Goal: Transaction & Acquisition: Obtain resource

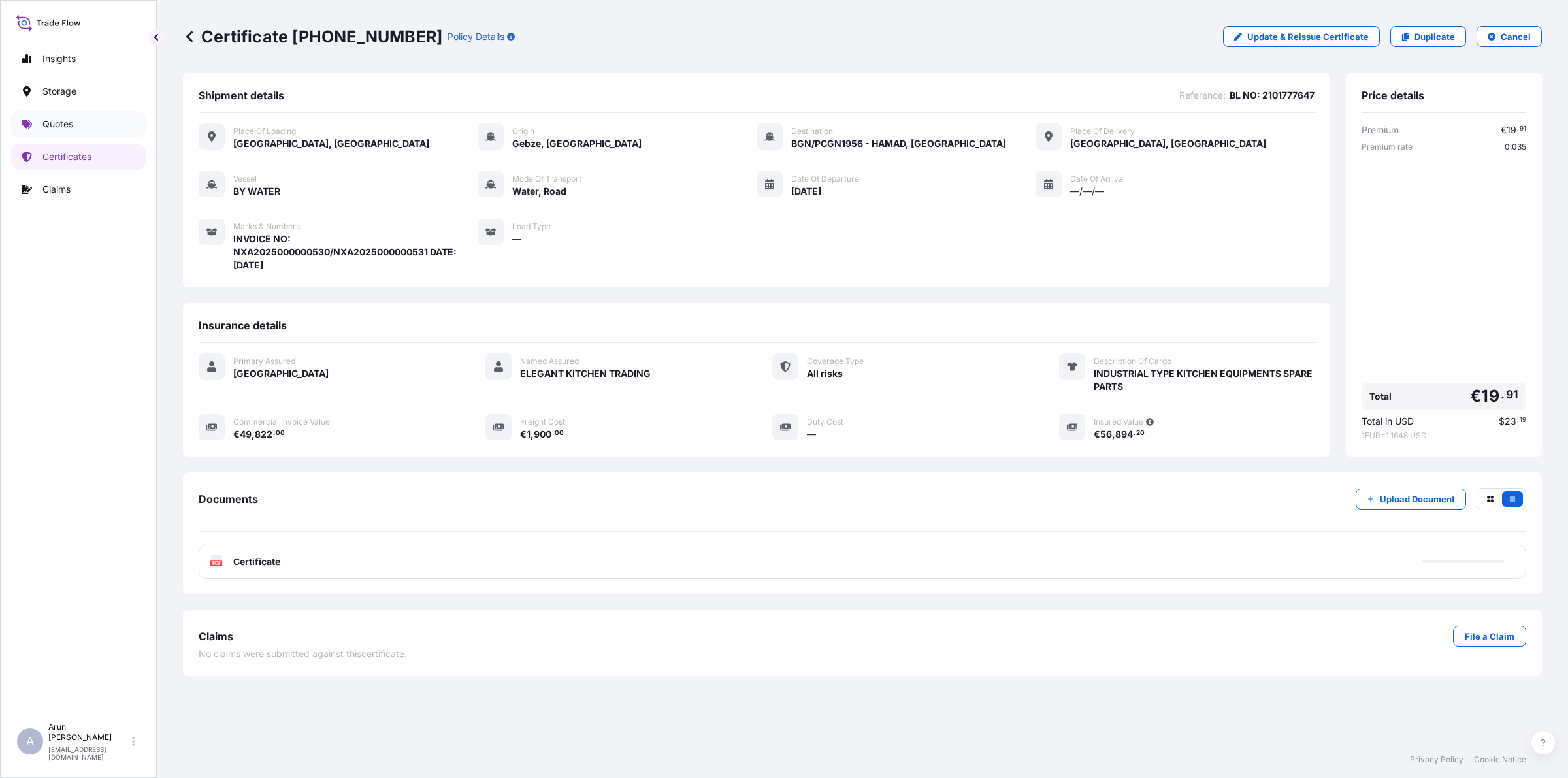
click at [70, 122] on p "Quotes" at bounding box center [58, 124] width 30 height 13
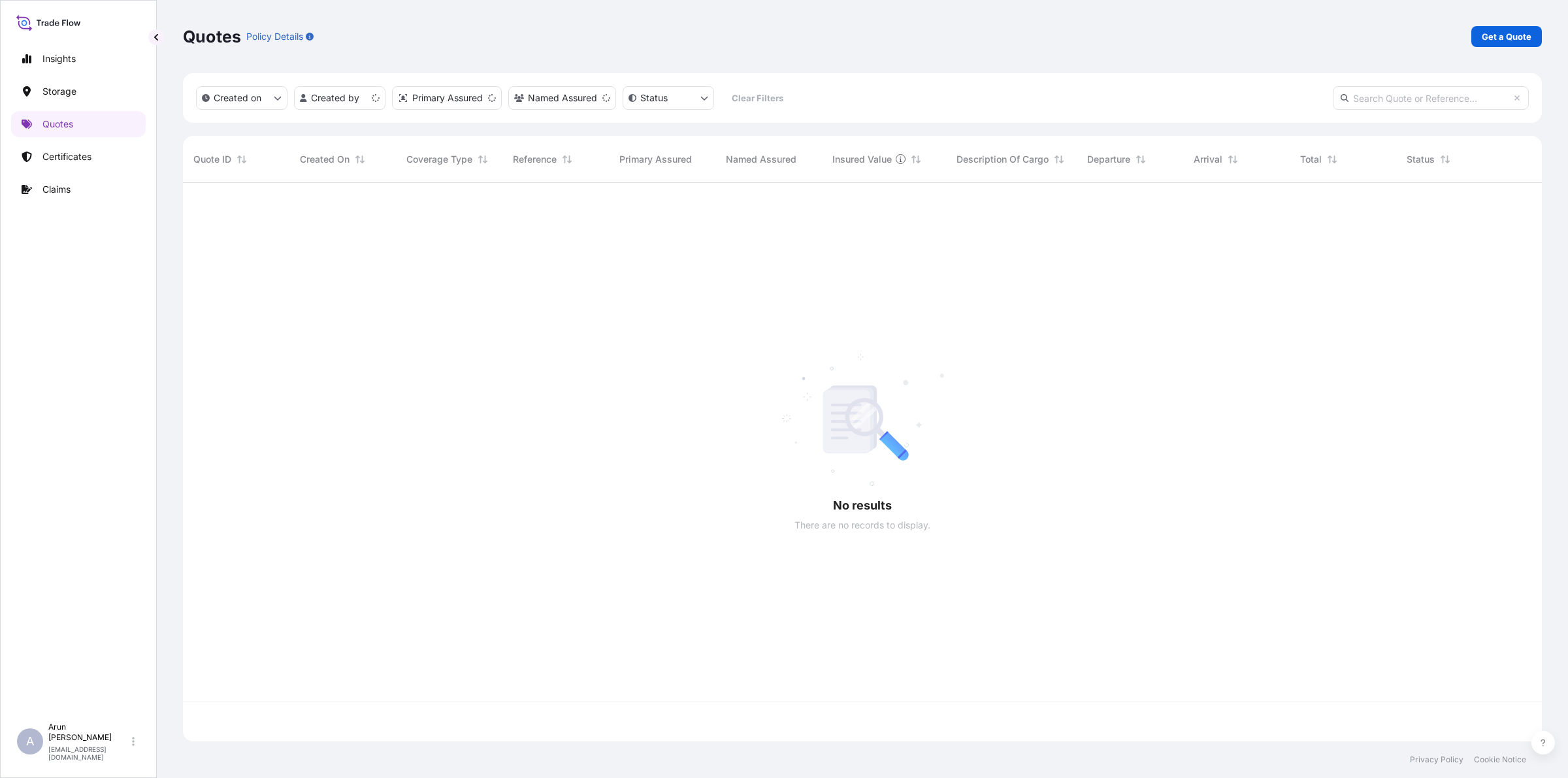
scroll to position [553, 1346]
click at [1480, 35] on link "Get a Quote" at bounding box center [1506, 36] width 71 height 21
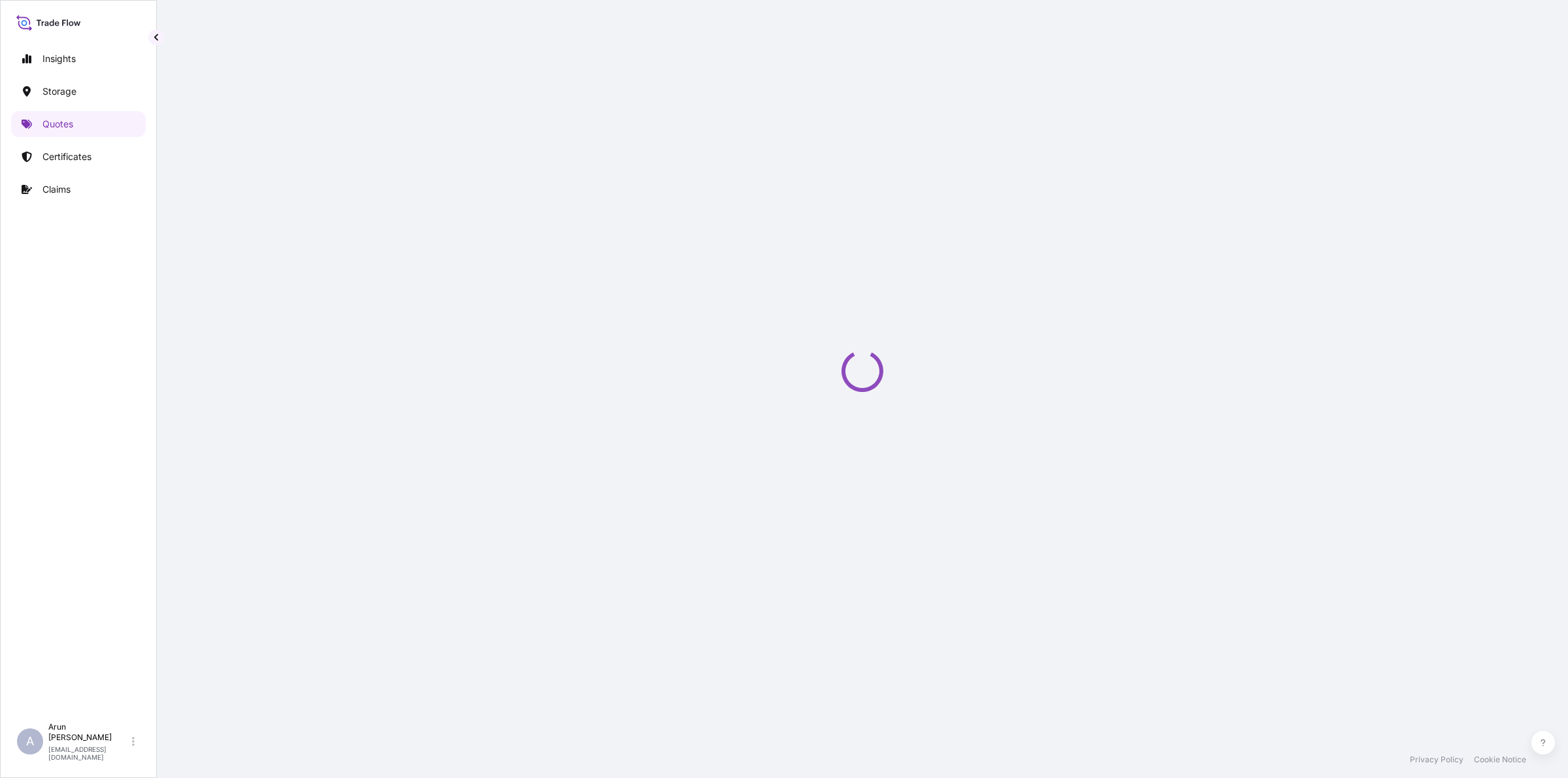
select select "Road / [GEOGRAPHIC_DATA]"
select select "Water"
select select "Road / [GEOGRAPHIC_DATA]"
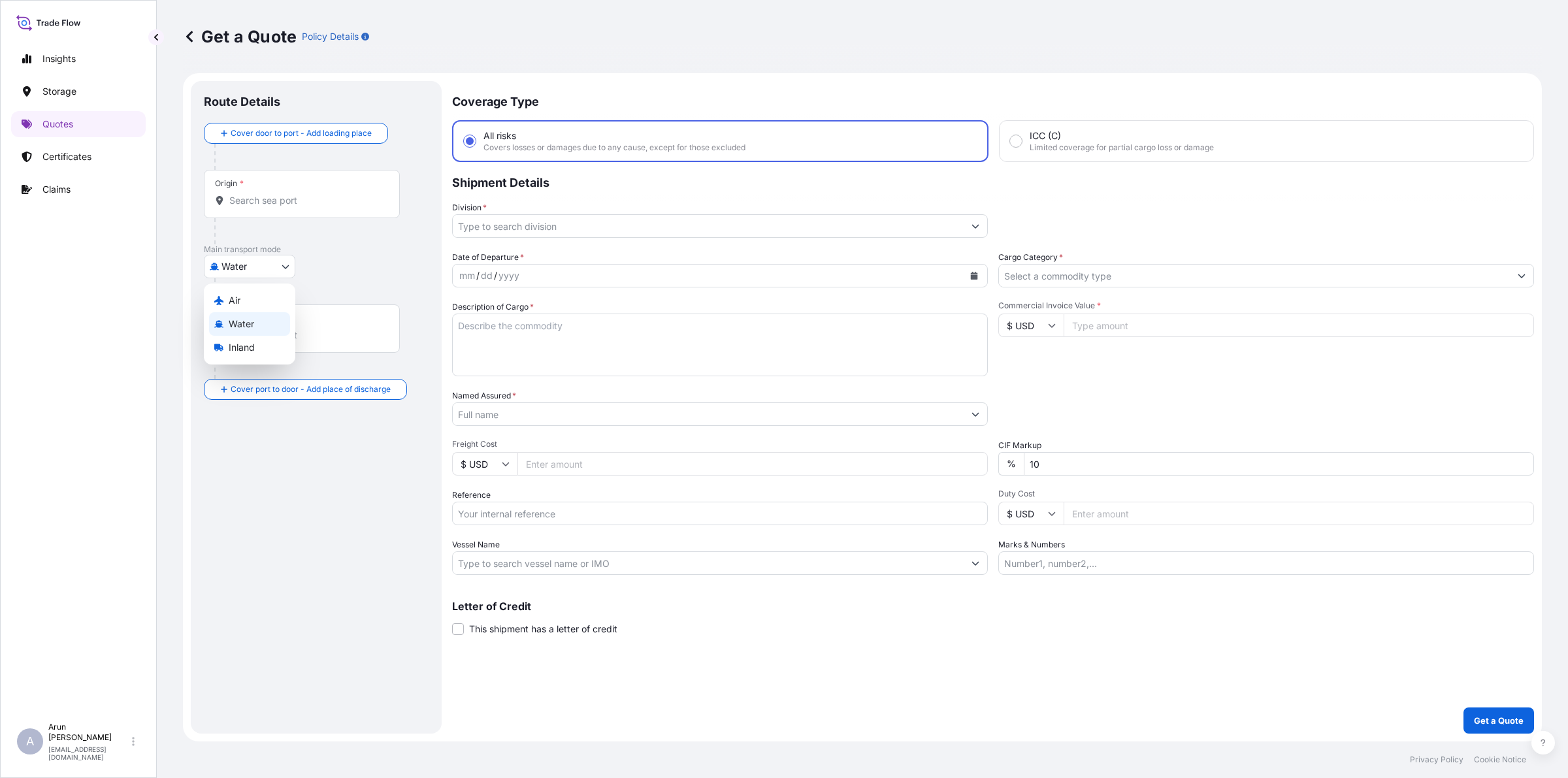
click at [259, 268] on body "Insights Storage Quotes Certificates Claims A [PERSON_NAME] [PERSON_NAME][EMAIL…" at bounding box center [784, 389] width 1568 height 778
click at [242, 292] on div "Air" at bounding box center [249, 300] width 81 height 23
select select "Air"
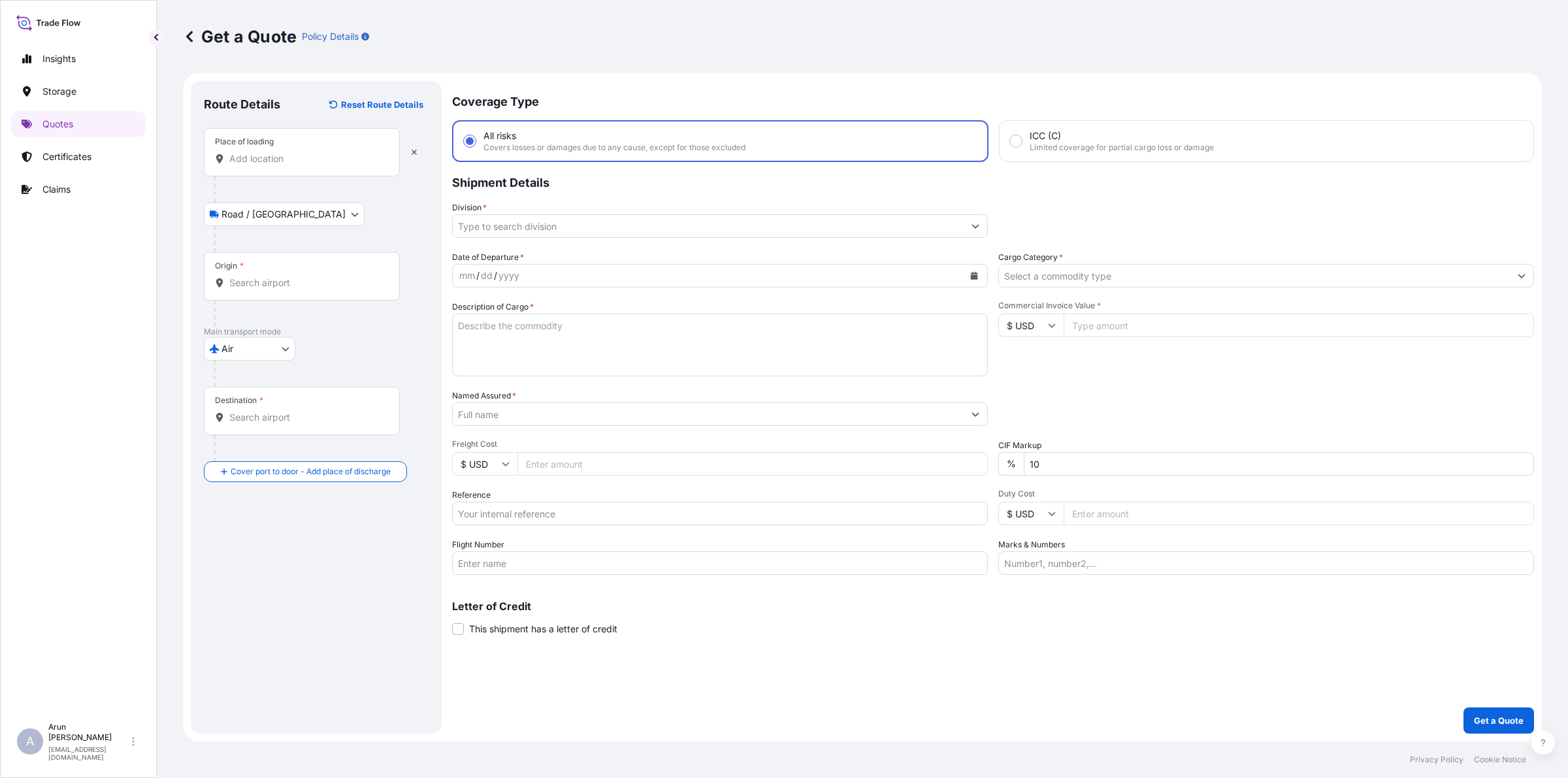
click at [300, 485] on div "Route Details Reset Route Details Place of loading Road / Inland Road / Inland …" at bounding box center [316, 406] width 225 height 626
click at [292, 158] on input "Place of loading" at bounding box center [306, 158] width 155 height 13
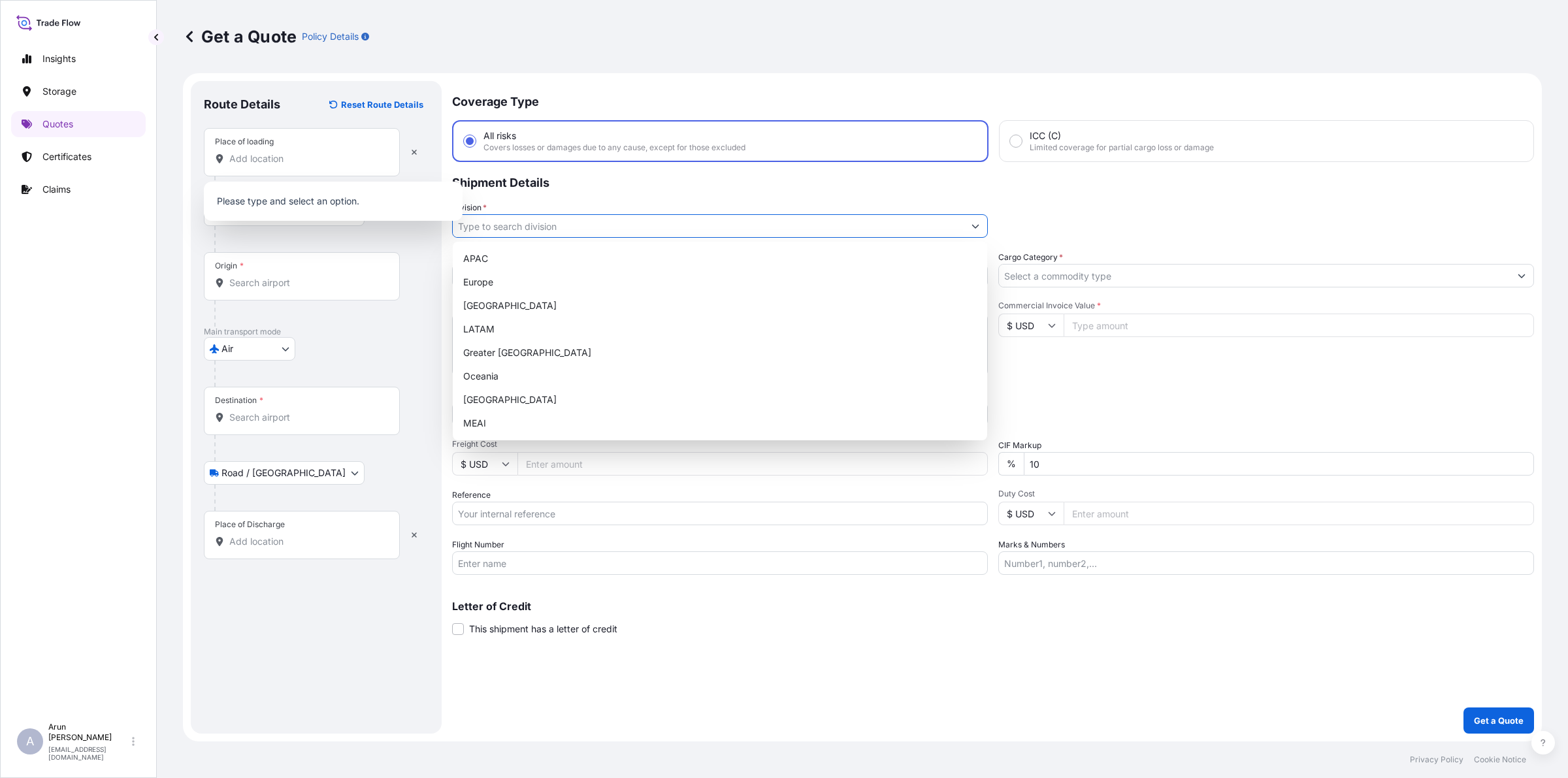
click at [716, 233] on input "Division *" at bounding box center [709, 226] width 511 height 23
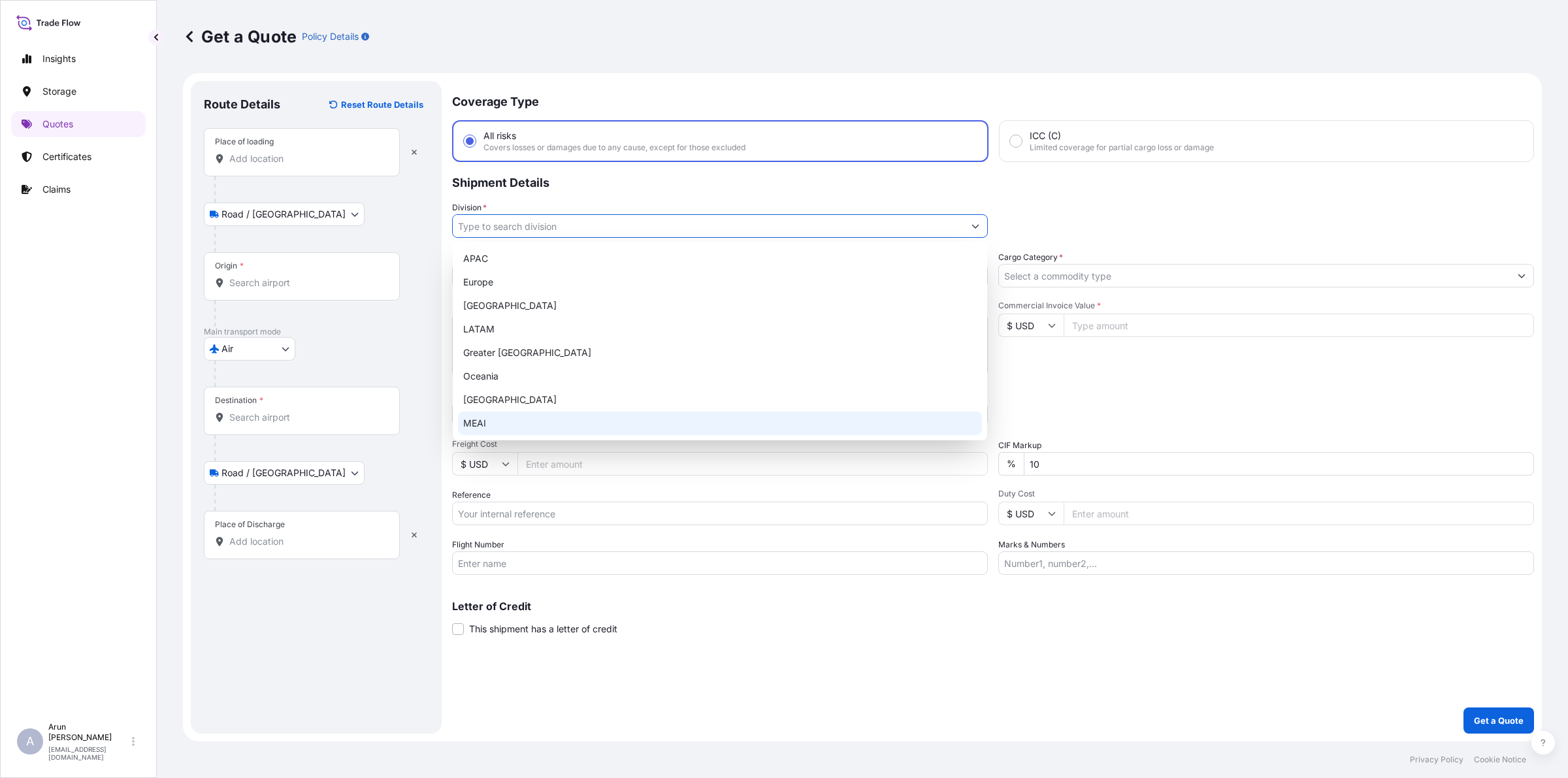
click at [502, 414] on div "MEAI" at bounding box center [720, 423] width 524 height 23
type input "MEAI"
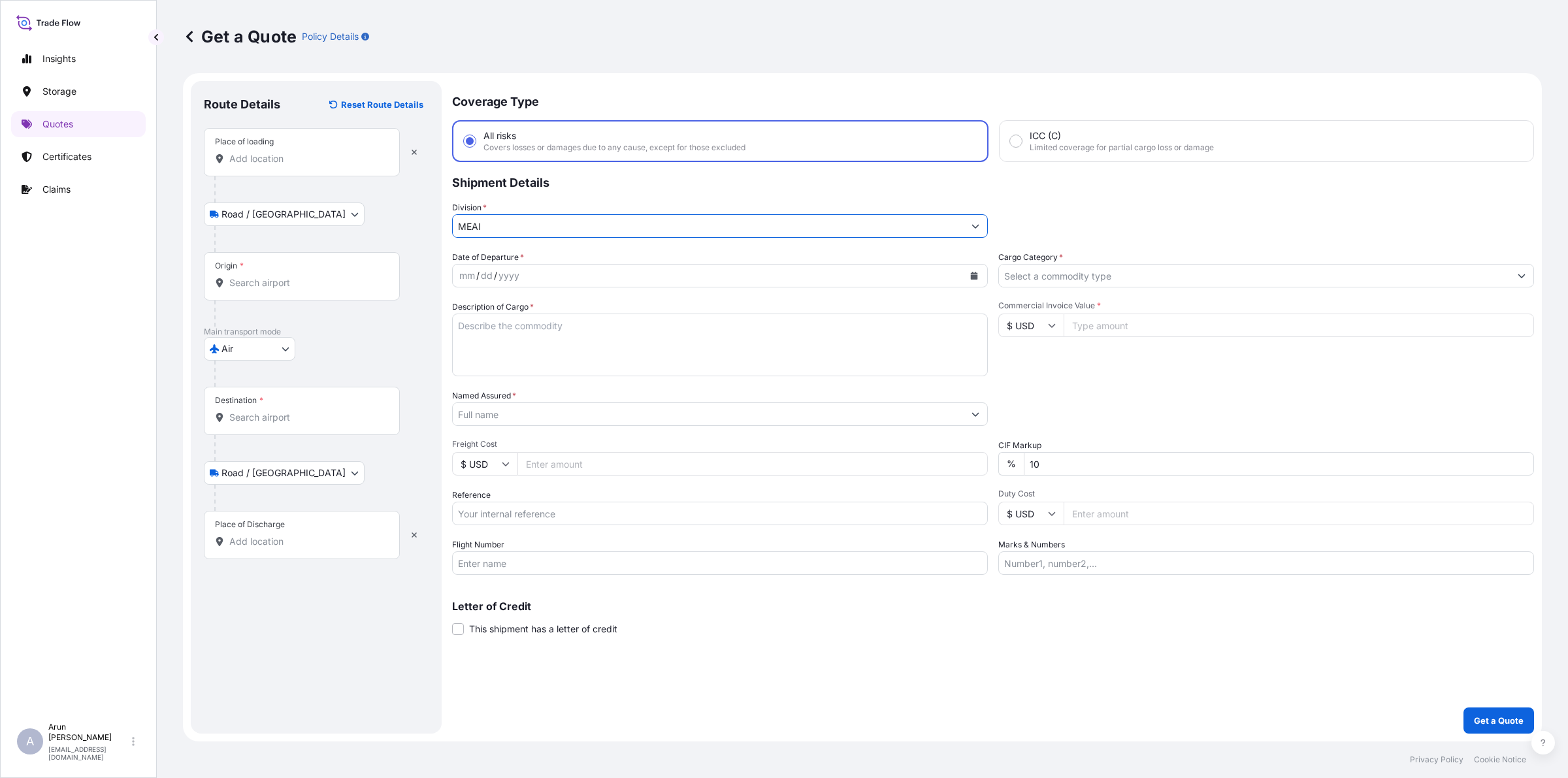
click at [1039, 269] on input "Cargo Category *" at bounding box center [1254, 275] width 511 height 23
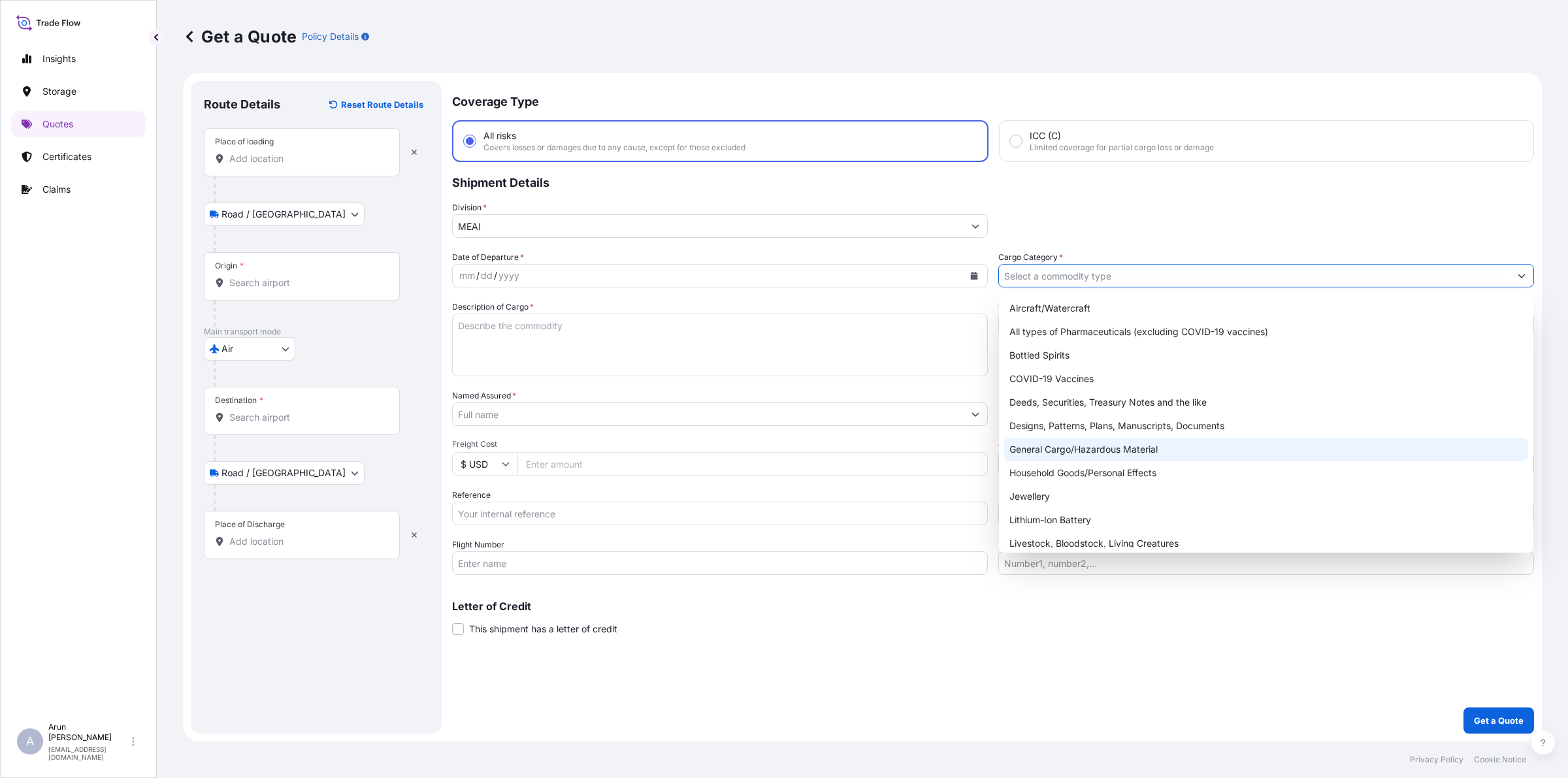
click at [1043, 455] on div "General Cargo/Hazardous Material" at bounding box center [1266, 449] width 524 height 23
type input "General Cargo/Hazardous Material"
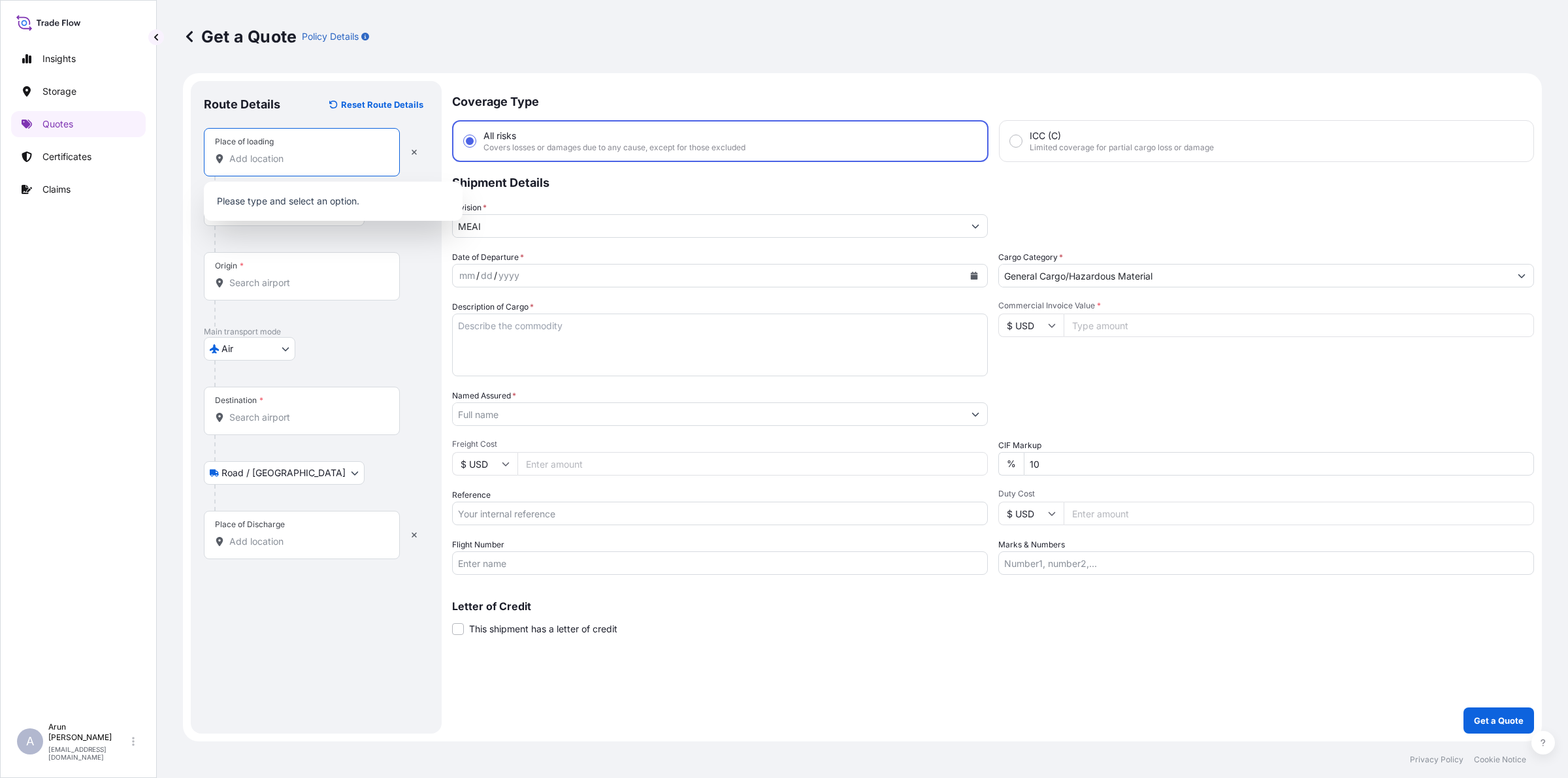
click at [276, 162] on input "Place of loading" at bounding box center [306, 158] width 155 height 13
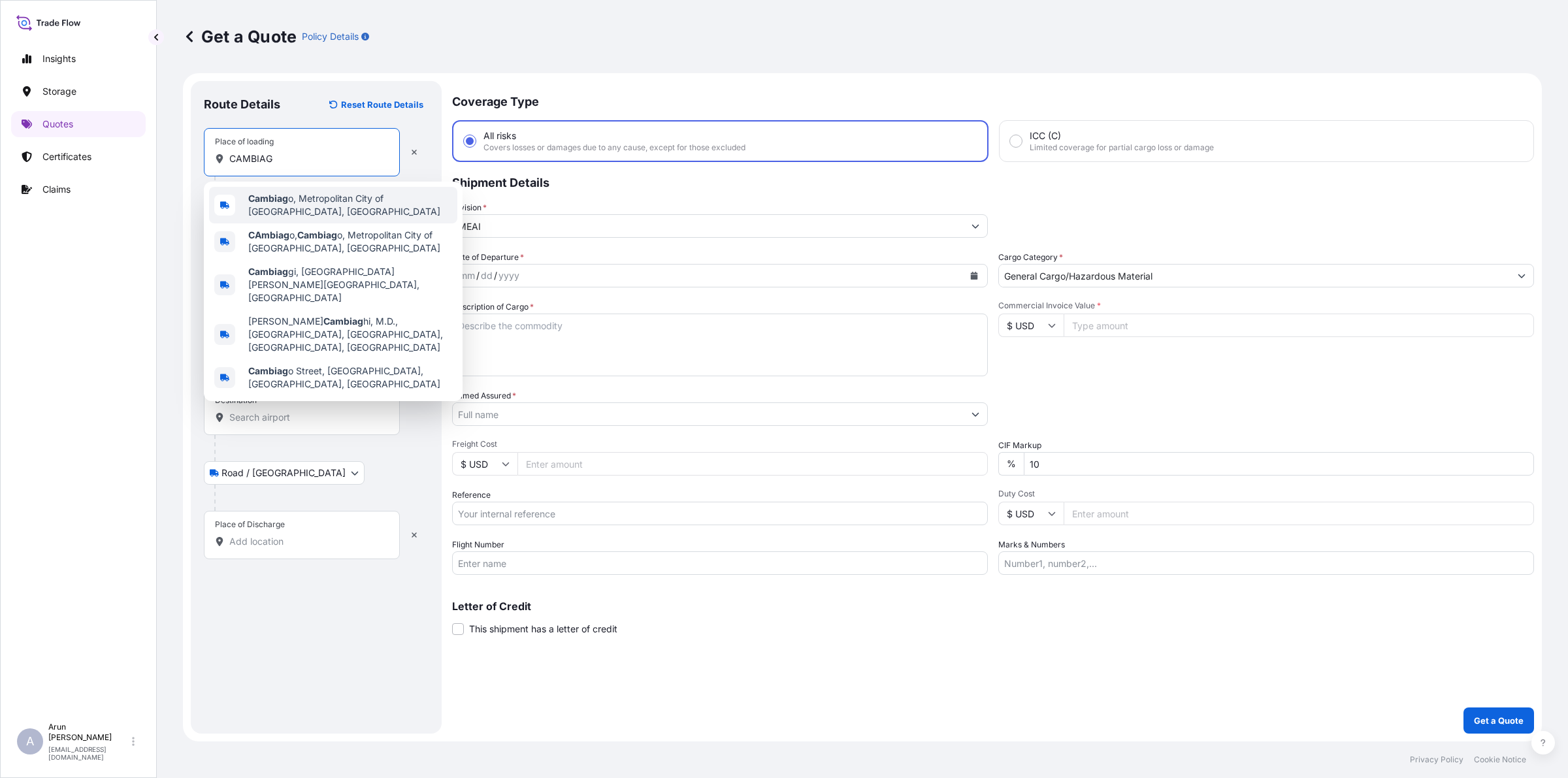
click at [340, 209] on div "Cambiag o, Metropolitan City of [GEOGRAPHIC_DATA], [GEOGRAPHIC_DATA]" at bounding box center [333, 205] width 248 height 37
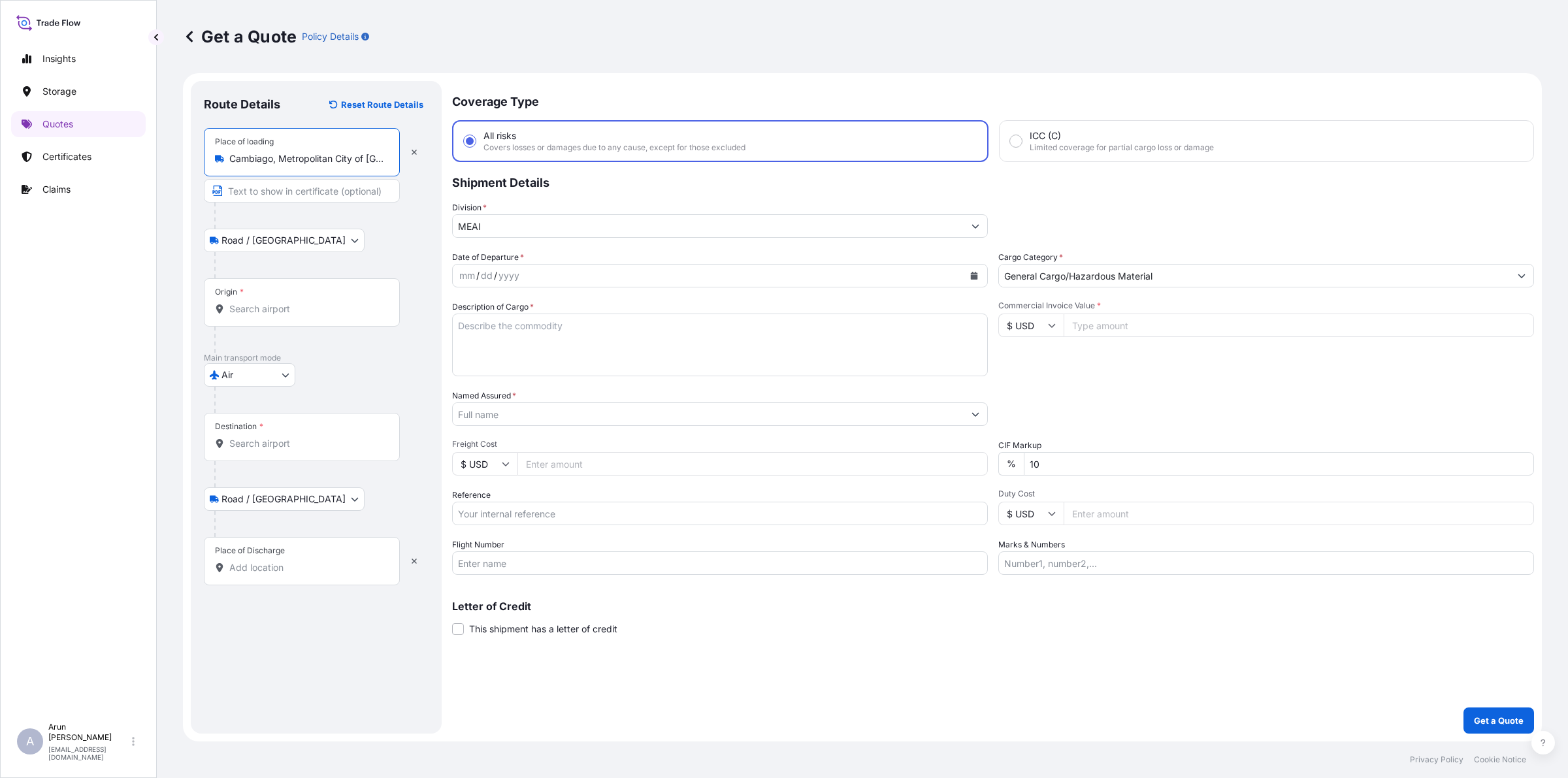
type input "Cambiago, Metropolitan City of [GEOGRAPHIC_DATA], [GEOGRAPHIC_DATA]"
click at [331, 196] on input "Text to appear on certificate" at bounding box center [301, 190] width 196 height 23
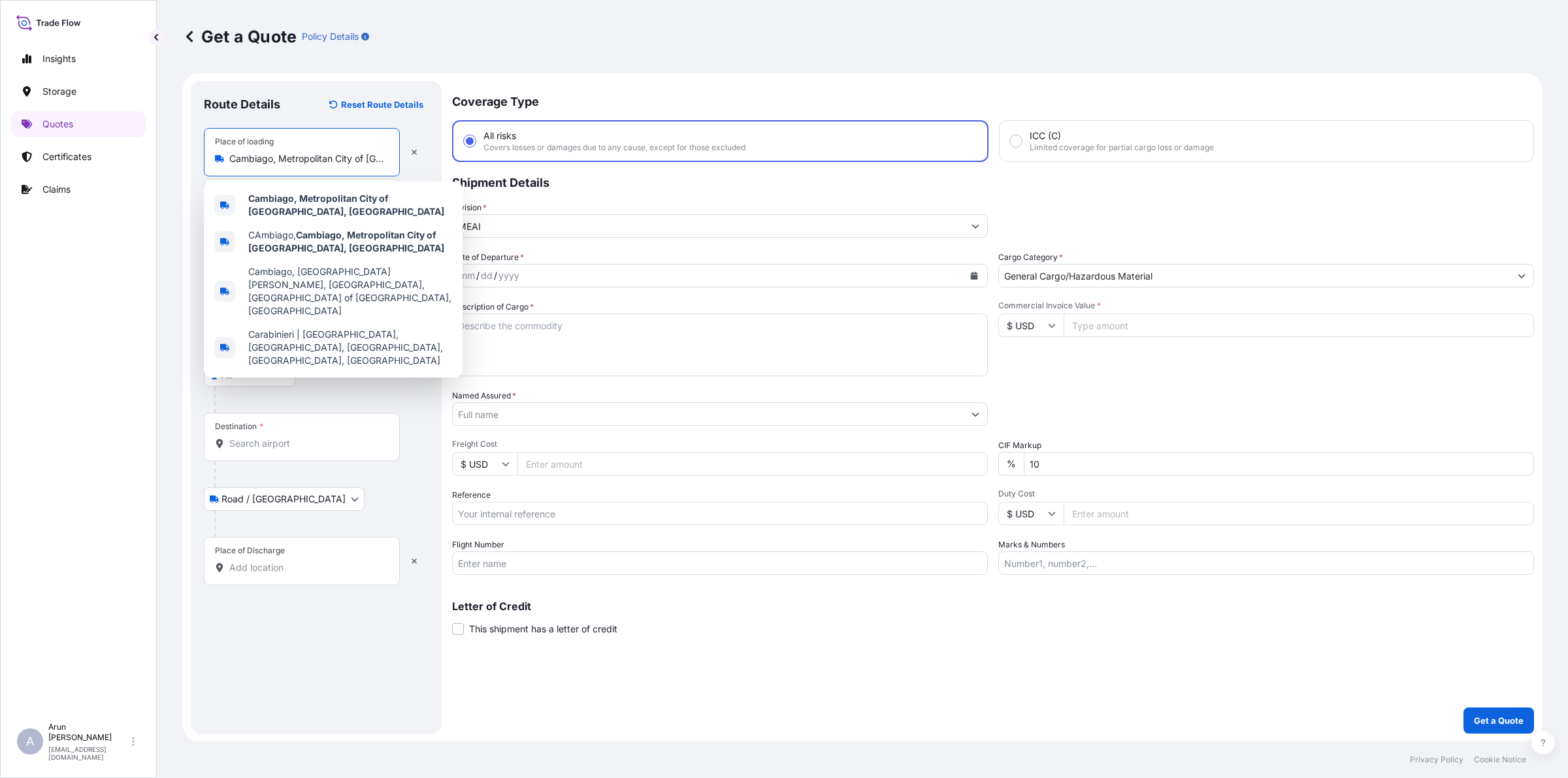
scroll to position [0, 30]
drag, startPoint x: 230, startPoint y: 158, endPoint x: 396, endPoint y: 150, distance: 166.2
click at [396, 150] on div "Place of loading [GEOGRAPHIC_DATA], [GEOGRAPHIC_DATA], [GEOGRAPHIC_DATA]" at bounding box center [301, 152] width 196 height 48
click at [361, 188] on div "Cambiago, Metropolitan City of [GEOGRAPHIC_DATA], [GEOGRAPHIC_DATA]" at bounding box center [333, 205] width 248 height 37
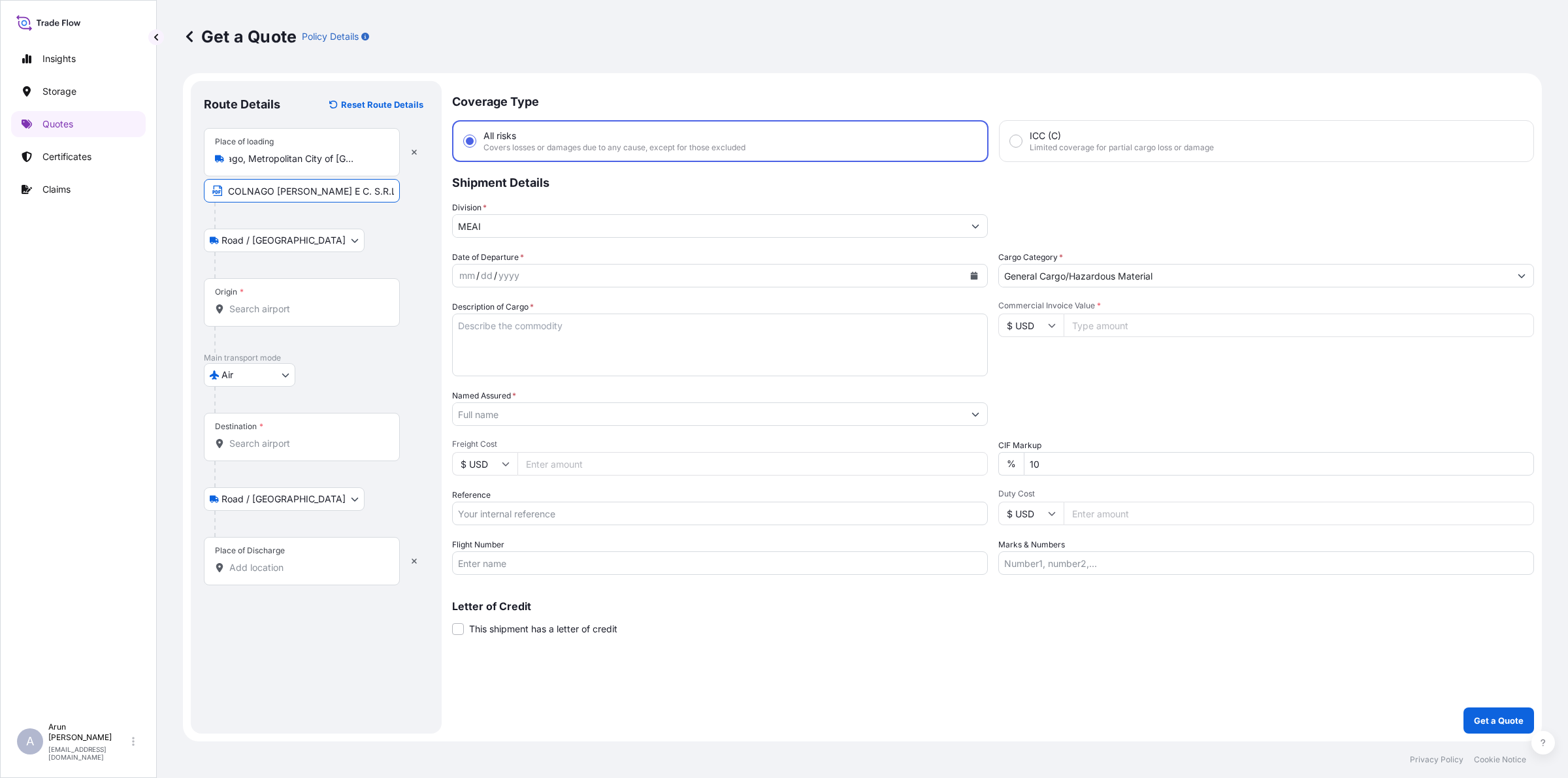
scroll to position [0, 0]
click at [370, 189] on input "COLNAGO [PERSON_NAME] E C. S.R.L," at bounding box center [301, 190] width 196 height 23
paste input "Cambiago, Metropolitan City of [GEOGRAPHIC_DATA], [GEOGRAPHIC_DATA]"
click at [295, 200] on input "COLNAGO [PERSON_NAME] E C. S.R.L, [GEOGRAPHIC_DATA], Metropolitan City of [GEOG…" at bounding box center [301, 190] width 196 height 23
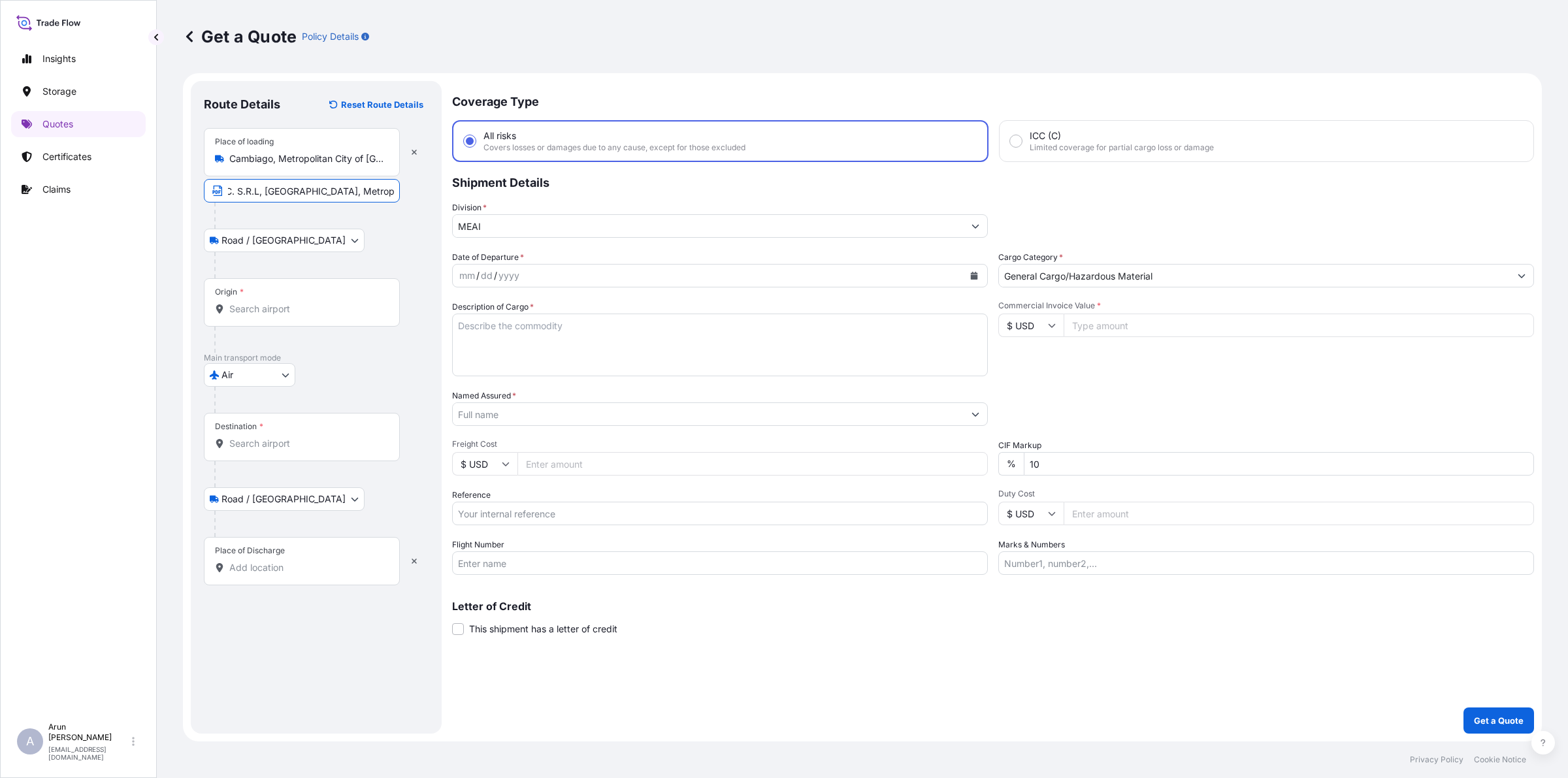
scroll to position [0, 135]
type input "COLNAGO [PERSON_NAME] E C. S.R.L, [GEOGRAPHIC_DATA], Metropolitan City of [GEOG…"
click at [299, 324] on div "Origin *" at bounding box center [301, 302] width 196 height 48
click at [299, 315] on input "Origin *" at bounding box center [306, 309] width 155 height 13
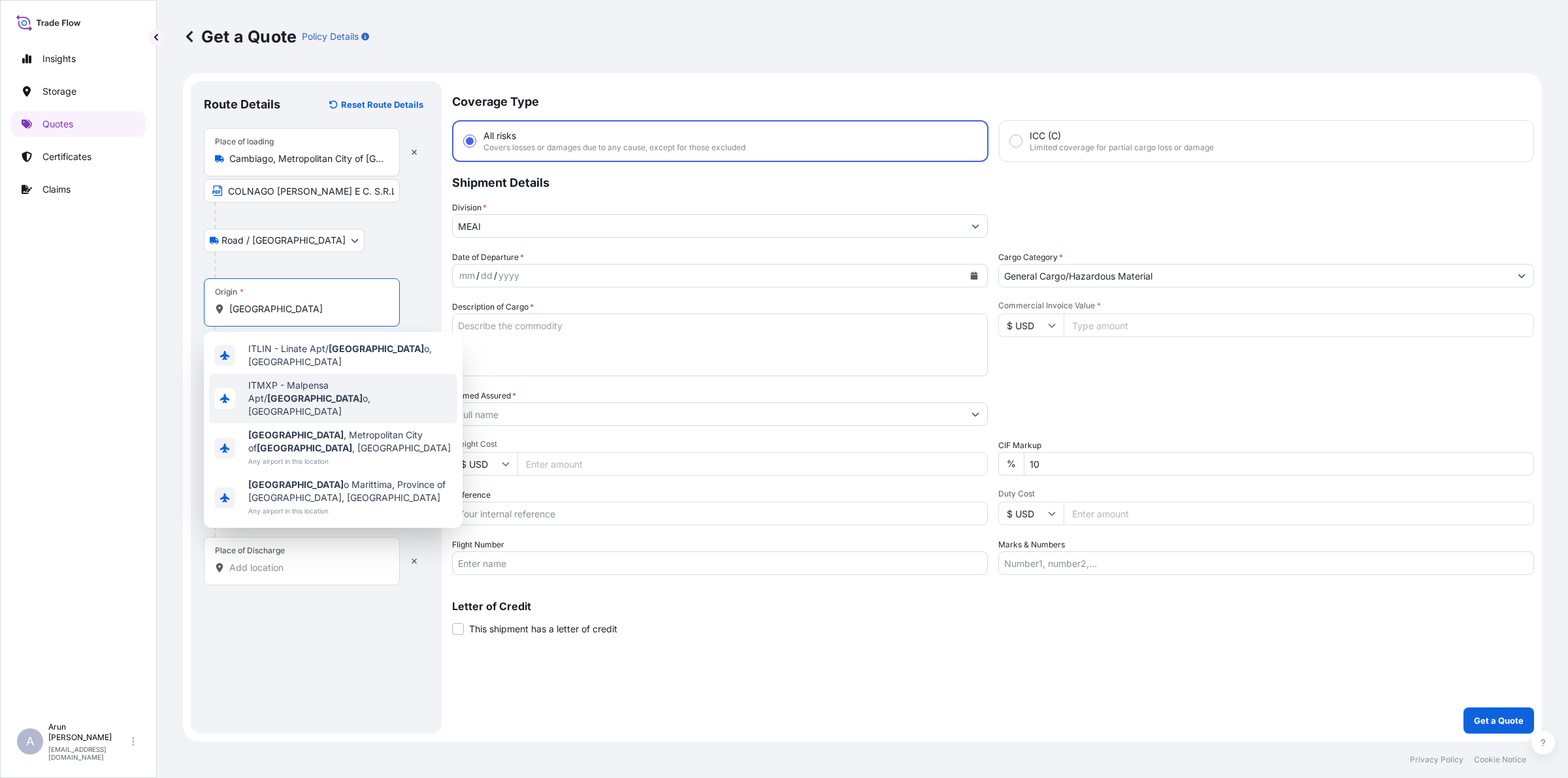
click at [314, 388] on span "ITMXP - Malpensa Apt/ [GEOGRAPHIC_DATA] o, [GEOGRAPHIC_DATA]" at bounding box center [350, 398] width 204 height 39
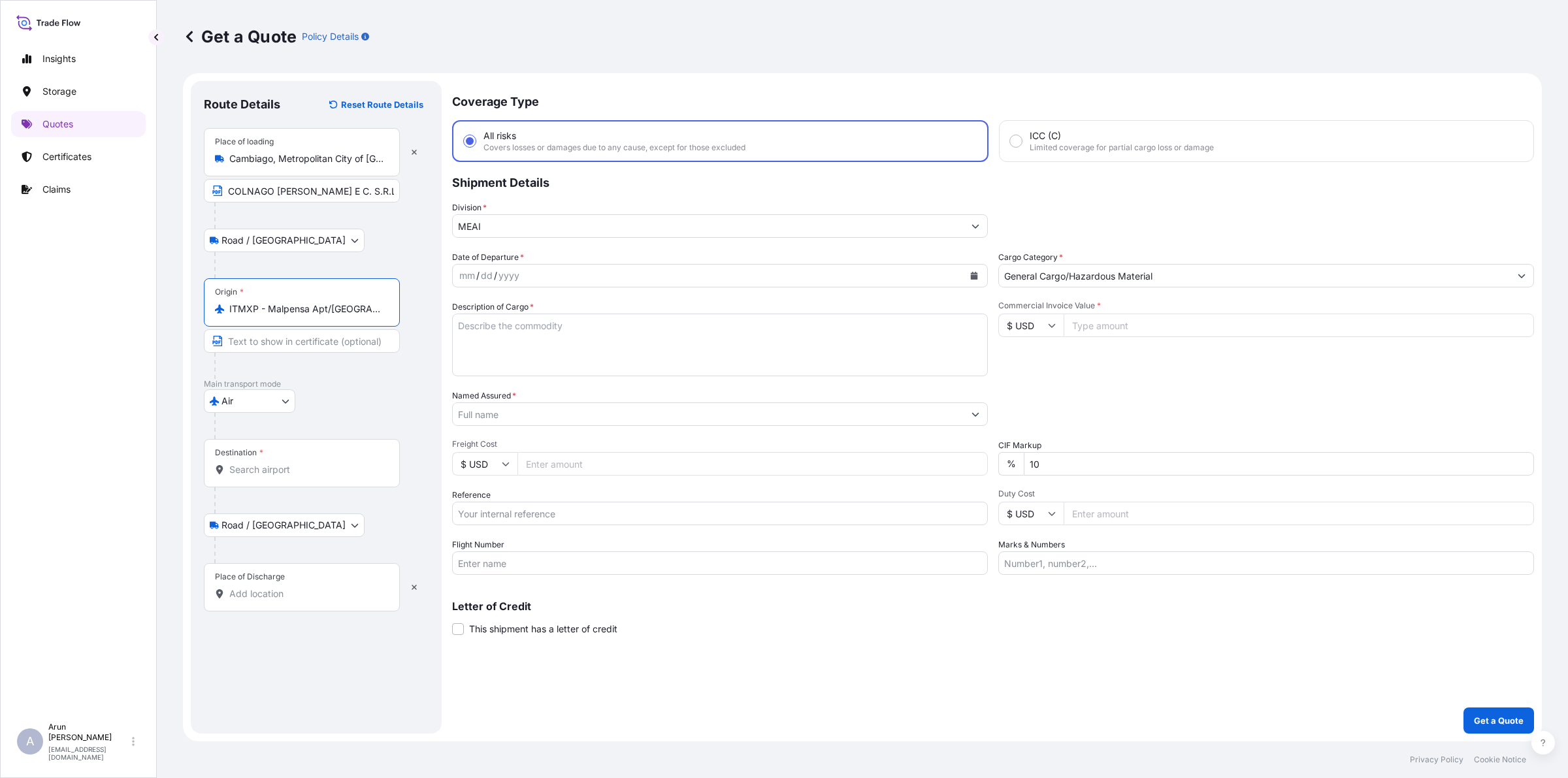
type input "ITMXP - Malpensa Apt/[GEOGRAPHIC_DATA], [GEOGRAPHIC_DATA]"
click at [312, 465] on input "Destination *" at bounding box center [306, 469] width 155 height 13
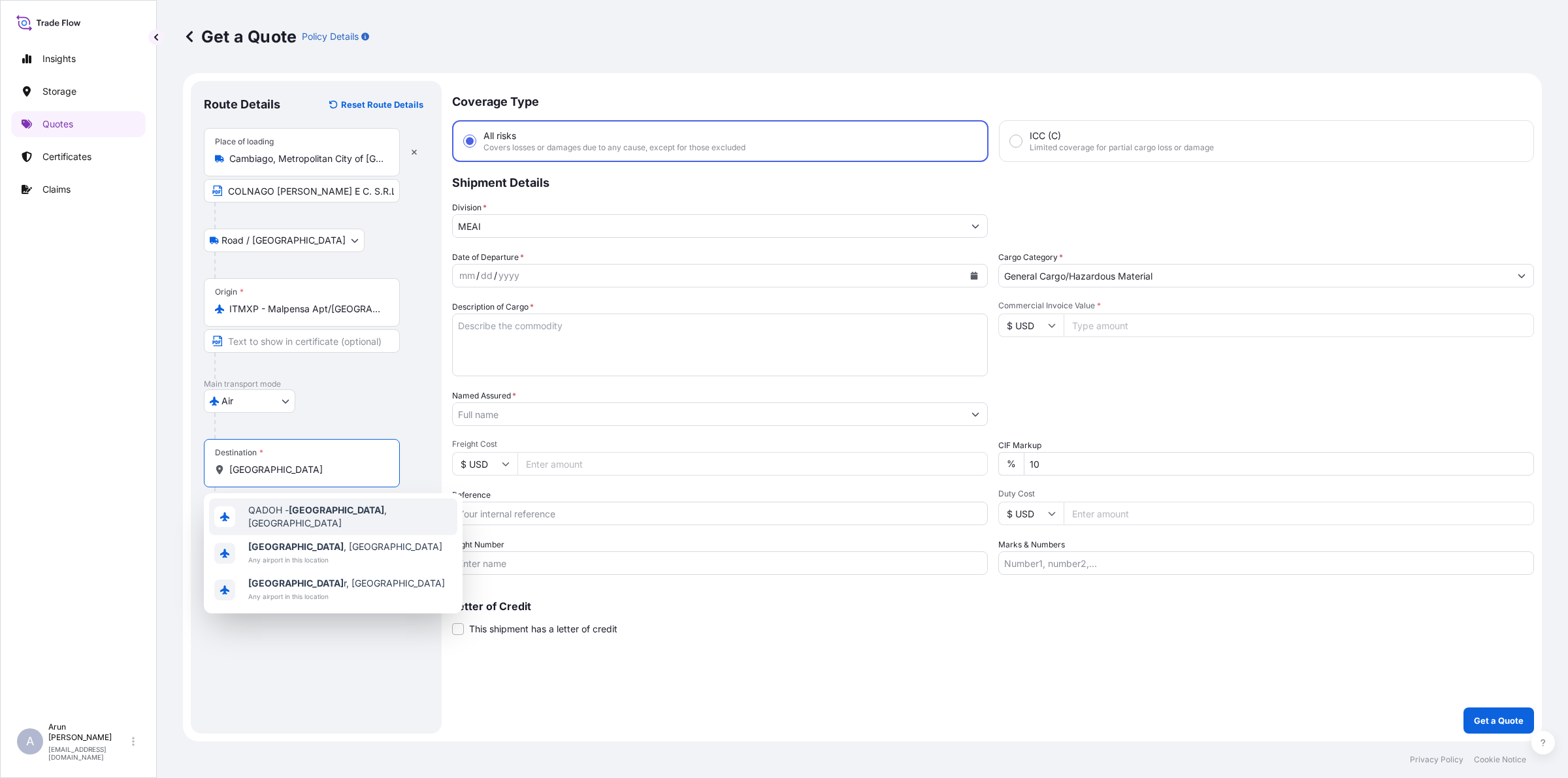
click at [333, 514] on span "QADOH - [GEOGRAPHIC_DATA] , [GEOGRAPHIC_DATA]" at bounding box center [350, 516] width 204 height 26
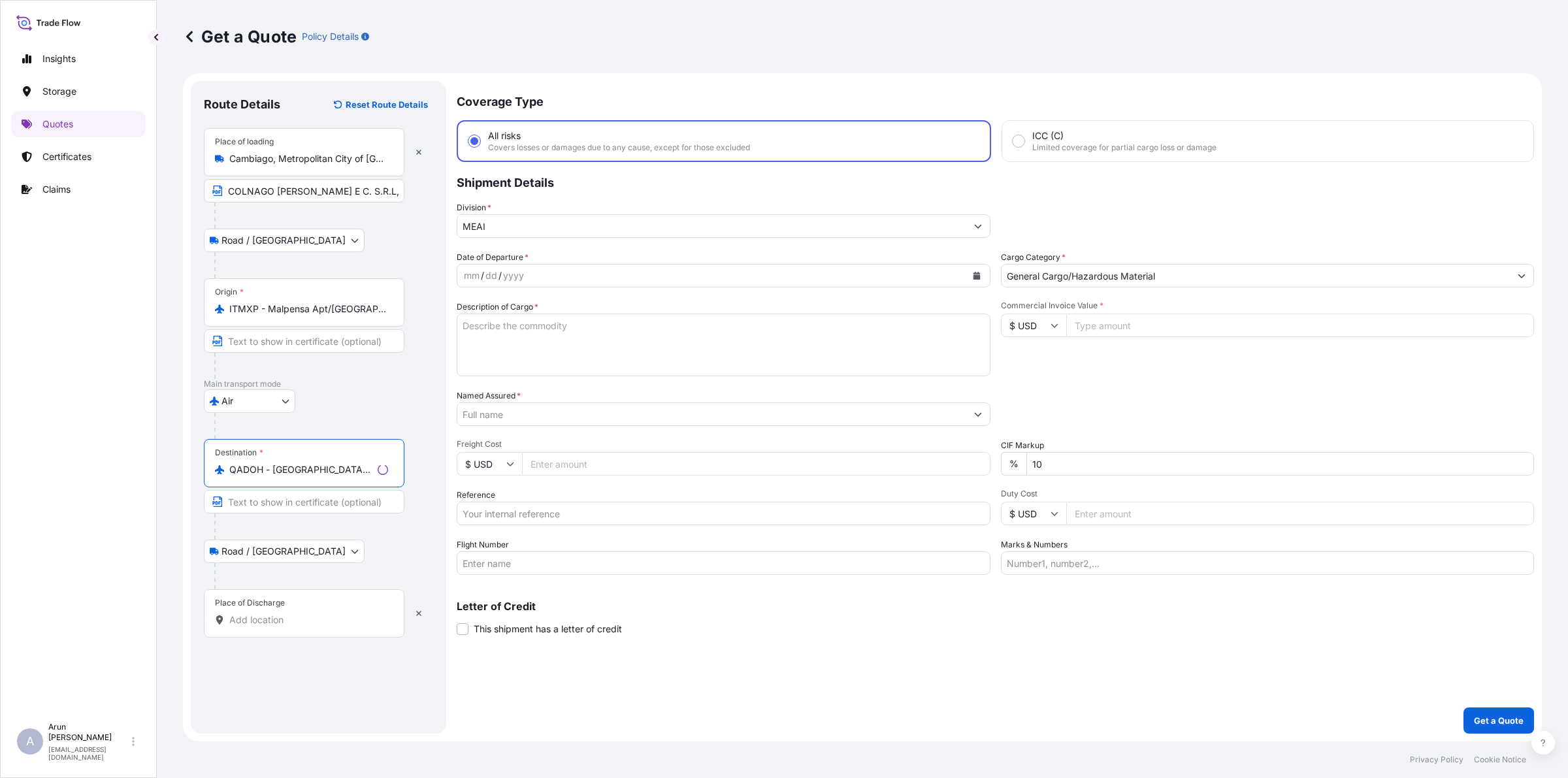
type input "QADOH - [GEOGRAPHIC_DATA], [GEOGRAPHIC_DATA]"
click at [310, 612] on div "Place of Discharge" at bounding box center [304, 613] width 200 height 48
click at [310, 614] on input "Place of Discharge" at bounding box center [309, 620] width 159 height 13
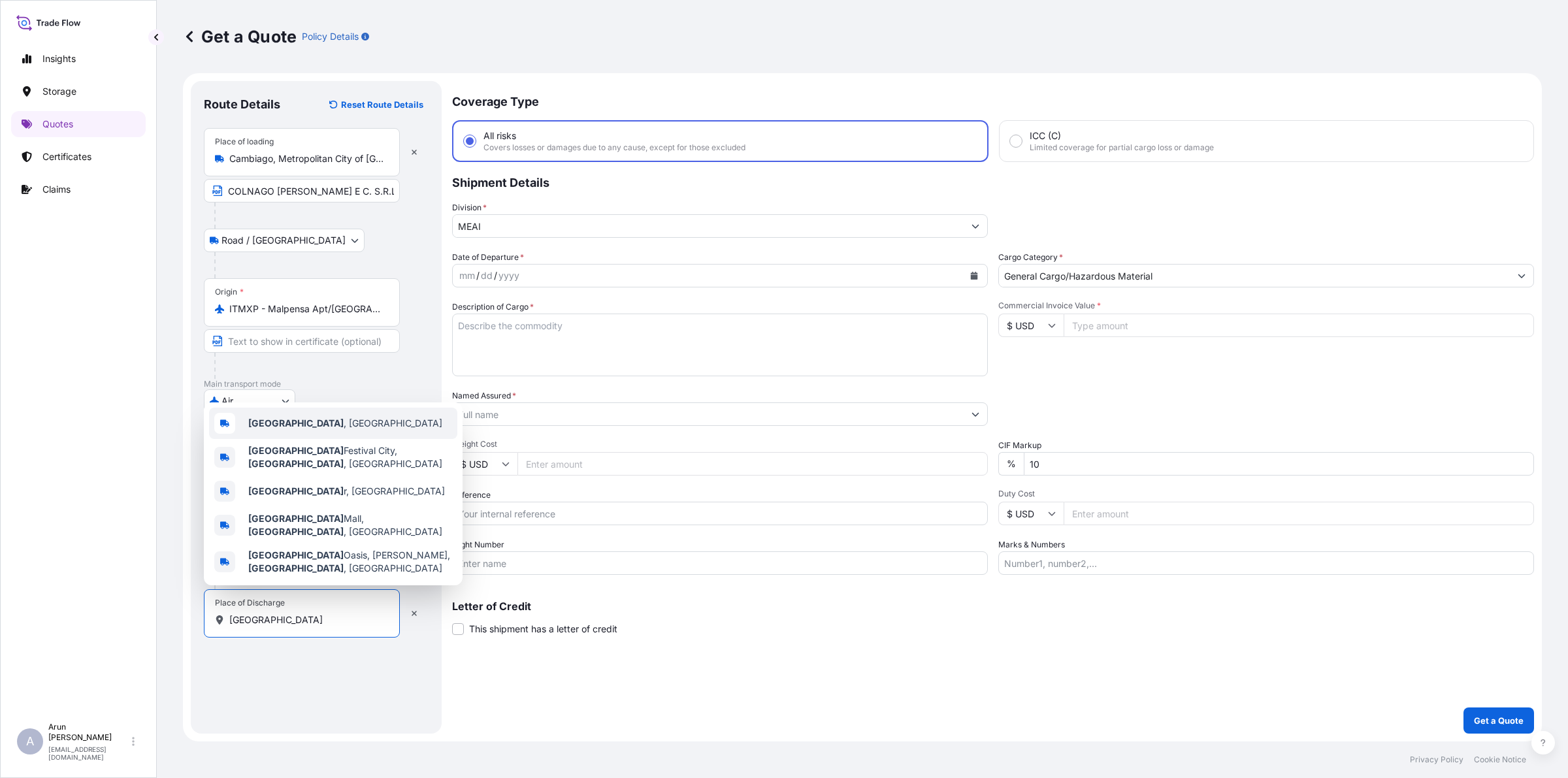
click at [289, 430] on span "[GEOGRAPHIC_DATA] , [GEOGRAPHIC_DATA]" at bounding box center [345, 422] width 194 height 13
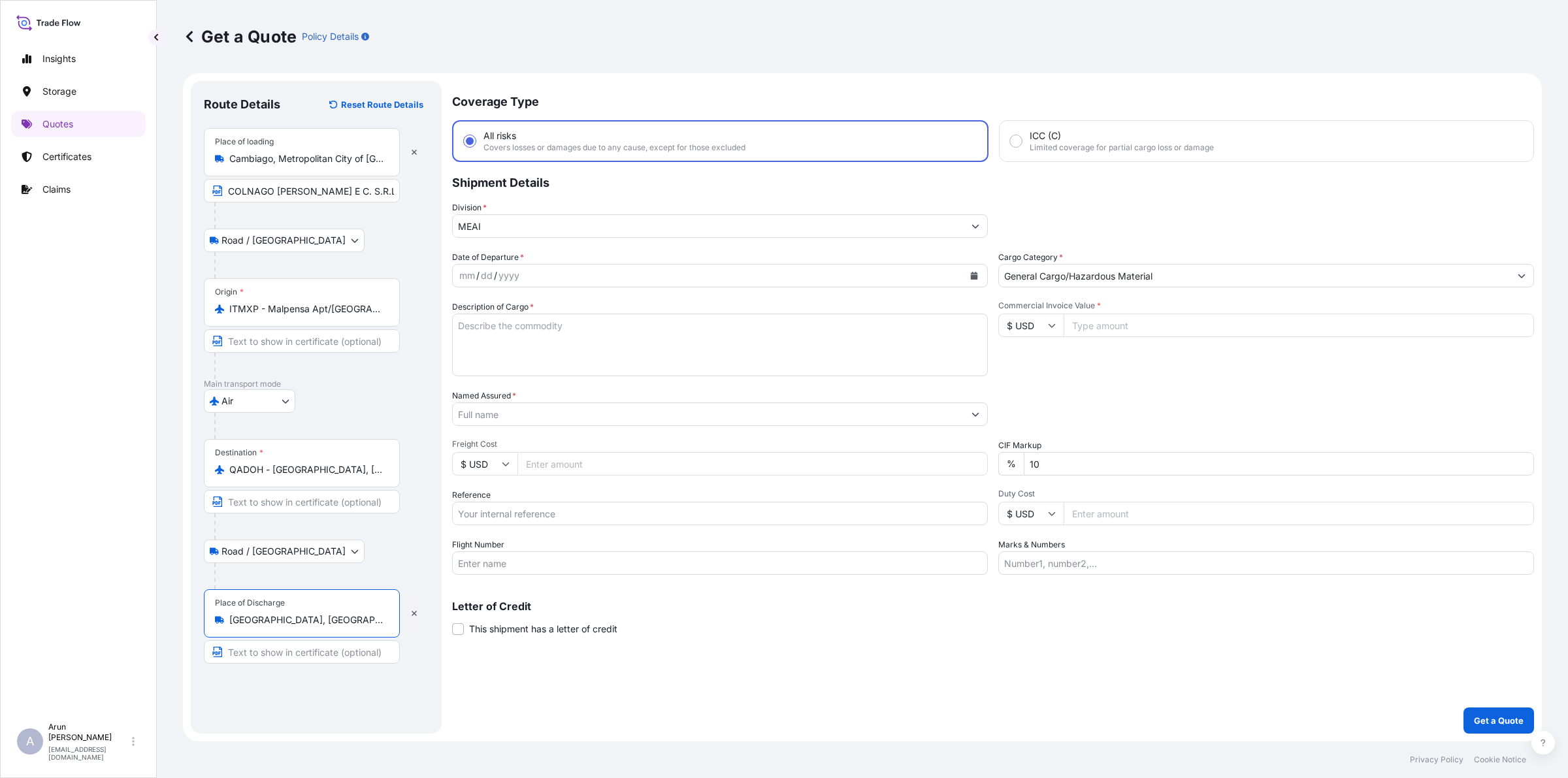
type input "[GEOGRAPHIC_DATA], [GEOGRAPHIC_DATA]"
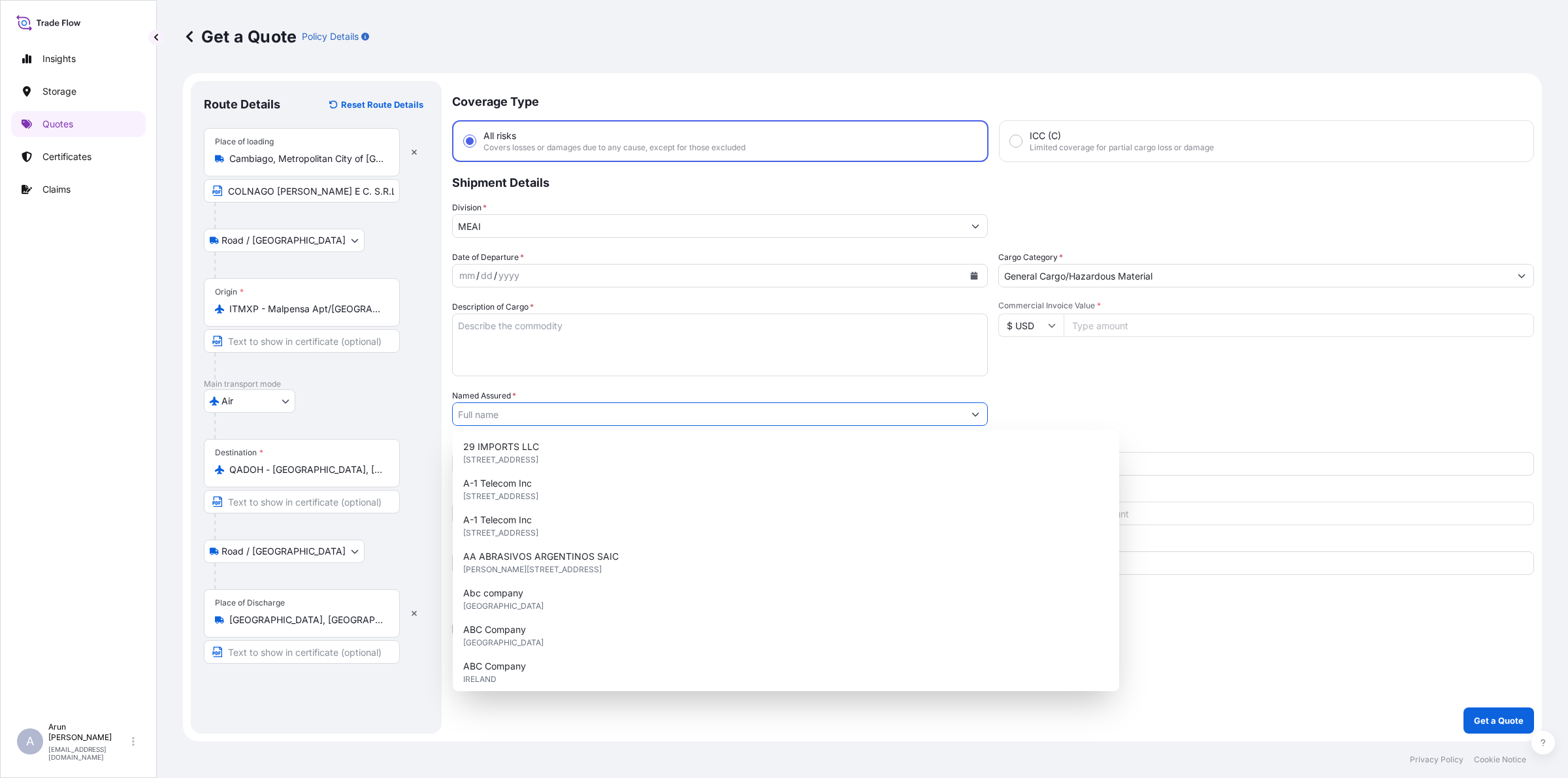
click at [566, 418] on input "Named Assured *" at bounding box center [709, 414] width 511 height 23
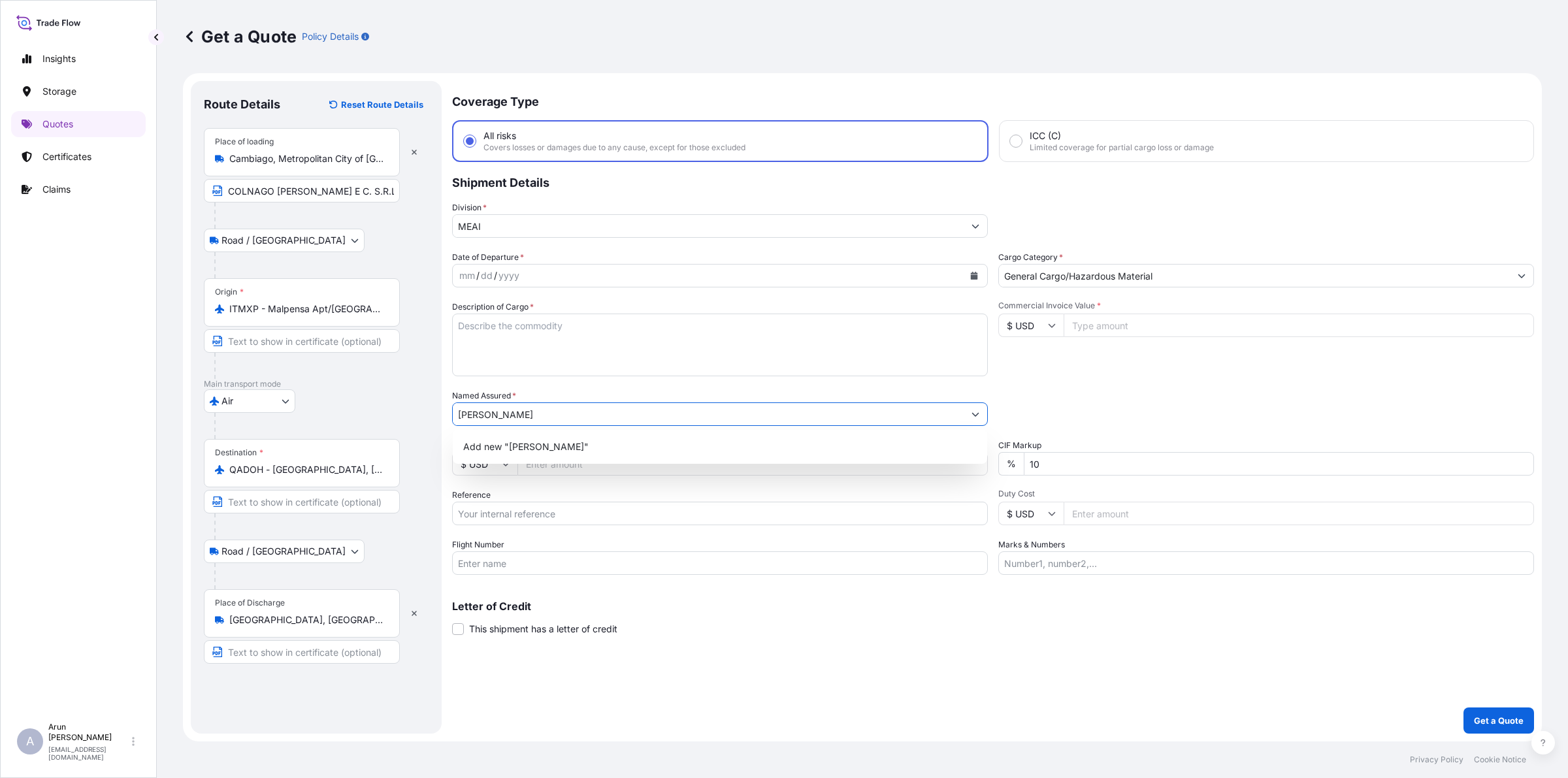
click at [570, 407] on input "[PERSON_NAME]" at bounding box center [709, 414] width 511 height 23
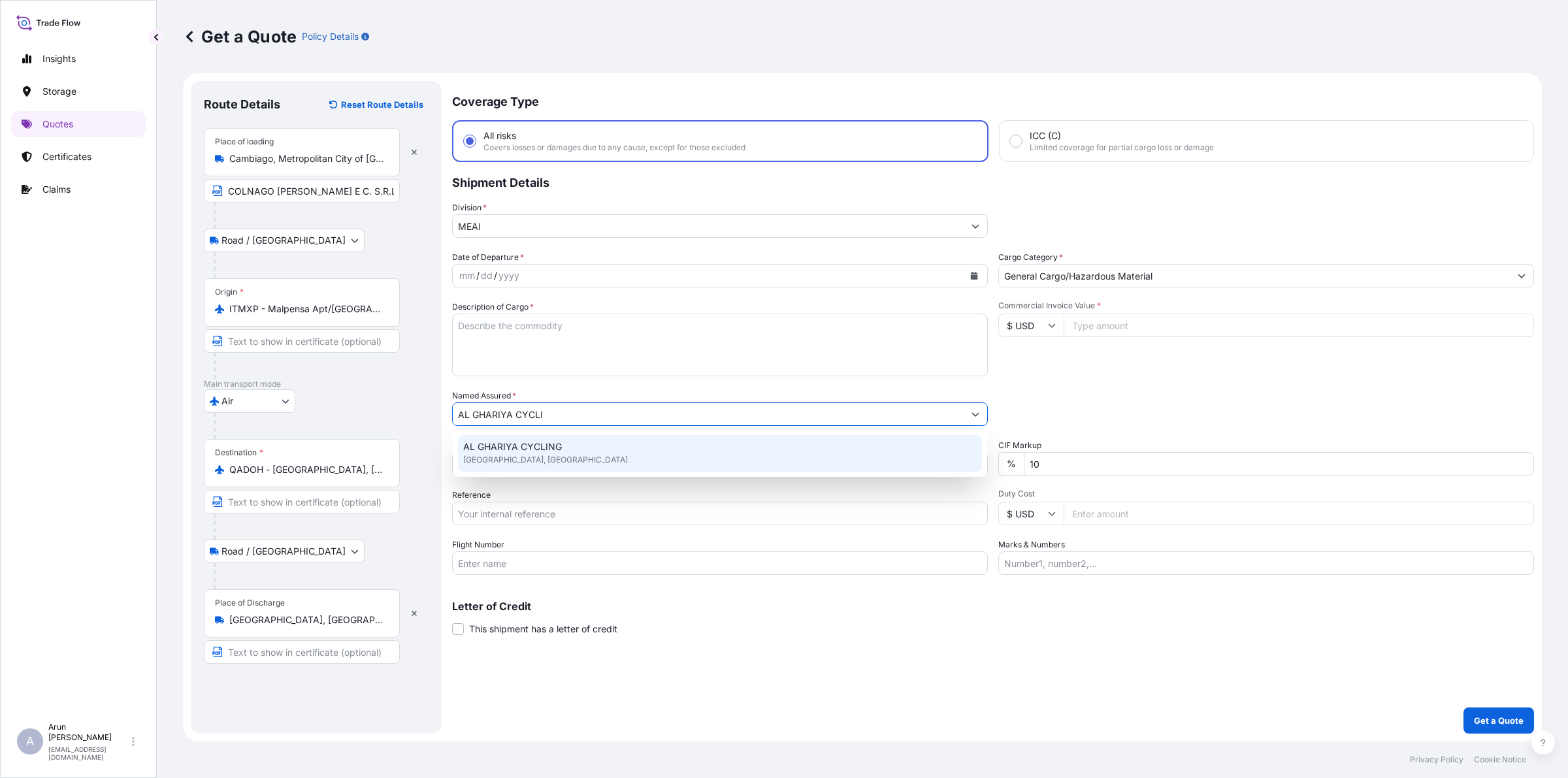
click at [552, 449] on span "AL GHARIYA CYCLING" at bounding box center [512, 447] width 98 height 13
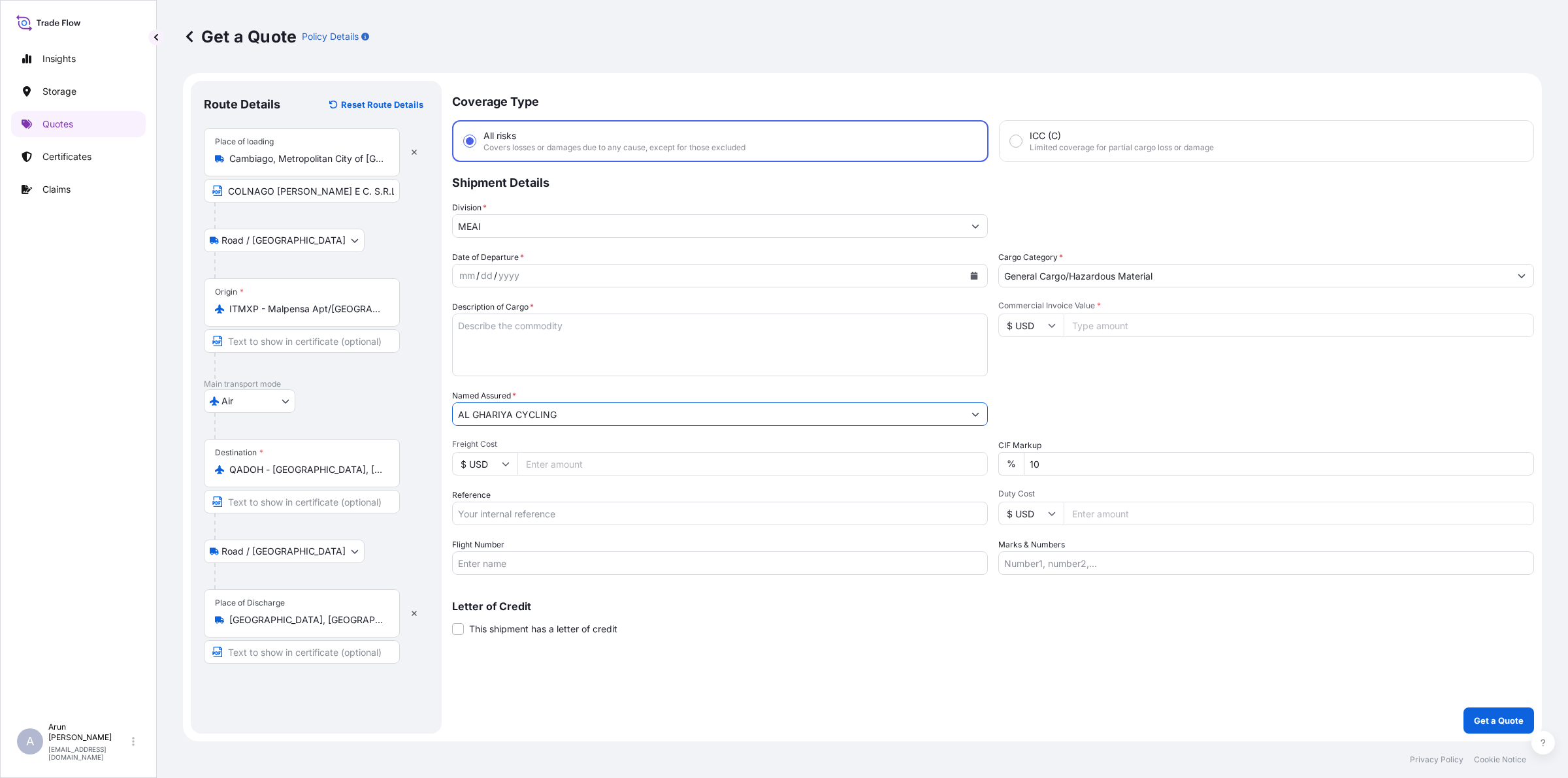
drag, startPoint x: 568, startPoint y: 413, endPoint x: 448, endPoint y: 441, distance: 123.2
click at [448, 441] on form "Route Details Reset Route Details Place of loading [GEOGRAPHIC_DATA], [GEOGRAPH…" at bounding box center [862, 407] width 1359 height 668
type input "AL GHARIYA CYCLING"
click at [301, 651] on input "Text to appear on certificate" at bounding box center [301, 652] width 196 height 23
paste input "AL GHARIYA CYCLING"
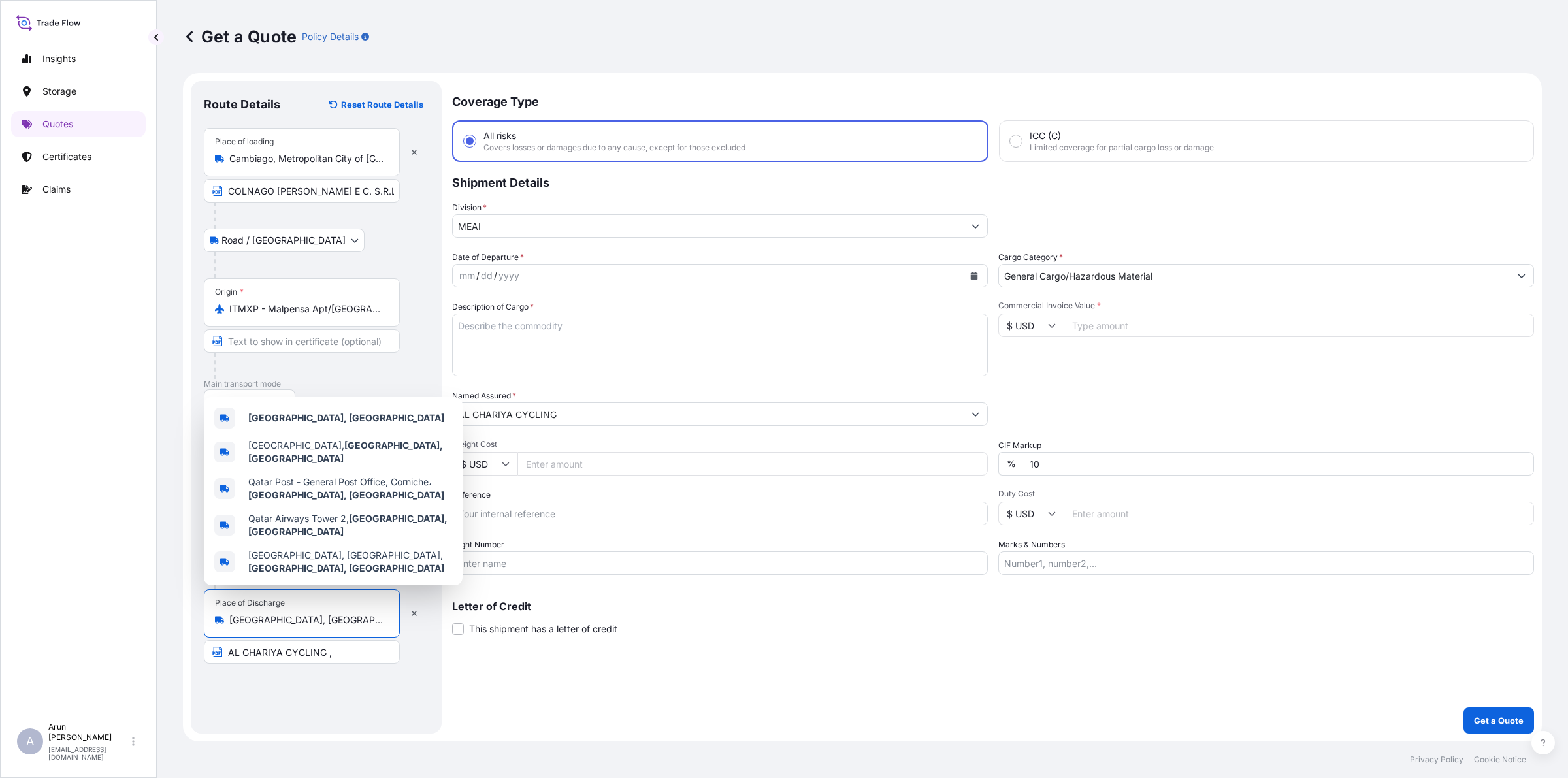
drag, startPoint x: 289, startPoint y: 625, endPoint x: 216, endPoint y: 634, distance: 73.6
click at [216, 634] on div "Place of Discharge [GEOGRAPHIC_DATA], [GEOGRAPHIC_DATA]" at bounding box center [301, 613] width 196 height 48
click at [343, 664] on input "AL GHARIYA CYCLING ," at bounding box center [301, 652] width 196 height 23
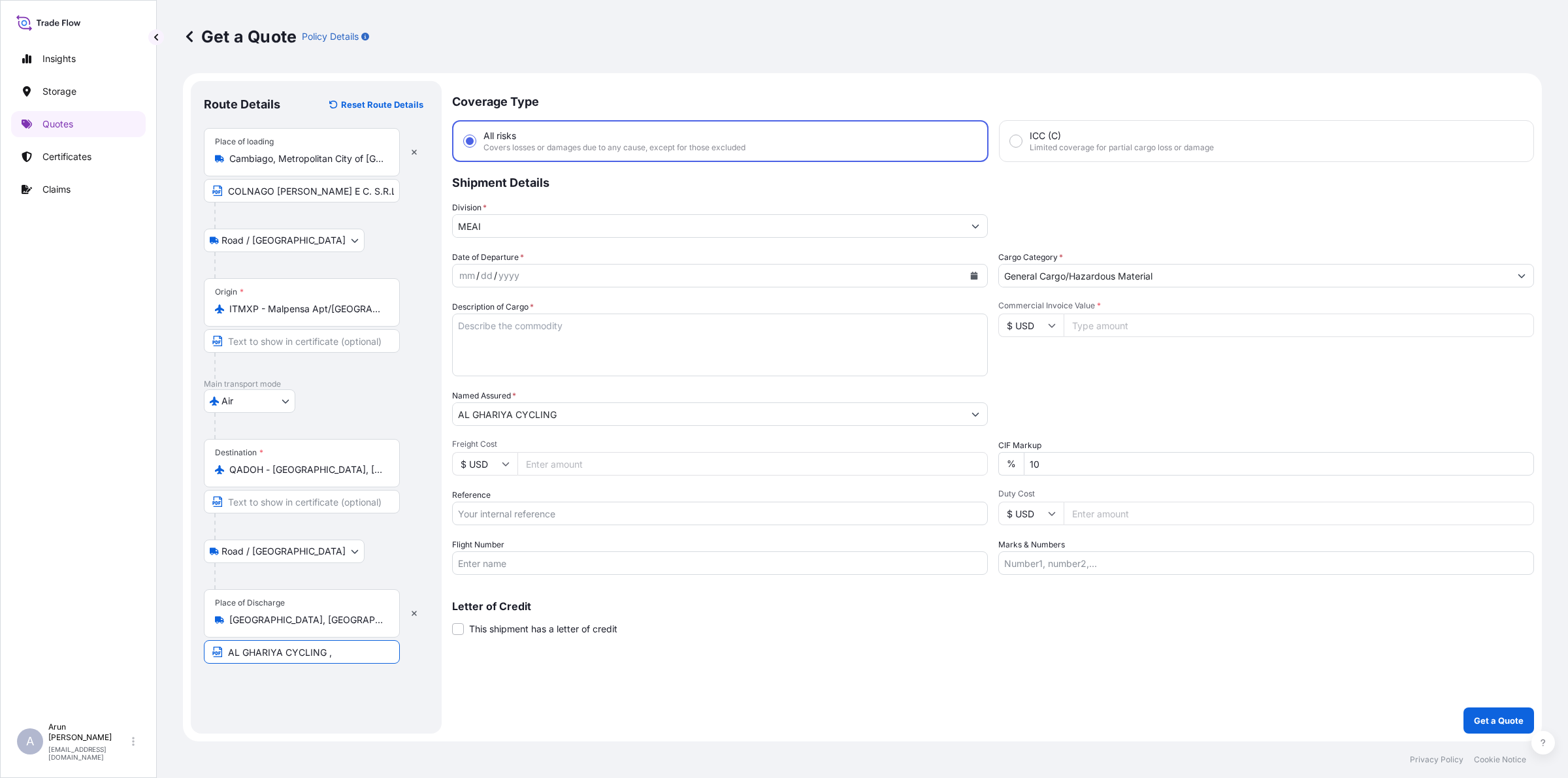
paste input "[GEOGRAPHIC_DATA], [GEOGRAPHIC_DATA]"
type input "AL GHARIYA CYCLING , [GEOGRAPHIC_DATA], [GEOGRAPHIC_DATA]"
click at [976, 273] on icon "Calendar" at bounding box center [974, 275] width 8 height 8
click at [594, 387] on div "10" at bounding box center [599, 384] width 23 height 23
click at [574, 331] on textarea "Description of Cargo *" at bounding box center [720, 345] width 536 height 63
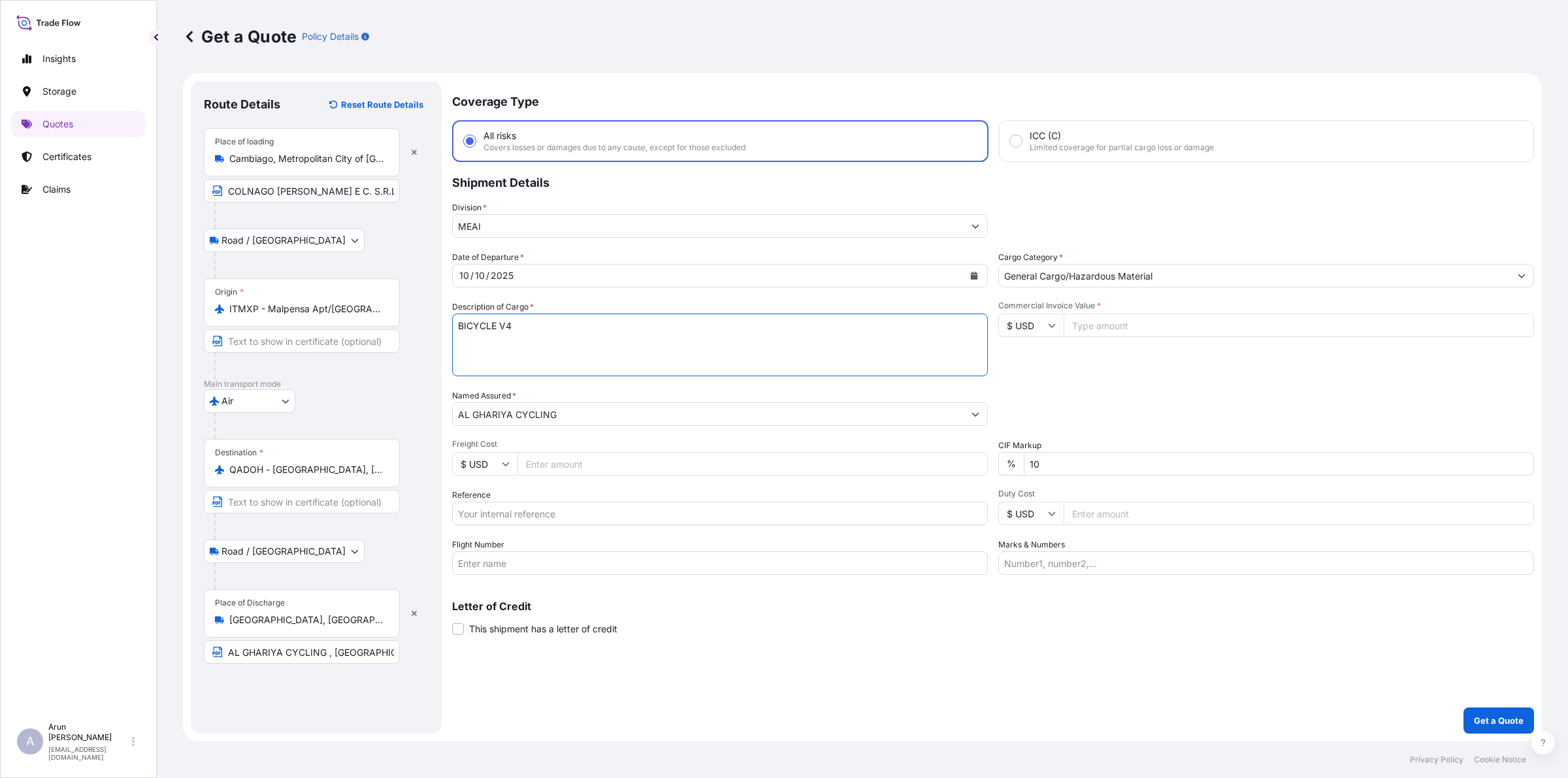
type textarea "BICYCLE V4"
click at [588, 457] on input "Freight Cost" at bounding box center [752, 464] width 470 height 23
type input "800"
click at [507, 454] on input "$ USD" at bounding box center [484, 464] width 65 height 23
click at [487, 505] on div "€ EUR" at bounding box center [484, 498] width 55 height 25
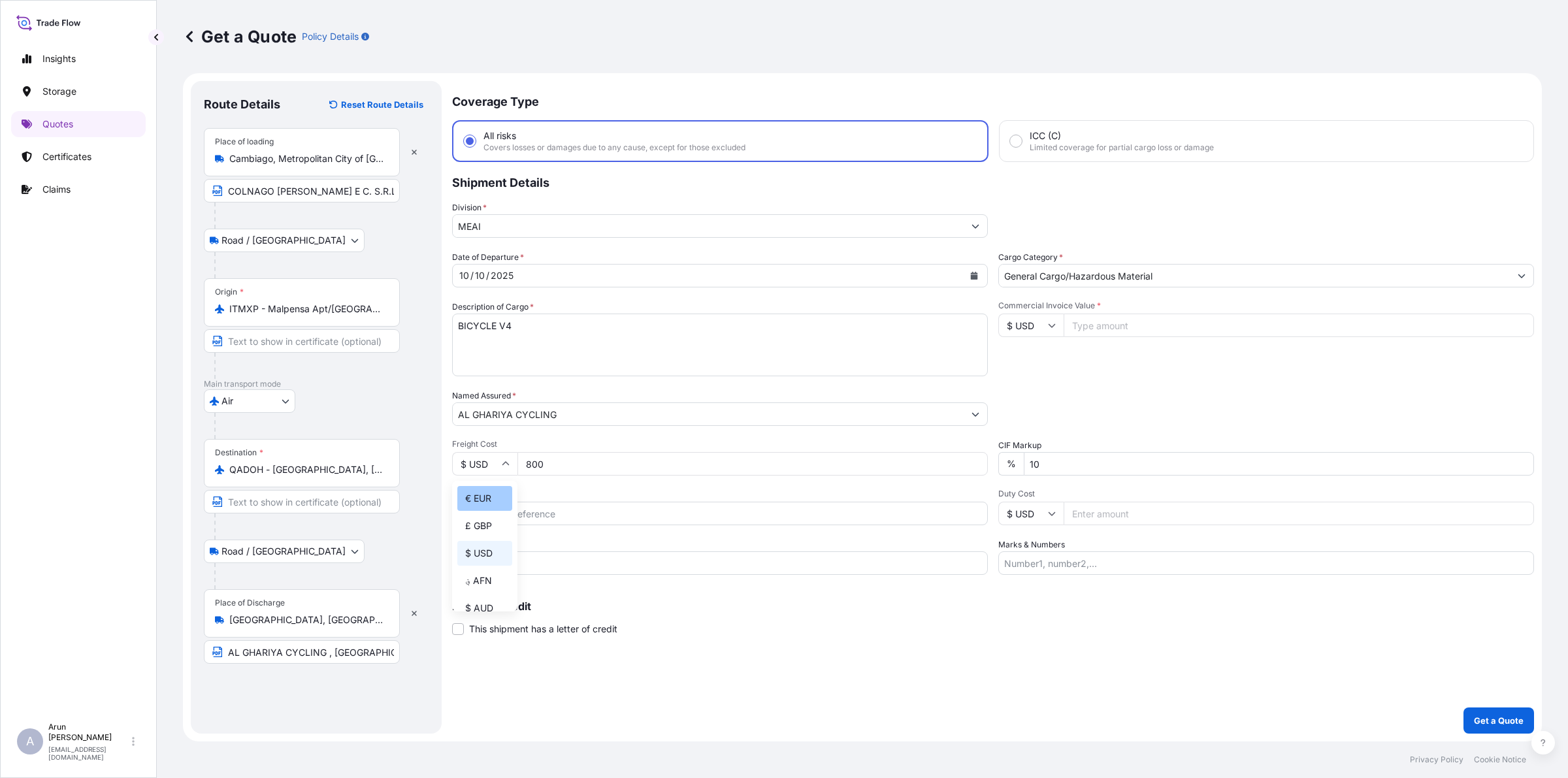
type input "€ EUR"
click at [1083, 323] on input "Commercial Invoice Value *" at bounding box center [1298, 325] width 470 height 23
type input "7710"
drag, startPoint x: 1039, startPoint y: 469, endPoint x: 957, endPoint y: 489, distance: 84.4
click at [957, 489] on div "Date of Departure * [DATE] Cargo Category * General Cargo/Hazardous Material De…" at bounding box center [993, 413] width 1082 height 324
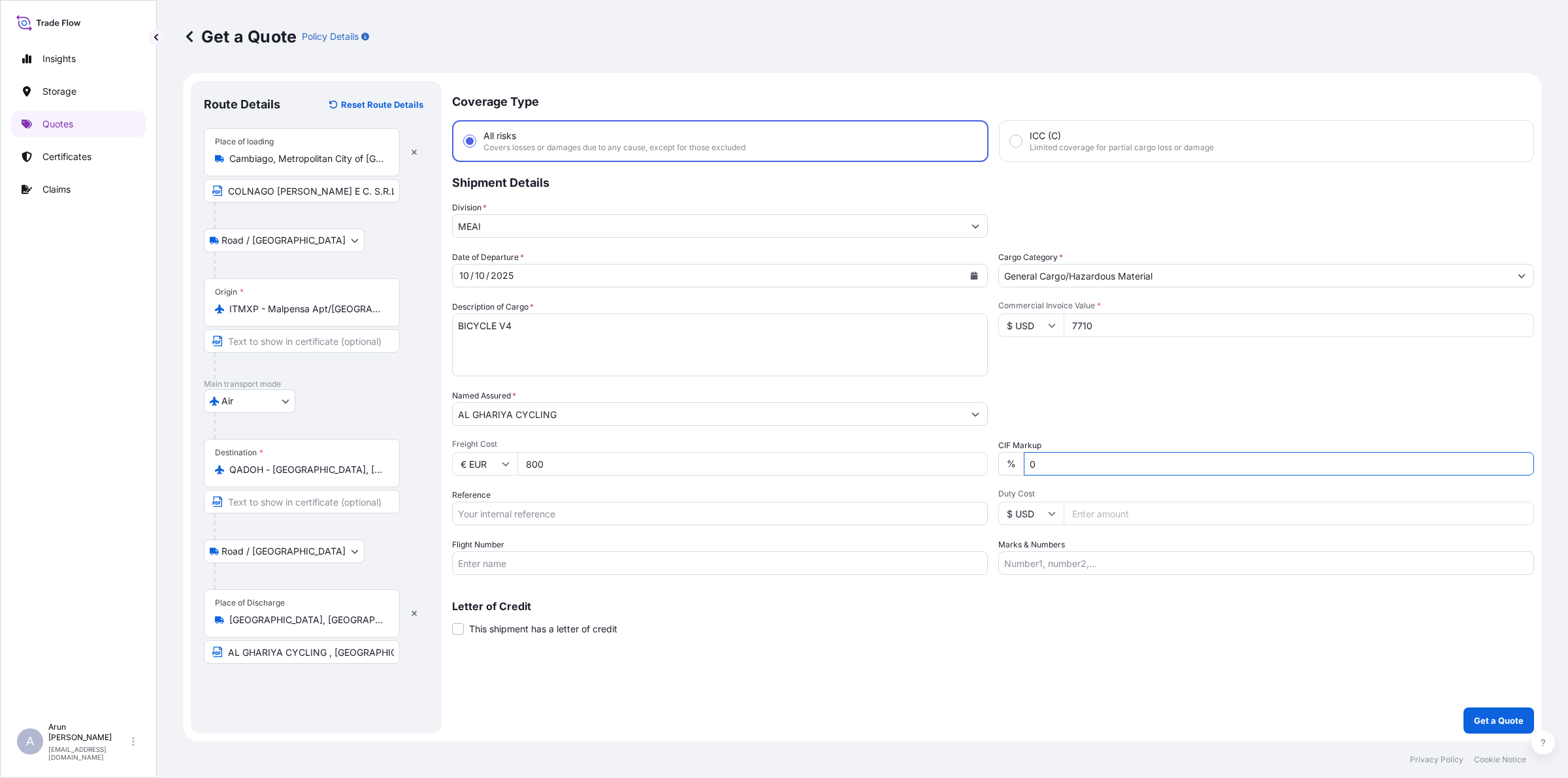
type input "0"
click at [487, 498] on label "Reference" at bounding box center [471, 495] width 38 height 13
click at [487, 502] on input "Reference" at bounding box center [720, 514] width 536 height 23
type input "AWB: 141-53319840"
click at [542, 562] on input "Flight Number" at bounding box center [720, 563] width 536 height 23
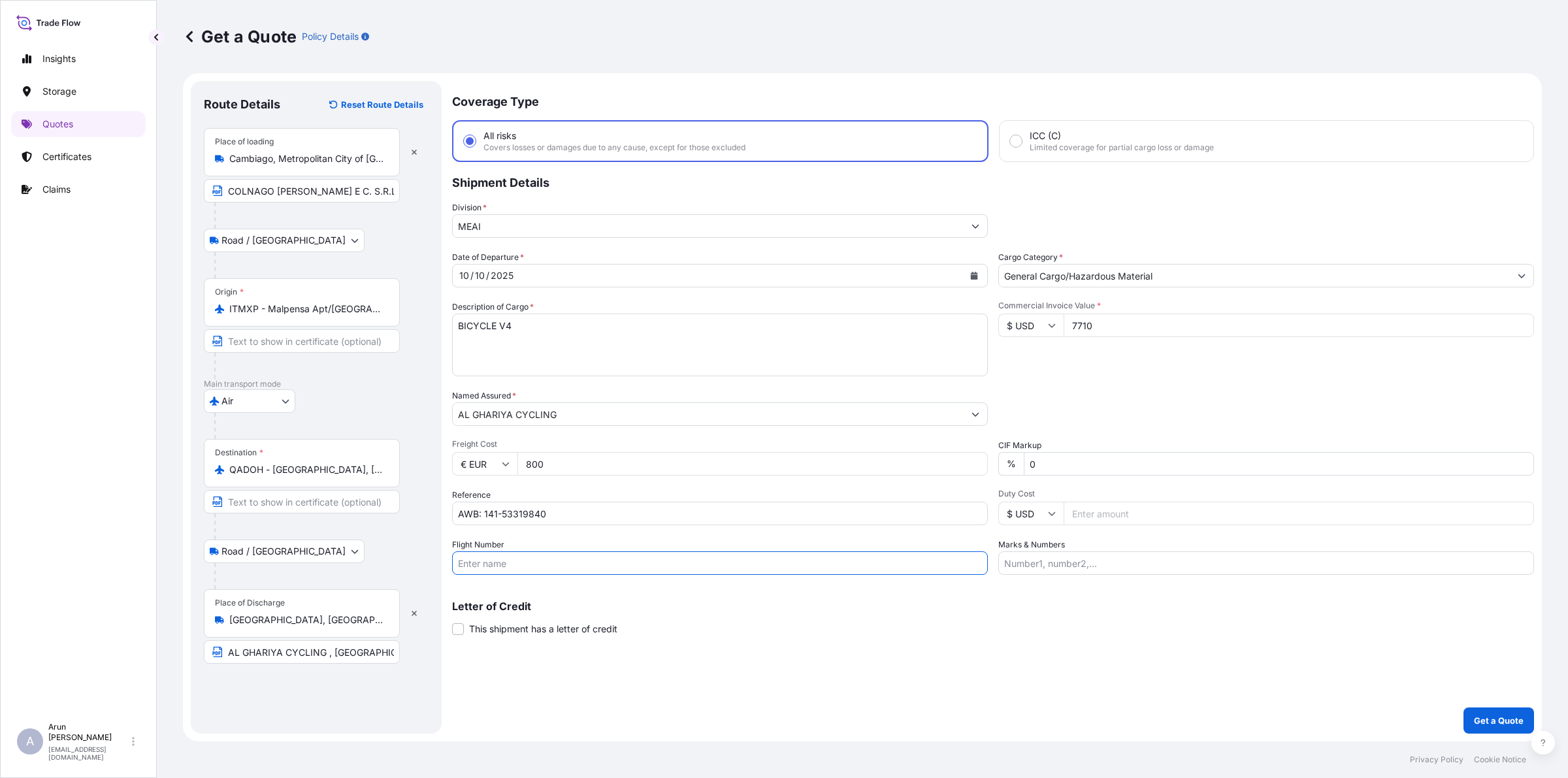
type input "BY AIR"
click at [1099, 567] on input "Marks & Numbers" at bounding box center [1266, 563] width 536 height 23
drag, startPoint x: 1063, startPoint y: 565, endPoint x: 1115, endPoint y: 572, distance: 52.5
click at [1115, 572] on input "INVOICE NO: CPI2025003 DATE: [DATE]" at bounding box center [1266, 563] width 536 height 23
drag, startPoint x: 1062, startPoint y: 565, endPoint x: 1116, endPoint y: 586, distance: 57.9
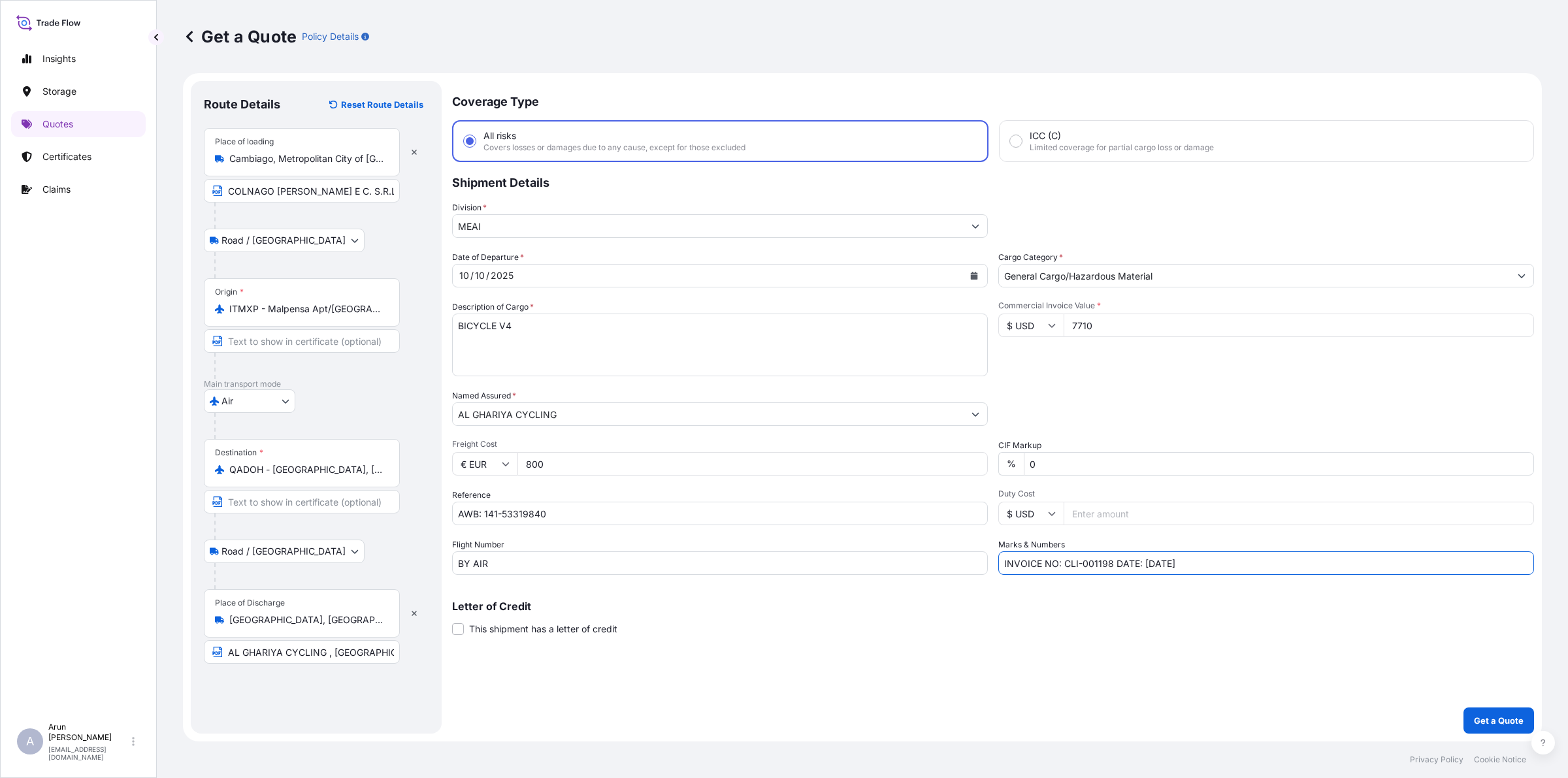
click at [1116, 586] on div "Coverage Type All risks Covers losses or damages due to any cause, except for t…" at bounding box center [993, 407] width 1082 height 652
click at [1151, 565] on input "INVOICE NO: 25XE-0756 DATE: [DATE]" at bounding box center [1266, 563] width 536 height 23
type input "INVOICE NO: 25XE-0756 DATE: [DATE]"
click at [1247, 575] on div "Coverage Type All risks Covers losses or damages due to any cause, except for t…" at bounding box center [993, 407] width 1082 height 652
click at [1052, 325] on icon at bounding box center [1052, 326] width 7 height 4
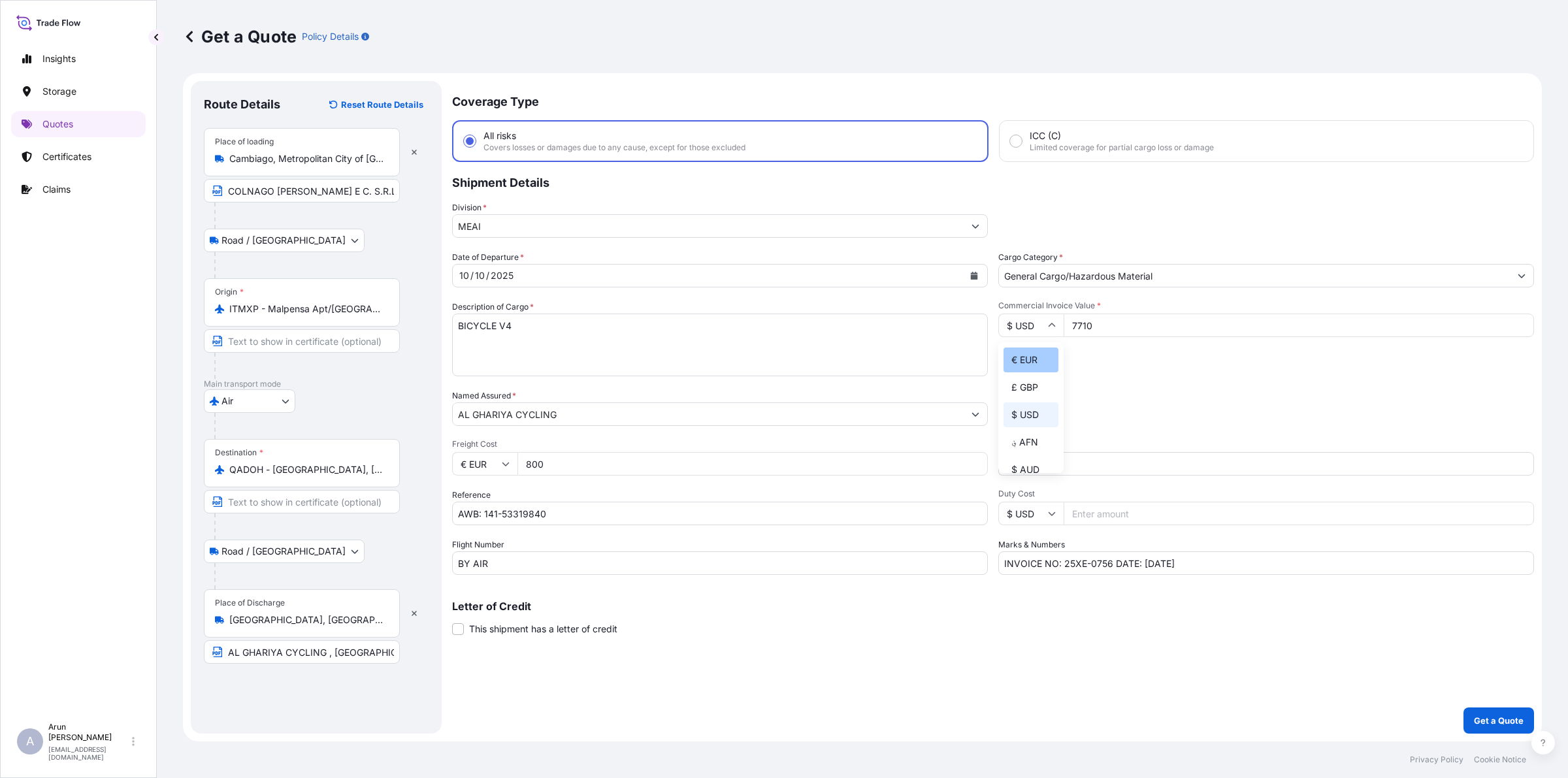
click at [1032, 356] on div "€ EUR" at bounding box center [1030, 360] width 55 height 25
type input "€ EUR"
click at [1503, 718] on p "Get a Quote" at bounding box center [1498, 720] width 50 height 13
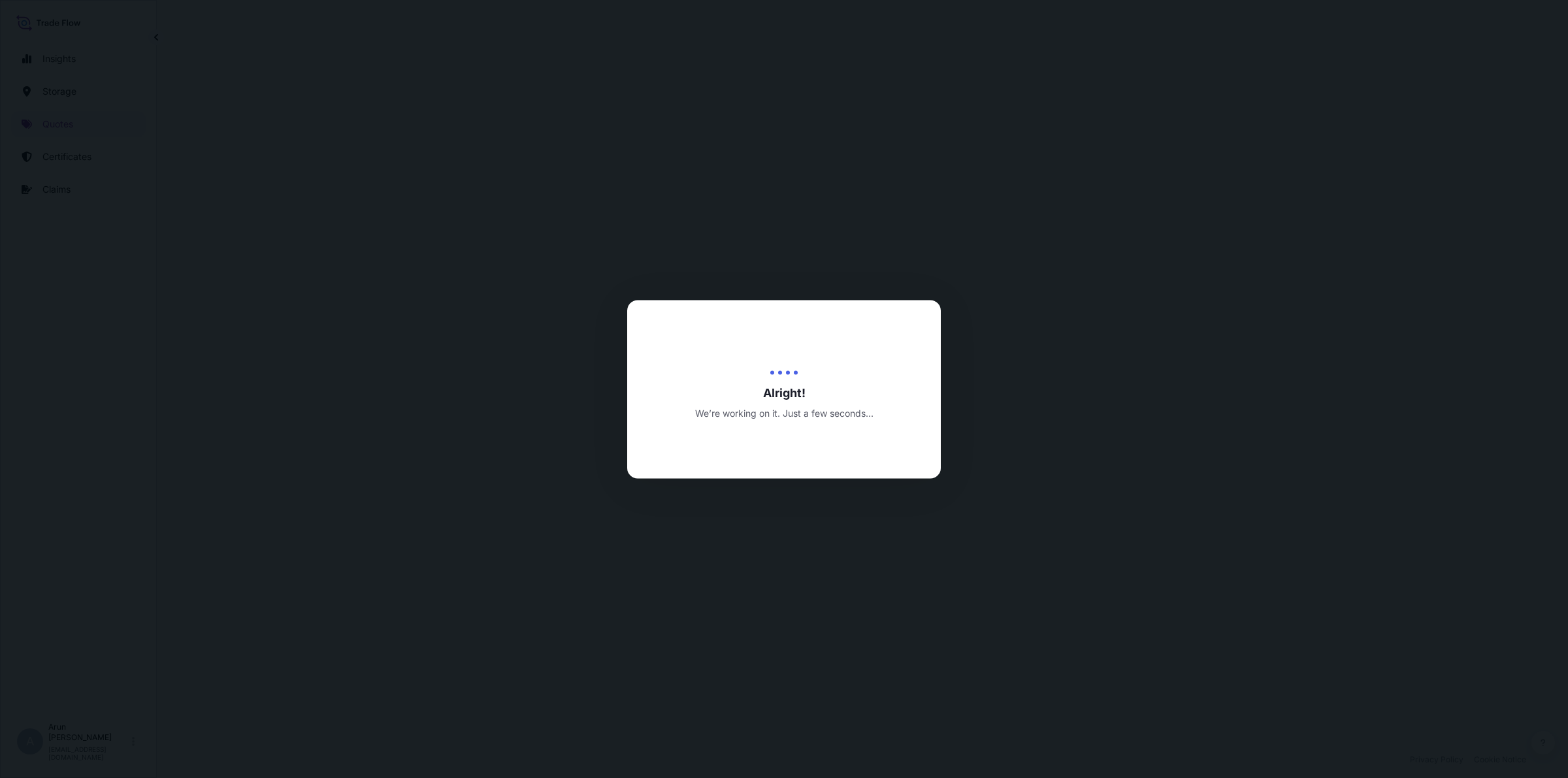
select select "Road / [GEOGRAPHIC_DATA]"
select select "Air"
select select "Road / [GEOGRAPHIC_DATA]"
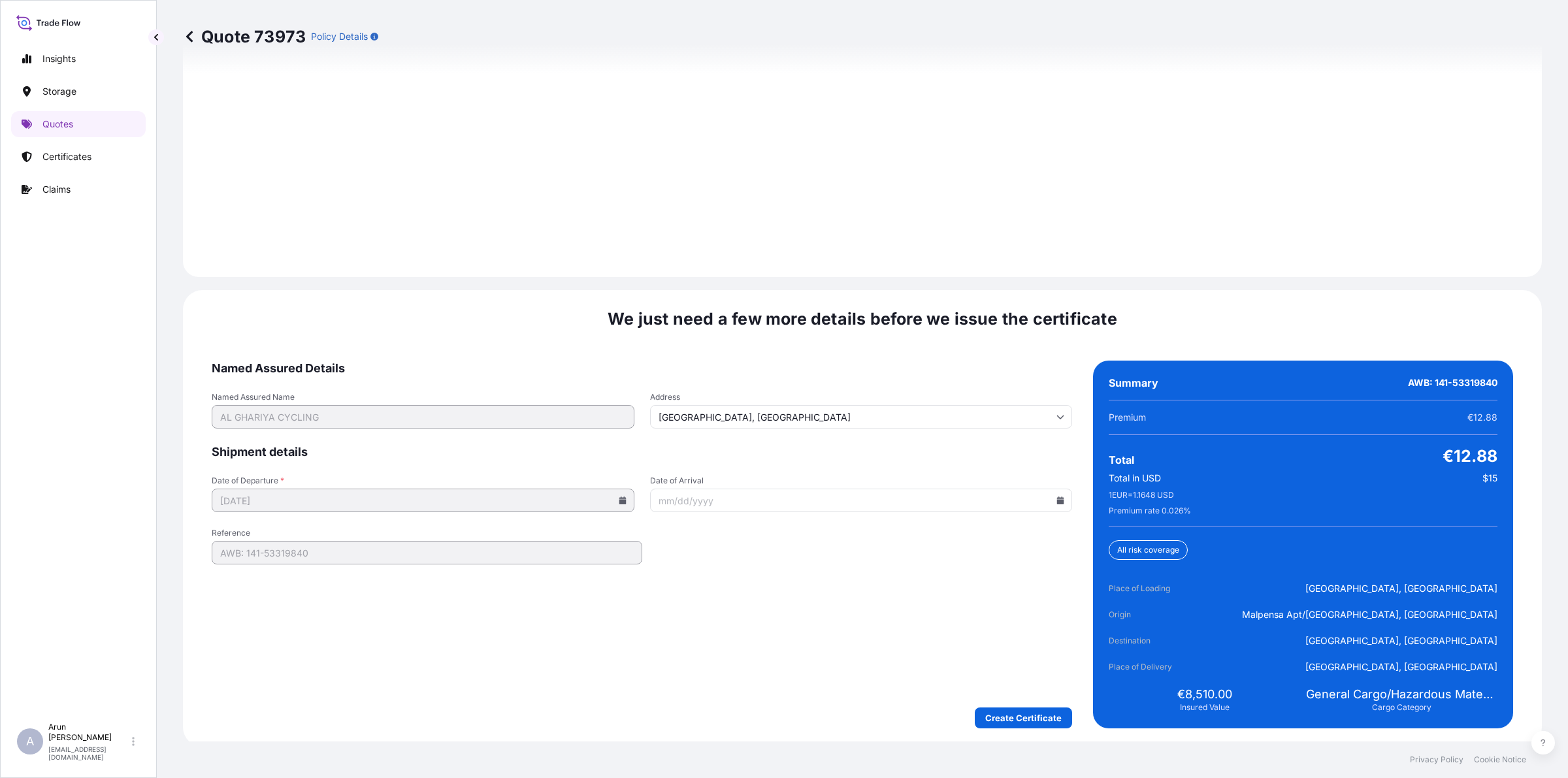
scroll to position [1872, 0]
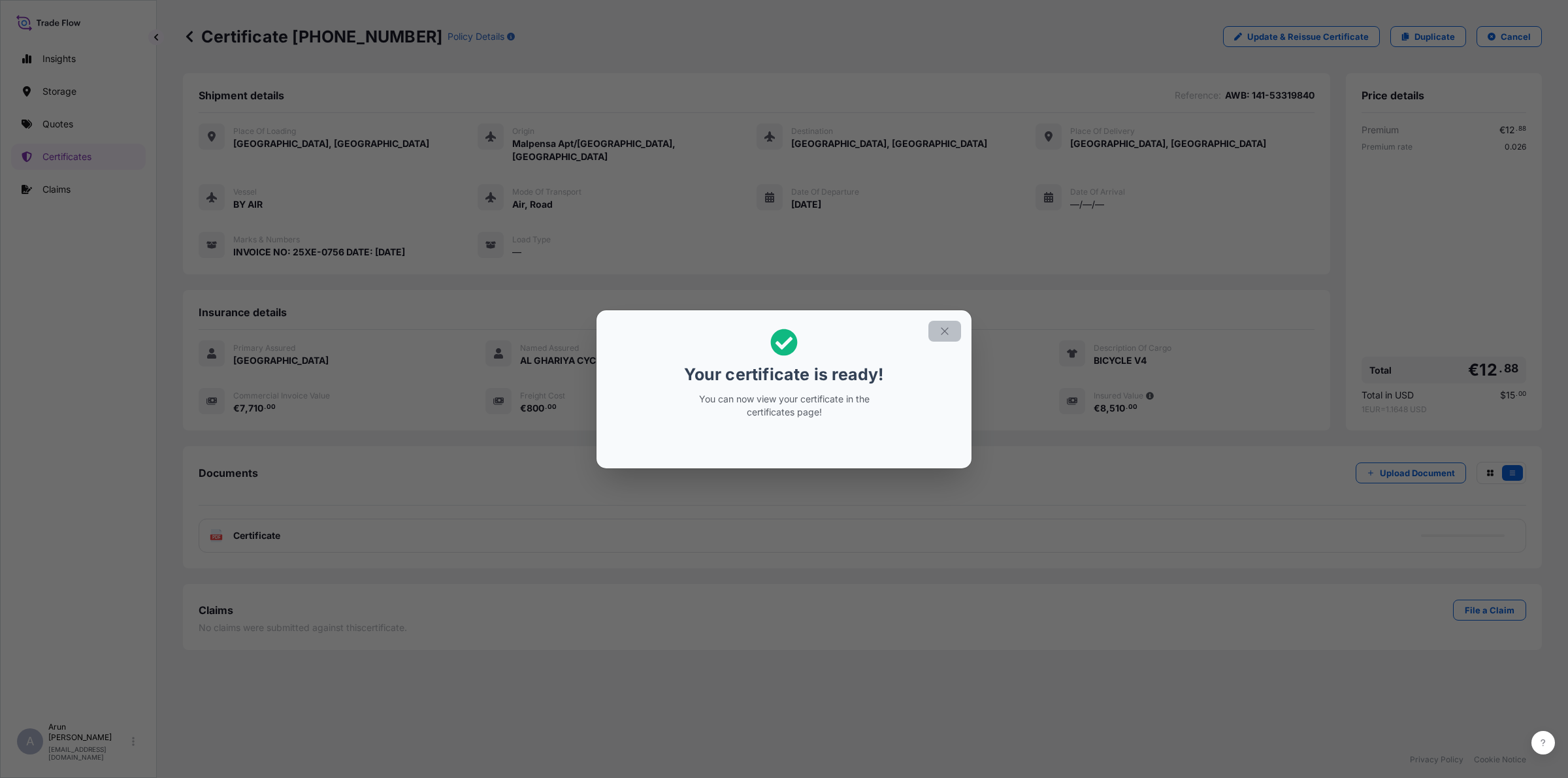
click at [949, 334] on icon "button" at bounding box center [944, 330] width 12 height 12
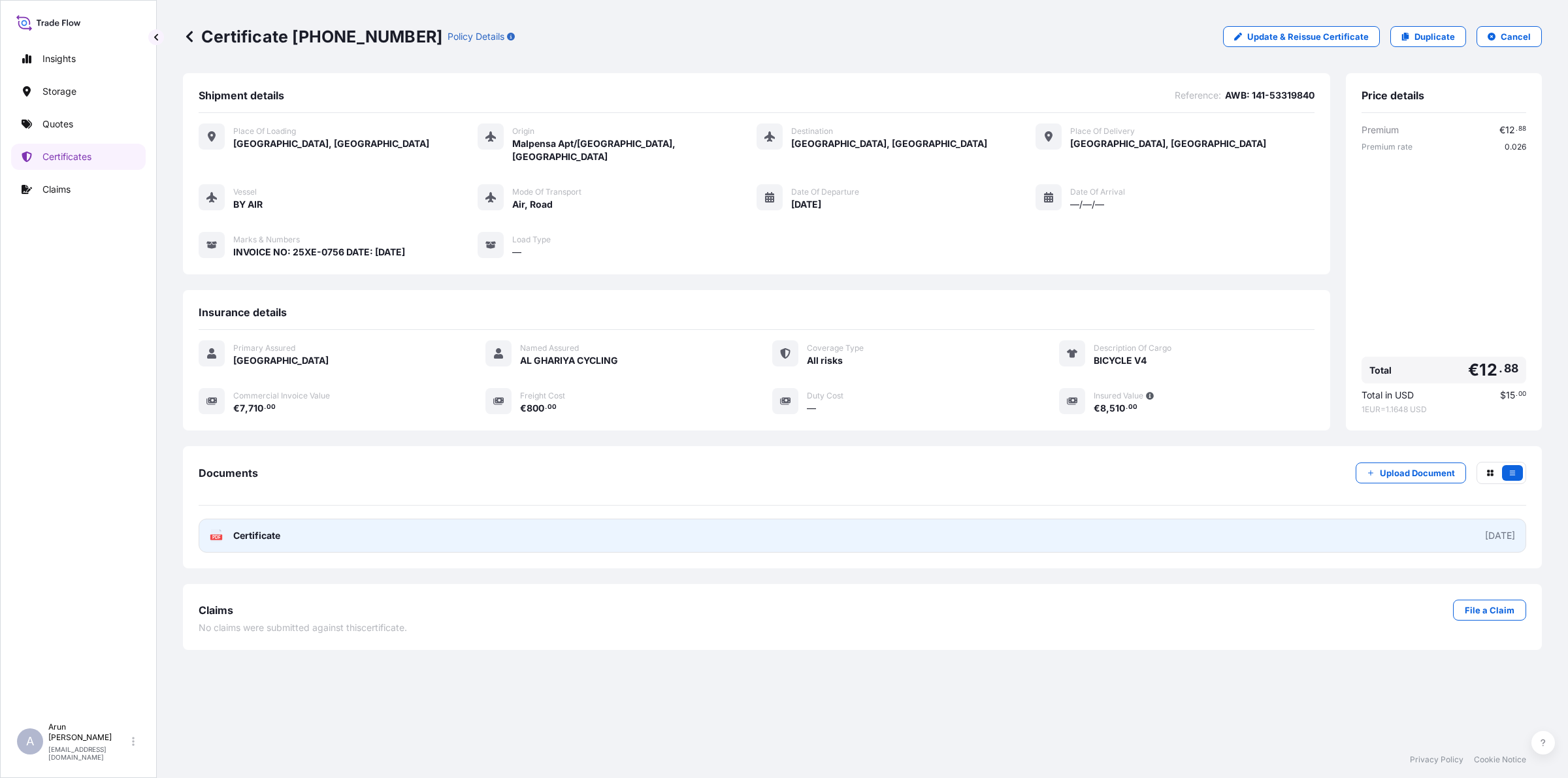
click at [266, 529] on span "Certificate" at bounding box center [256, 535] width 47 height 13
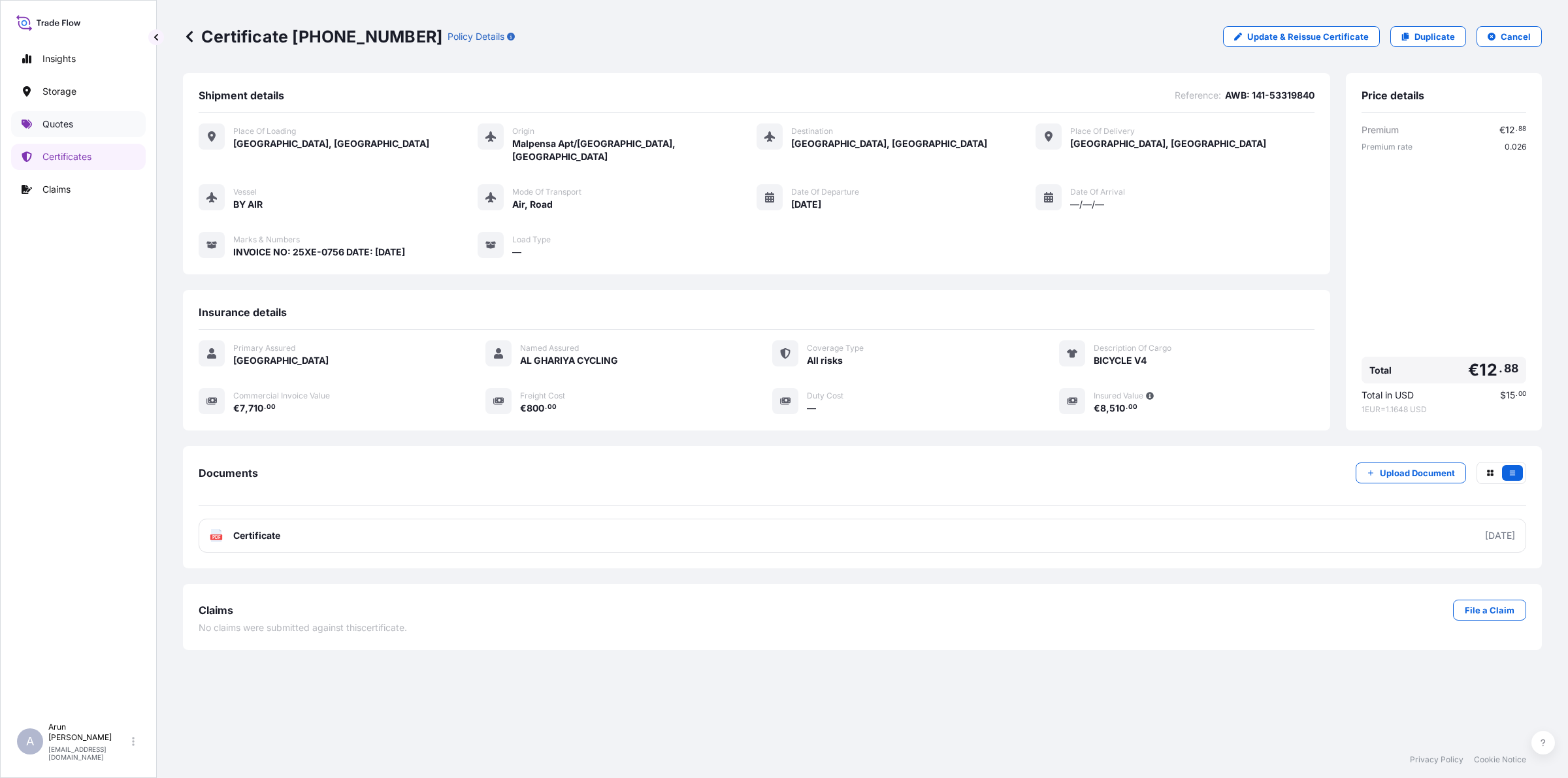
click at [77, 124] on link "Quotes" at bounding box center [78, 123] width 135 height 26
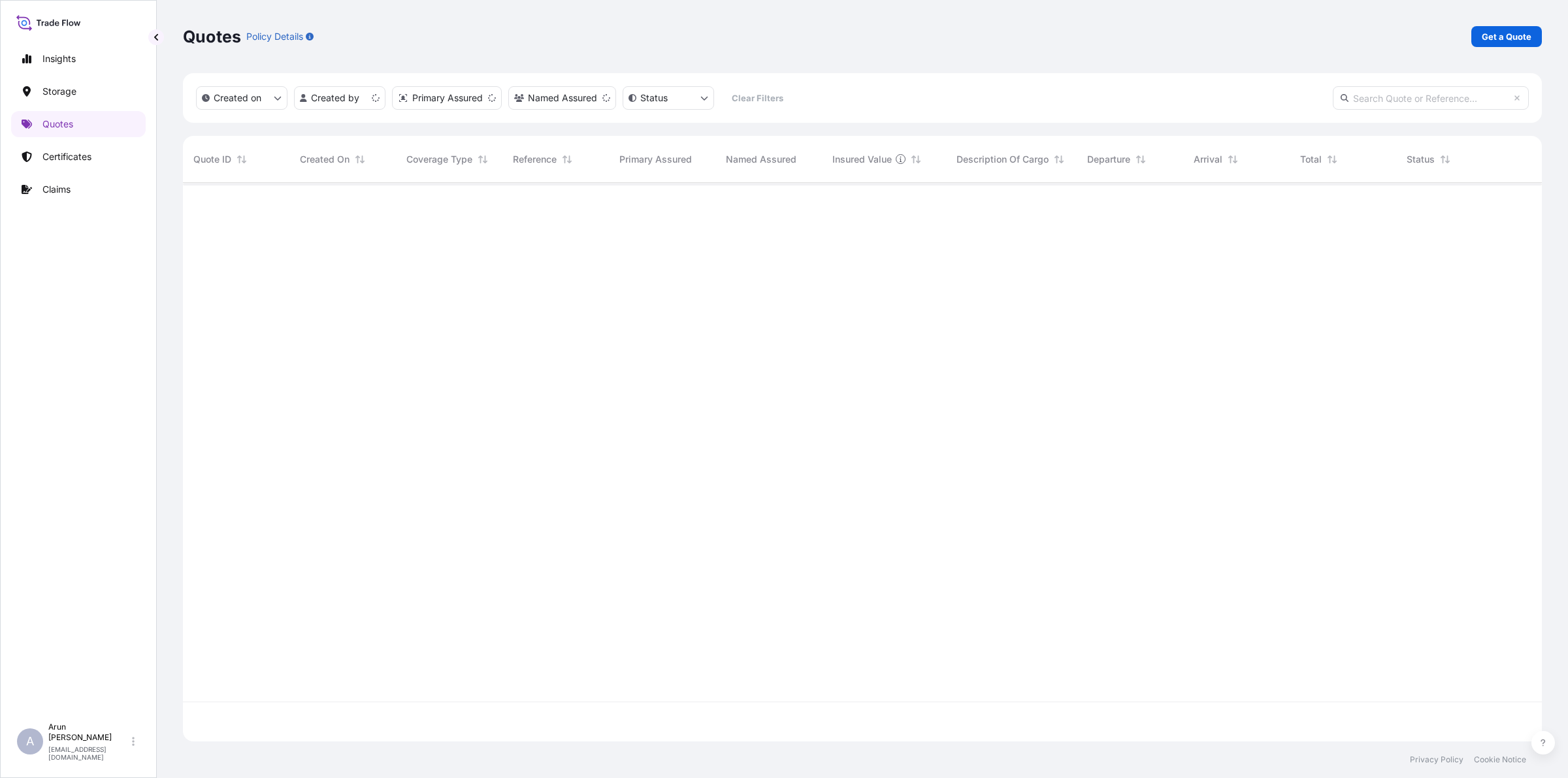
scroll to position [553, 1346]
click at [1506, 37] on p "Get a Quote" at bounding box center [1506, 37] width 50 height 13
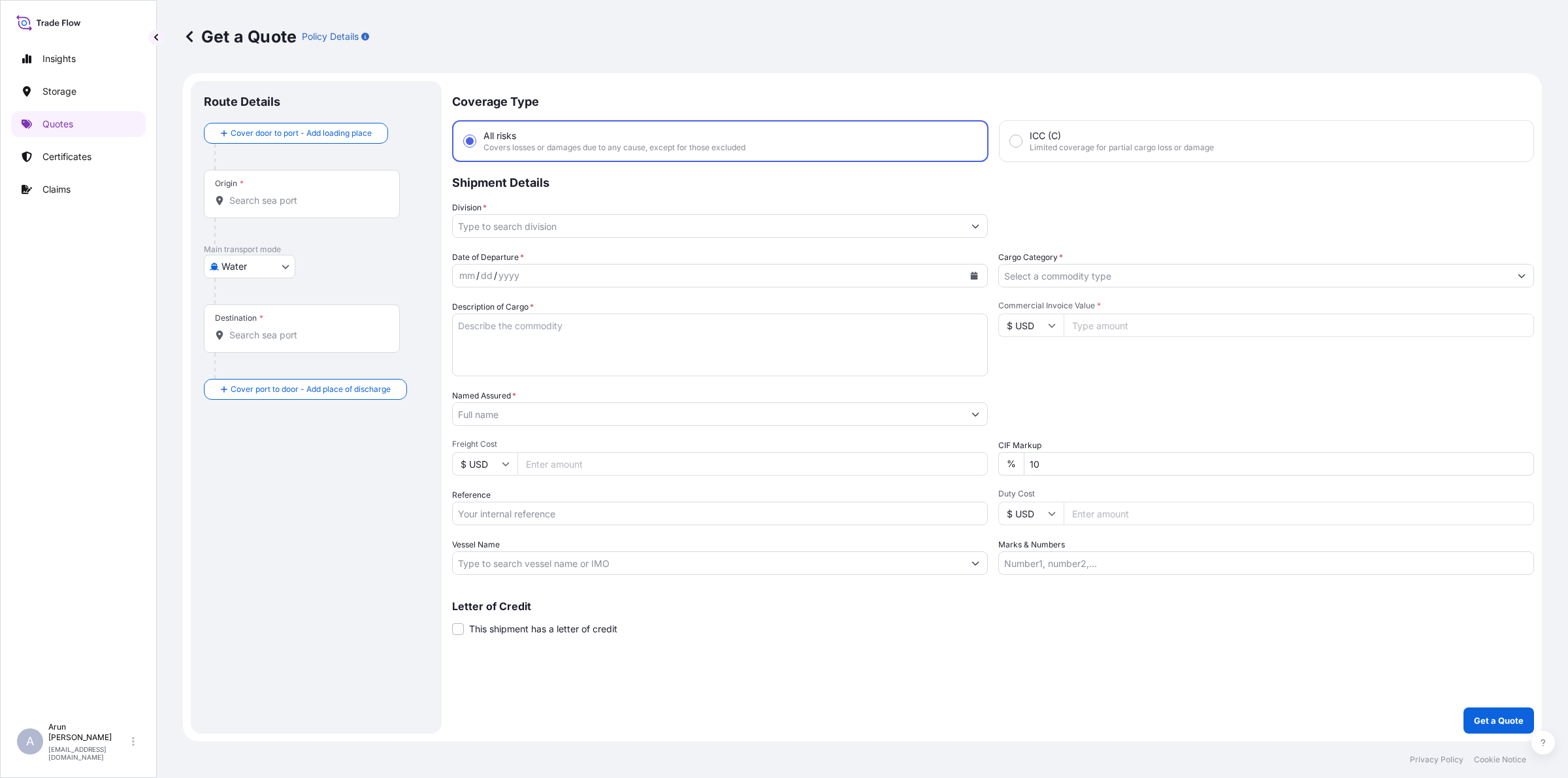
click at [272, 268] on body "Insights Storage Quotes Certificates Claims A [PERSON_NAME] [PERSON_NAME][EMAIL…" at bounding box center [784, 389] width 1568 height 778
click at [235, 347] on span "Inland" at bounding box center [241, 347] width 26 height 13
select select "Inland"
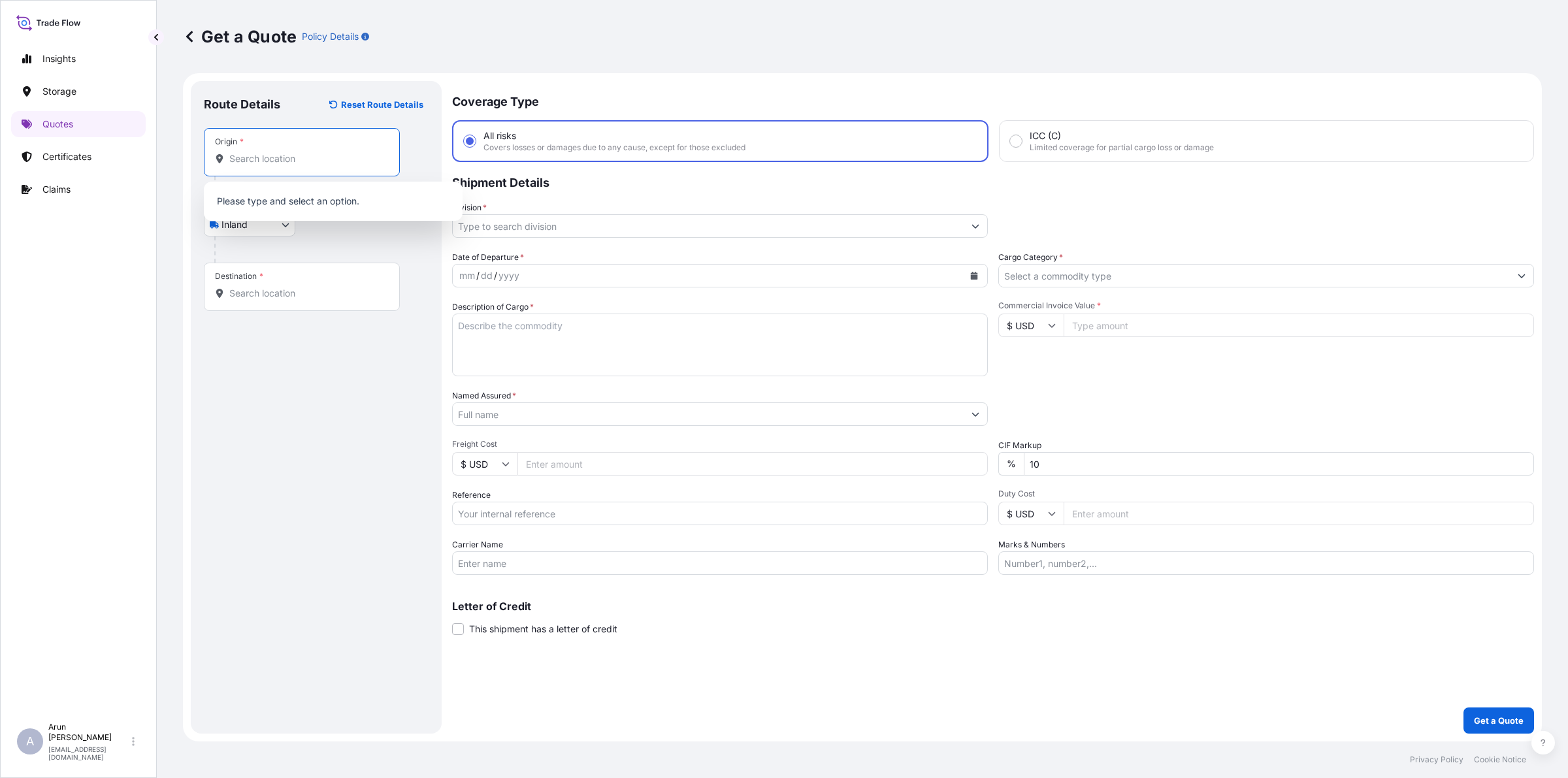
click at [258, 152] on input "Origin *" at bounding box center [306, 158] width 155 height 13
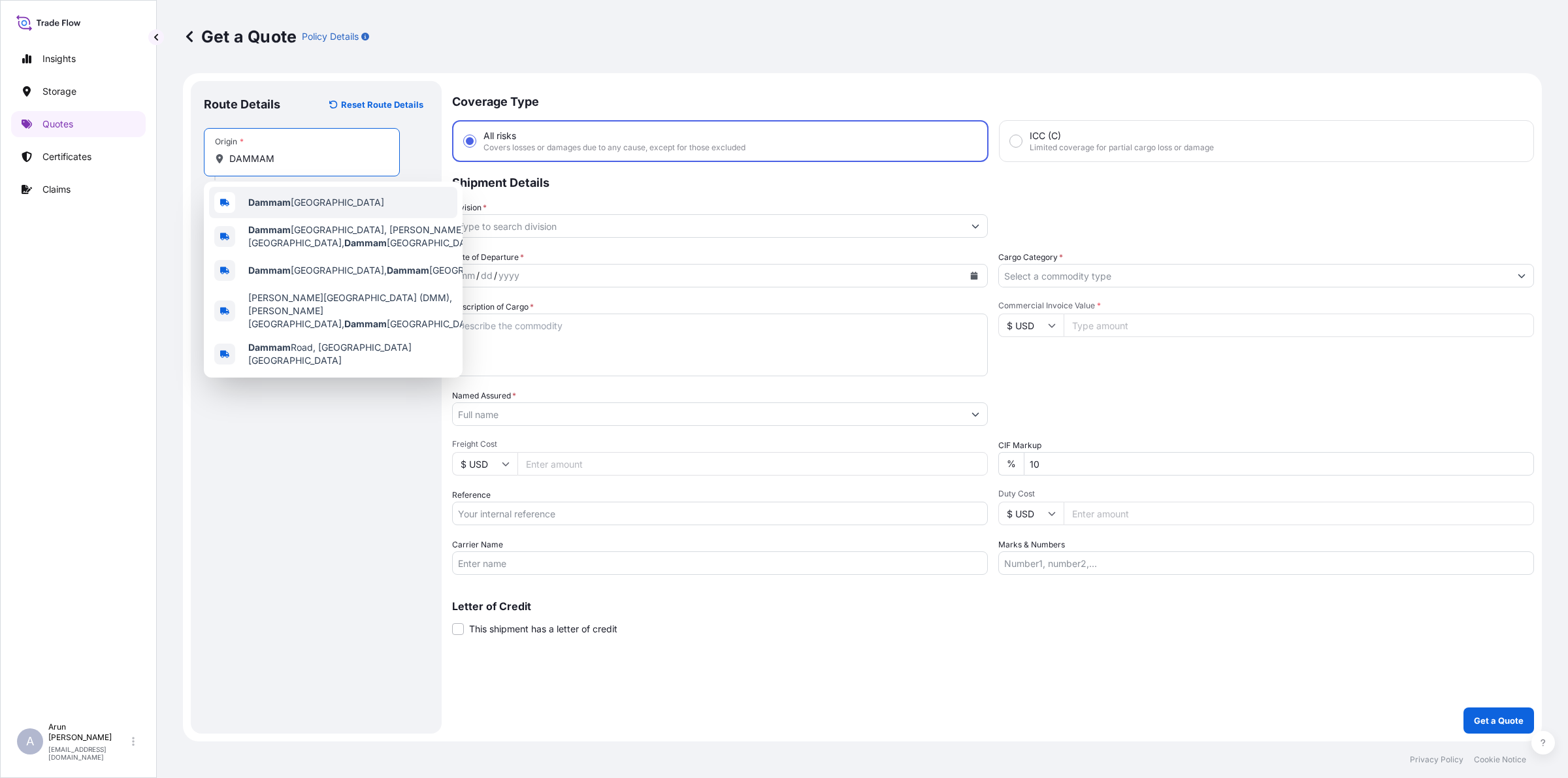
click at [281, 206] on b "Dammam" at bounding box center [270, 202] width 43 height 11
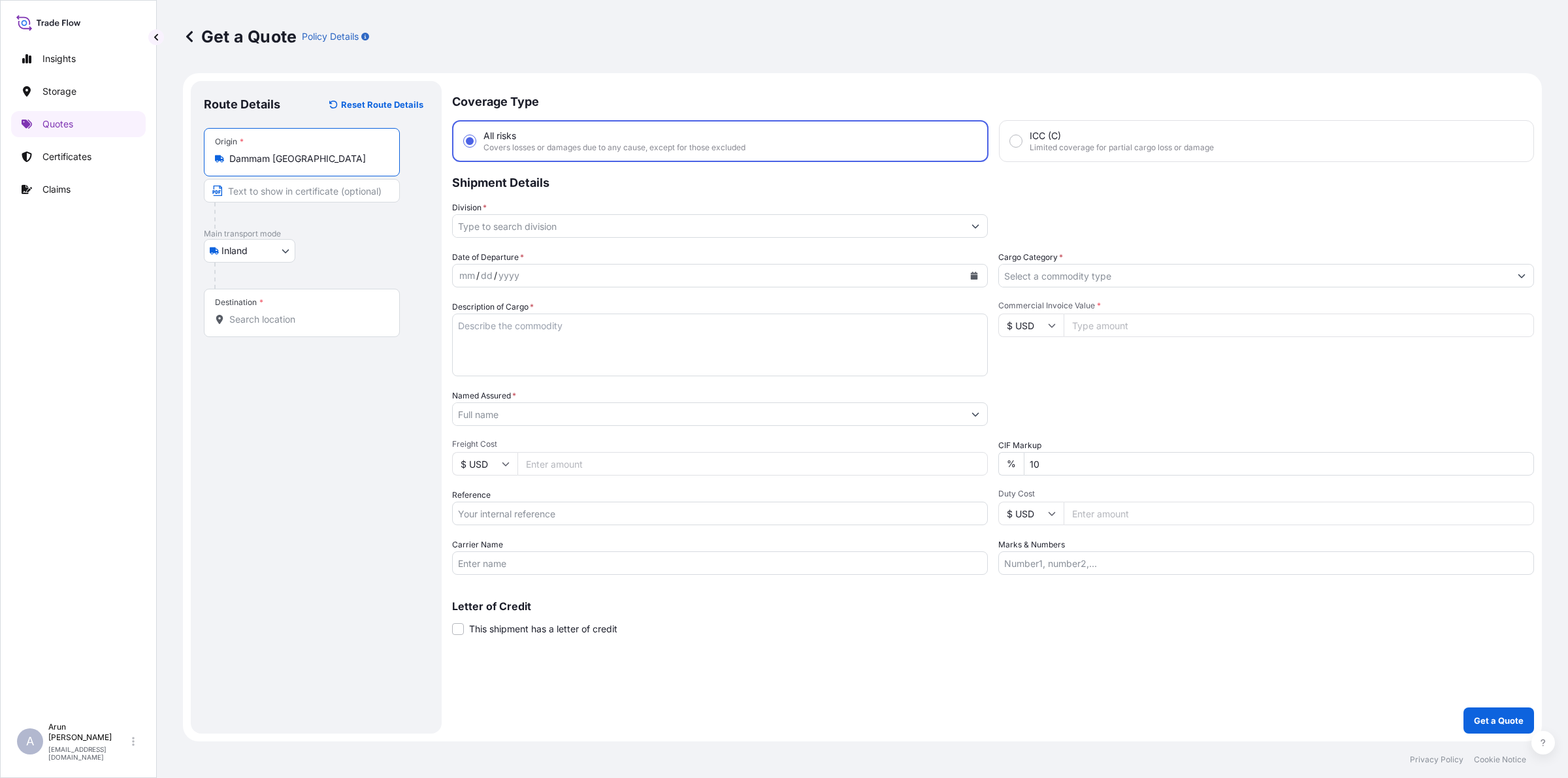
type input "Dammam [GEOGRAPHIC_DATA]"
click at [283, 188] on input "Text to appear on certificate" at bounding box center [301, 190] width 196 height 23
click at [239, 199] on input "ALSHIFA MEDICAL PRODUCTS CO.(CJS)" at bounding box center [301, 190] width 196 height 23
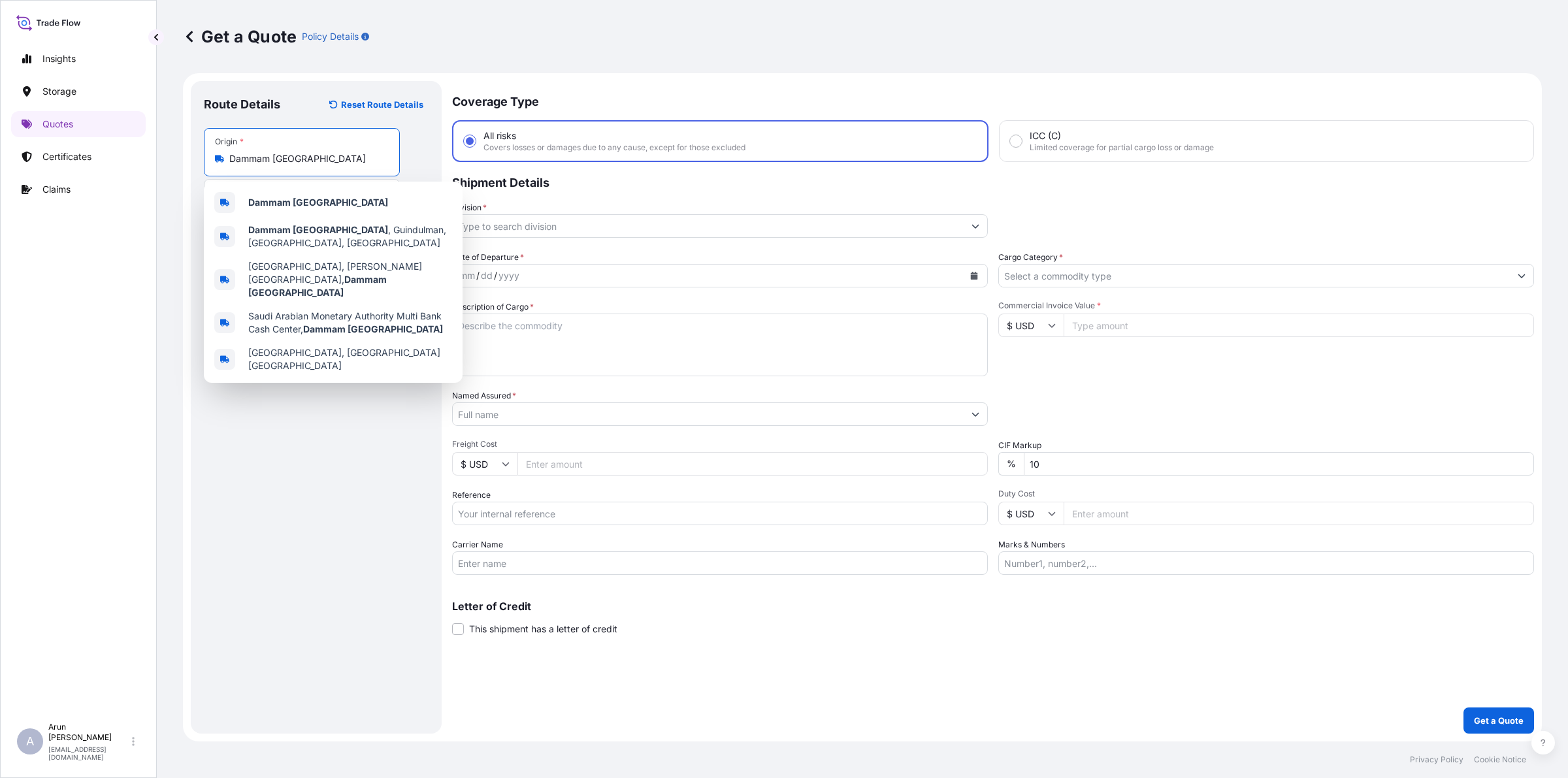
drag, startPoint x: 230, startPoint y: 159, endPoint x: 344, endPoint y: 160, distance: 114.0
click at [344, 160] on input "Dammam [GEOGRAPHIC_DATA]" at bounding box center [306, 158] width 155 height 13
click at [263, 201] on b "Dammam [GEOGRAPHIC_DATA]" at bounding box center [318, 202] width 139 height 11
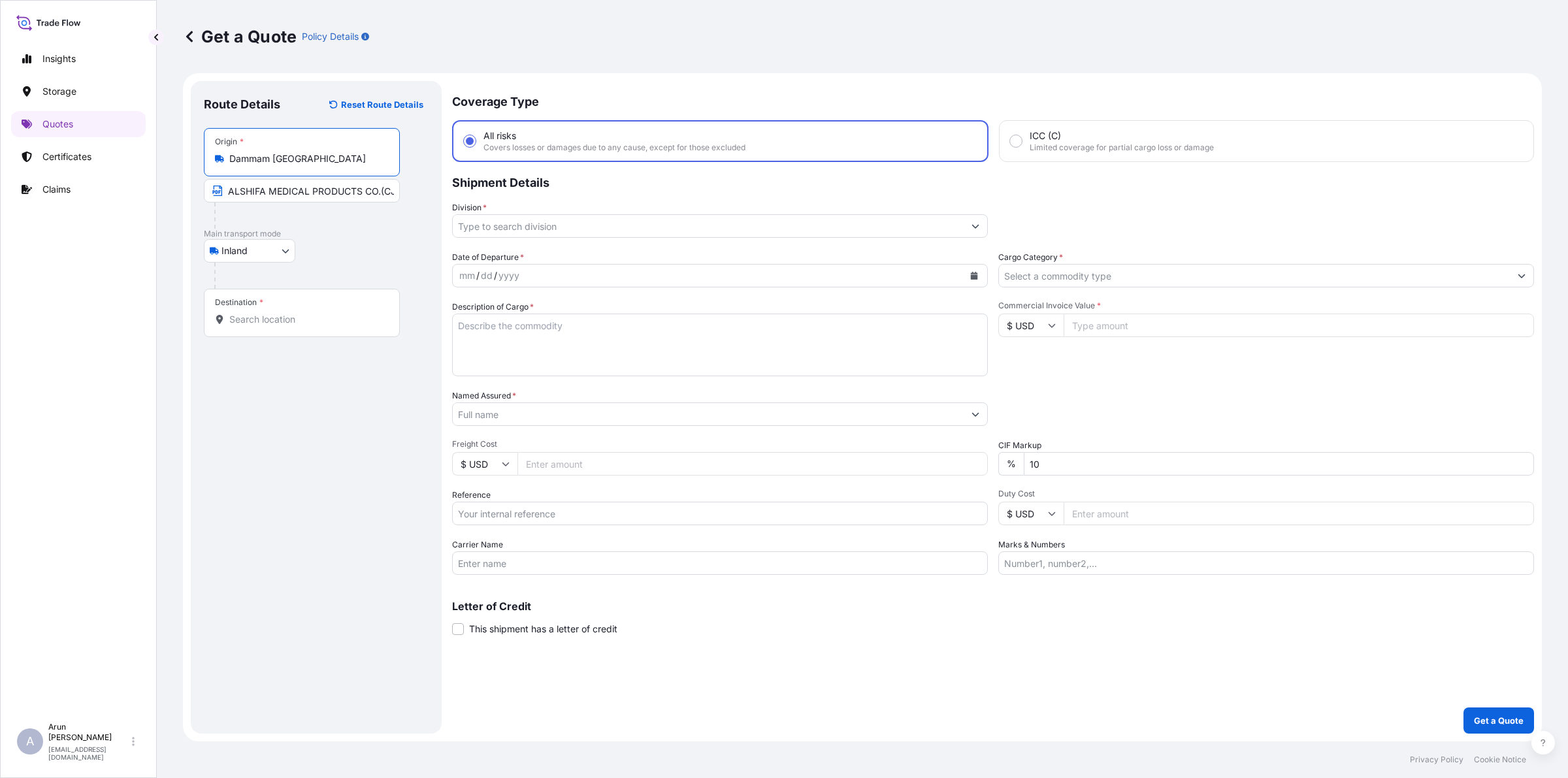
click at [373, 190] on input "ALSHIFA MEDICAL PRODUCTS CO.(CJS)" at bounding box center [301, 190] width 196 height 23
paste input "Dammam [GEOGRAPHIC_DATA]"
type input "ALSHIFA MEDICAL PRODUCTS CO.(CJS), Dammam [GEOGRAPHIC_DATA]"
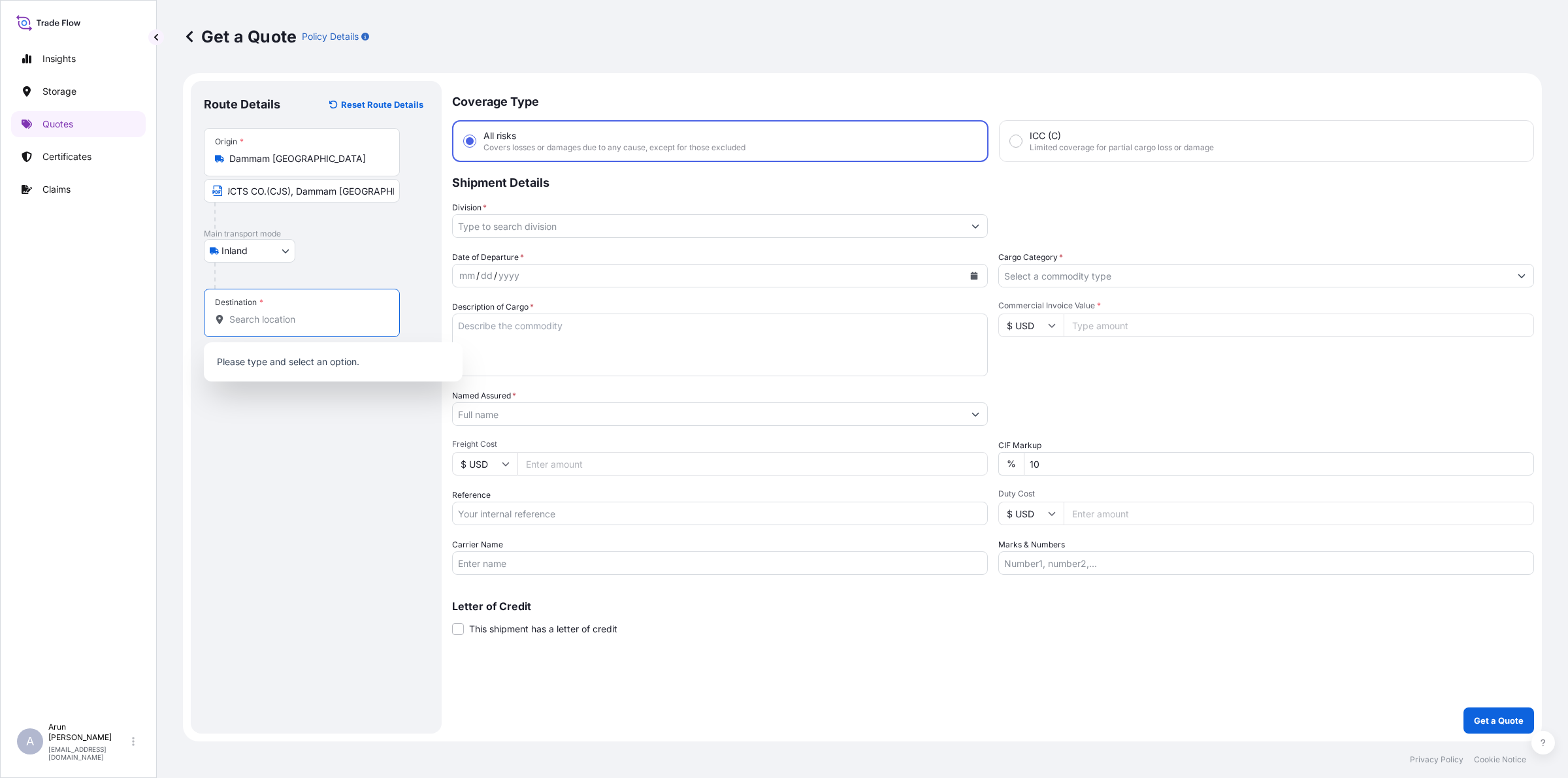
scroll to position [0, 0]
click at [312, 314] on input "Destination *" at bounding box center [306, 319] width 155 height 13
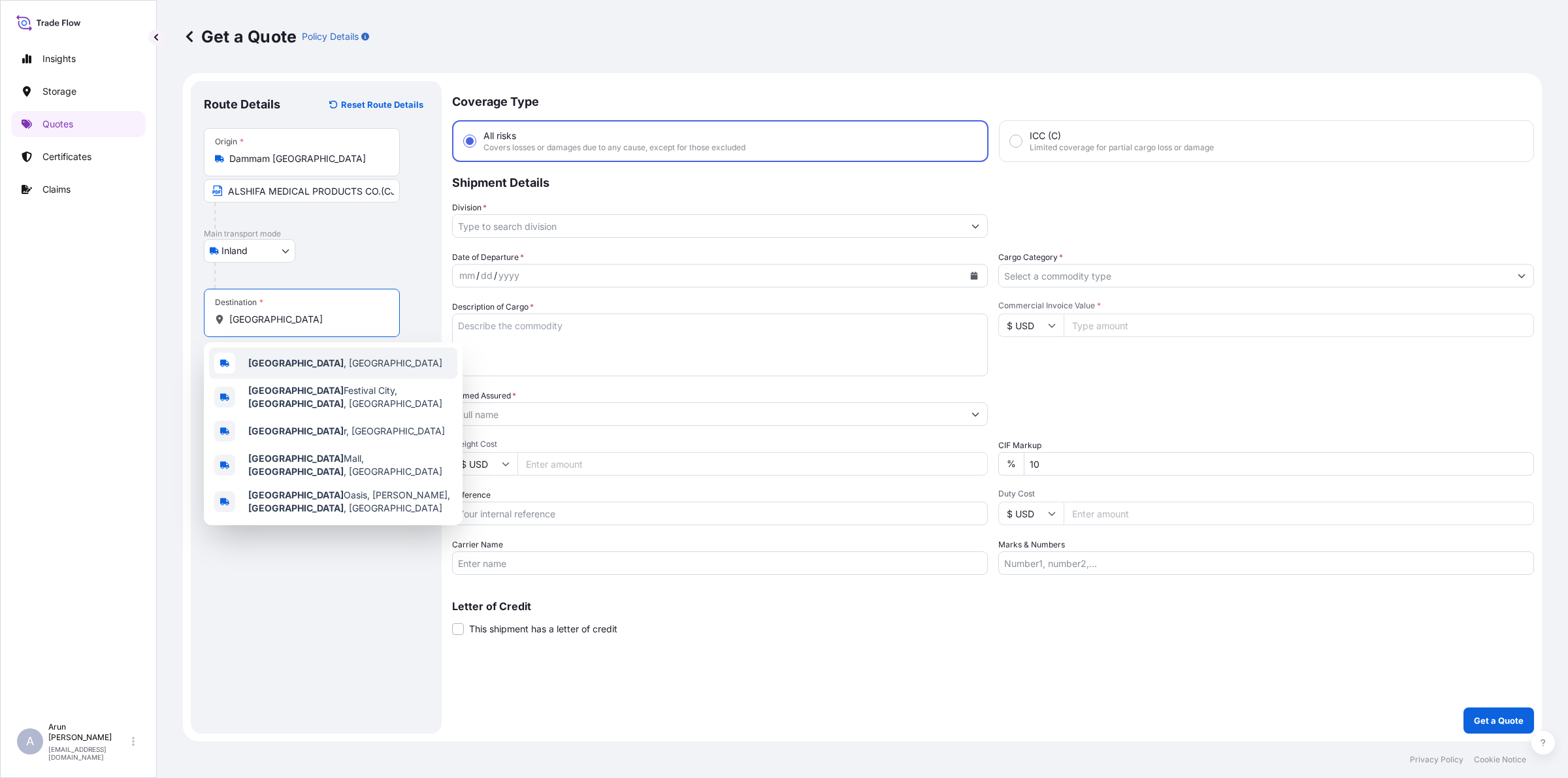
click at [274, 366] on span "[GEOGRAPHIC_DATA] , [GEOGRAPHIC_DATA]" at bounding box center [345, 363] width 194 height 13
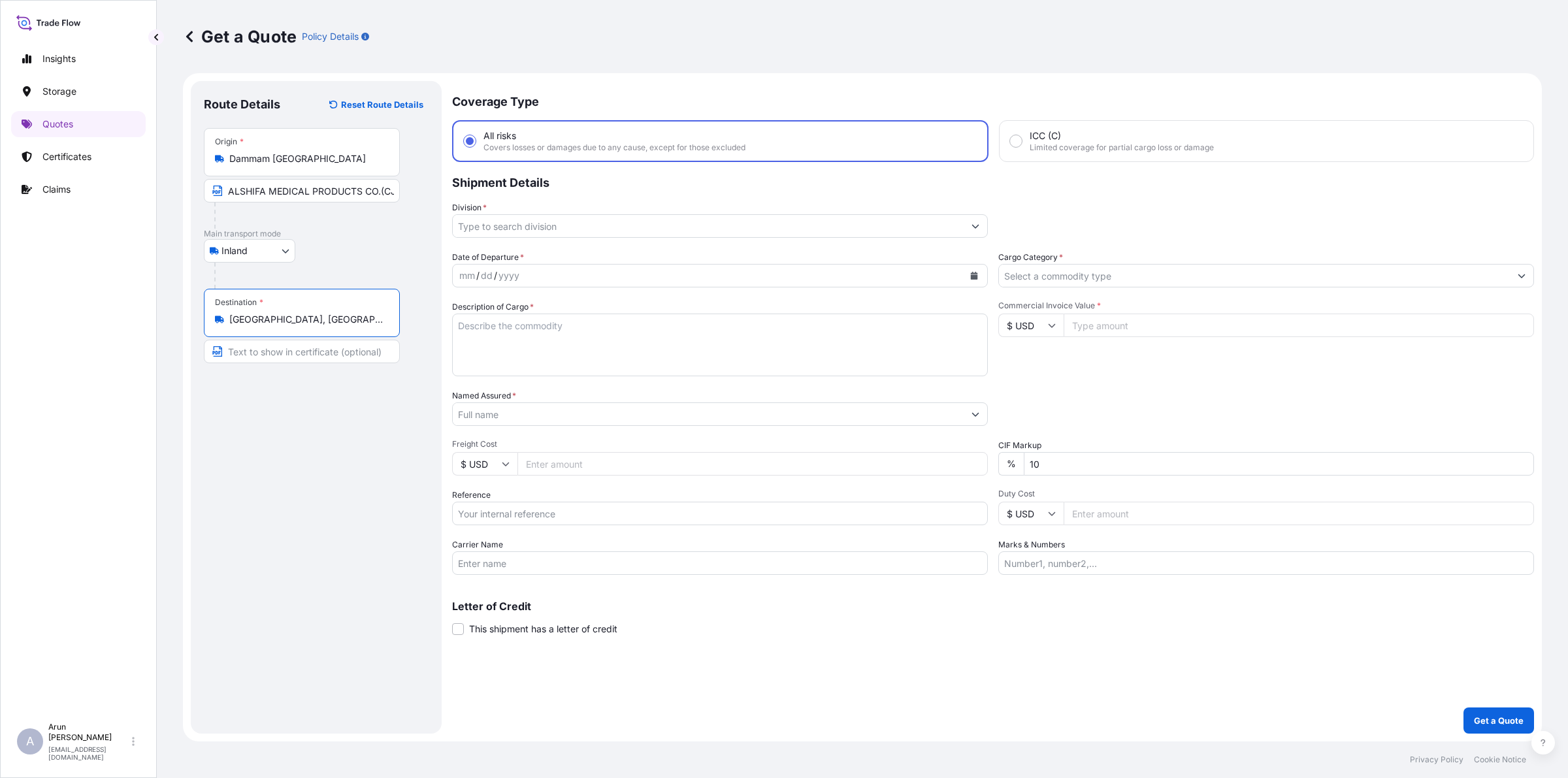
type input "[GEOGRAPHIC_DATA], [GEOGRAPHIC_DATA]"
click at [272, 363] on input "Text to appear on certificate" at bounding box center [301, 351] width 196 height 23
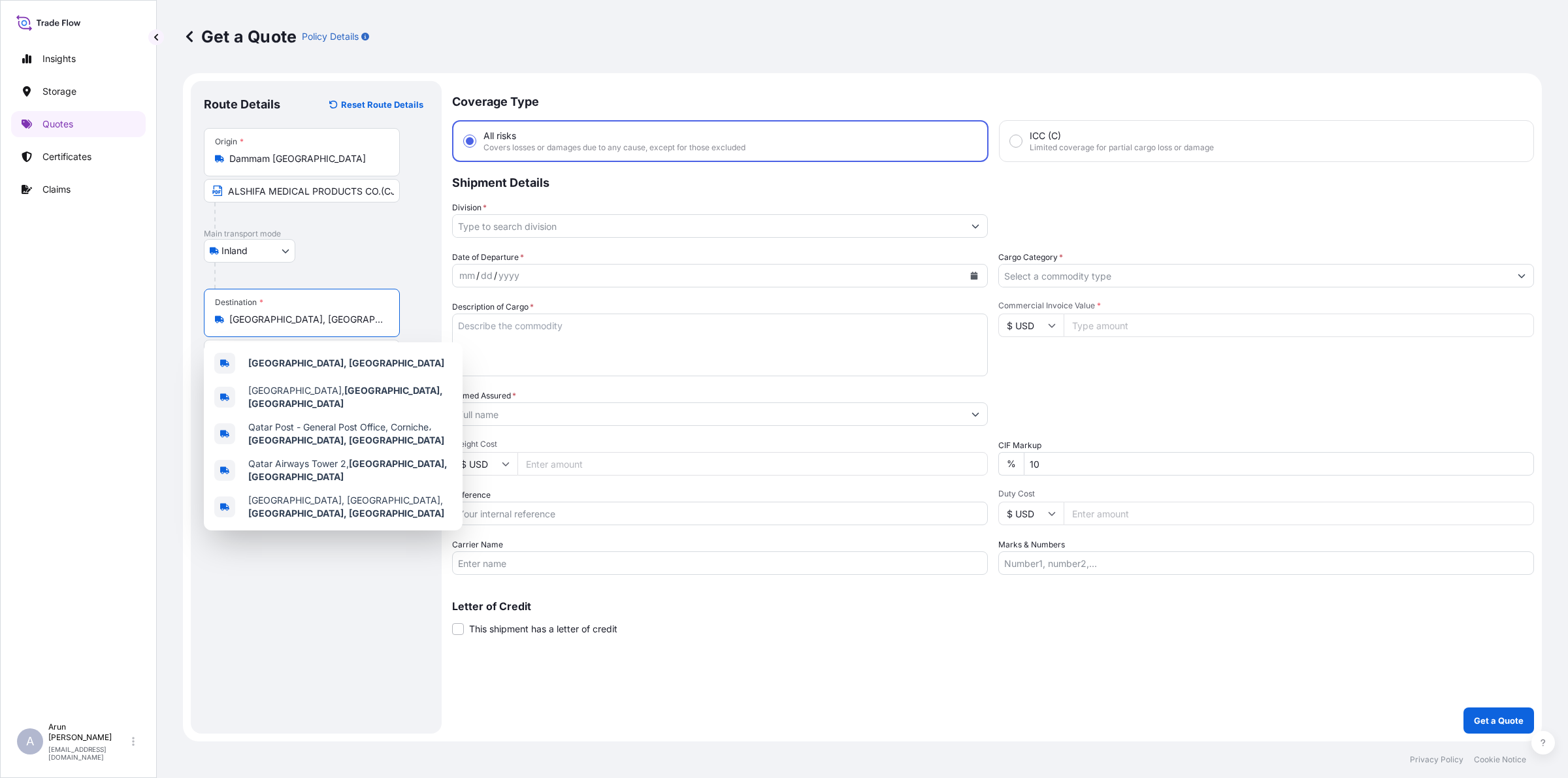
drag, startPoint x: 282, startPoint y: 317, endPoint x: 186, endPoint y: 330, distance: 96.9
click at [186, 330] on form "Route Details Reset Route Details Place of loading Road / Inland Road / Inland …" at bounding box center [862, 407] width 1359 height 668
click at [331, 371] on div "[GEOGRAPHIC_DATA], [GEOGRAPHIC_DATA]" at bounding box center [333, 363] width 248 height 31
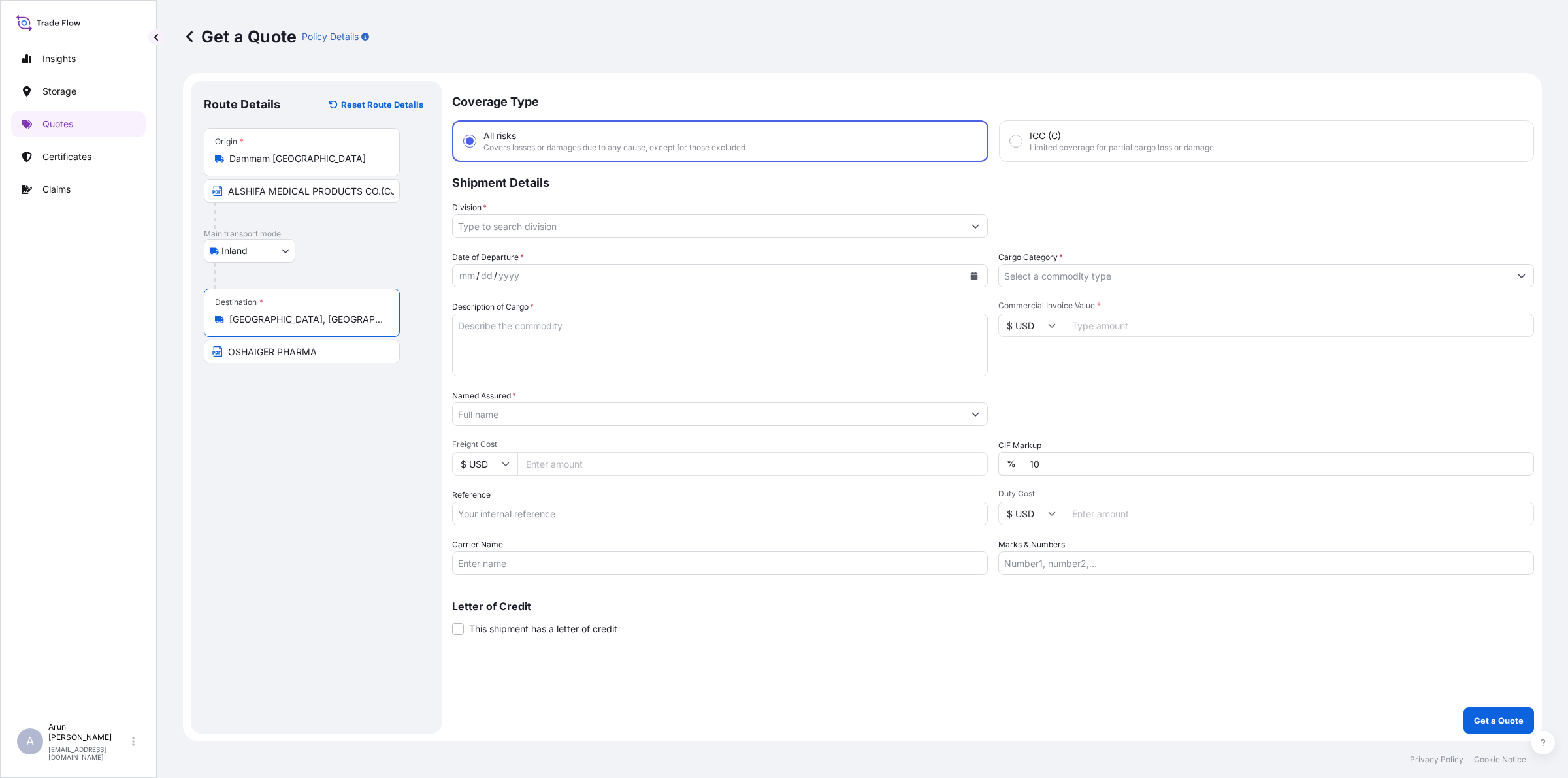
click at [345, 347] on input "OSHAIGER PHARMA" at bounding box center [301, 351] width 196 height 23
paste input "[GEOGRAPHIC_DATA], [GEOGRAPHIC_DATA]"
type input "OSHAIGER PHARMA, [GEOGRAPHIC_DATA], [GEOGRAPHIC_DATA]"
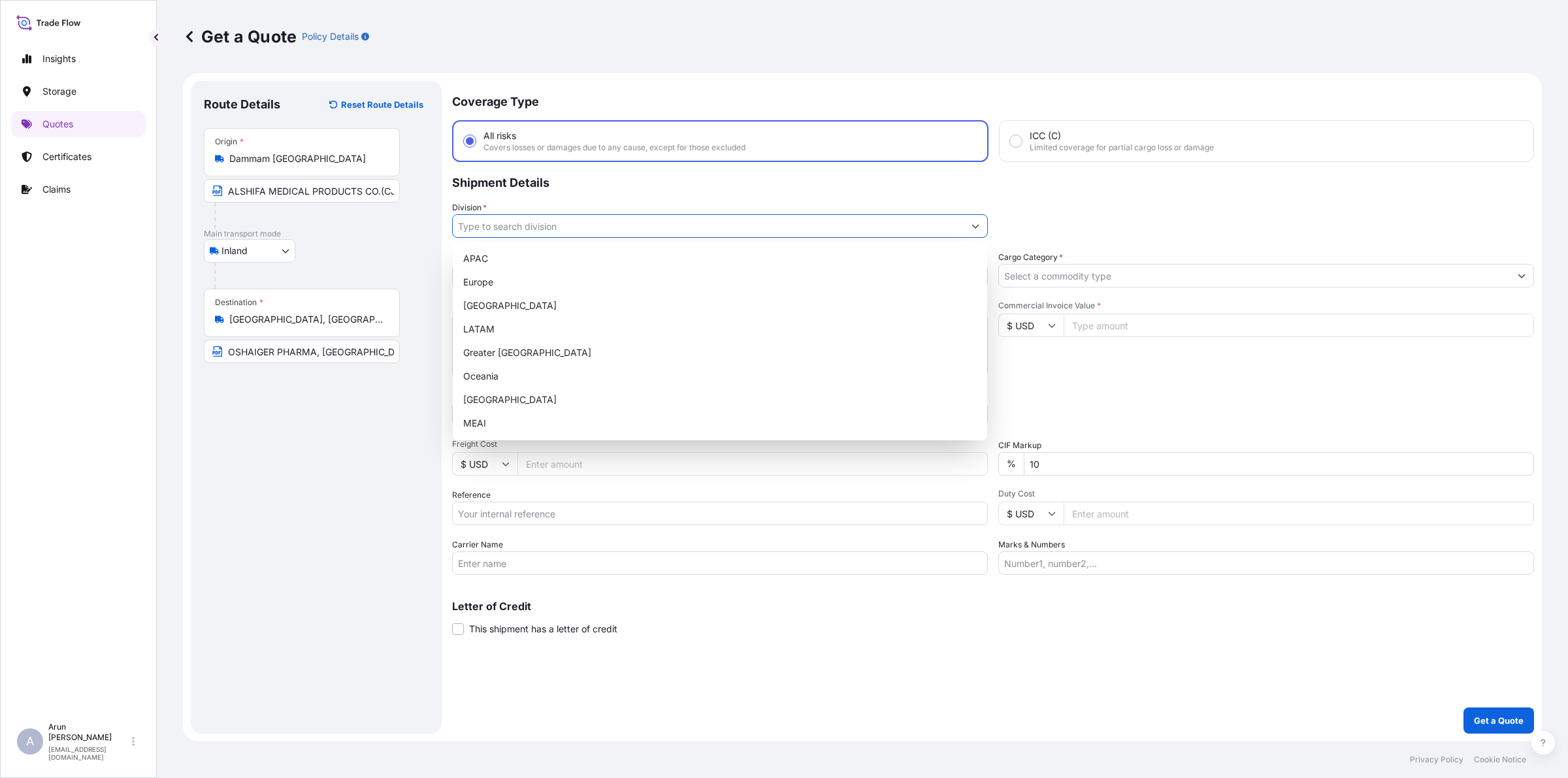
click at [530, 227] on input "Division *" at bounding box center [709, 226] width 511 height 23
click at [491, 416] on div "MEAI" at bounding box center [720, 423] width 524 height 23
type input "MEAI"
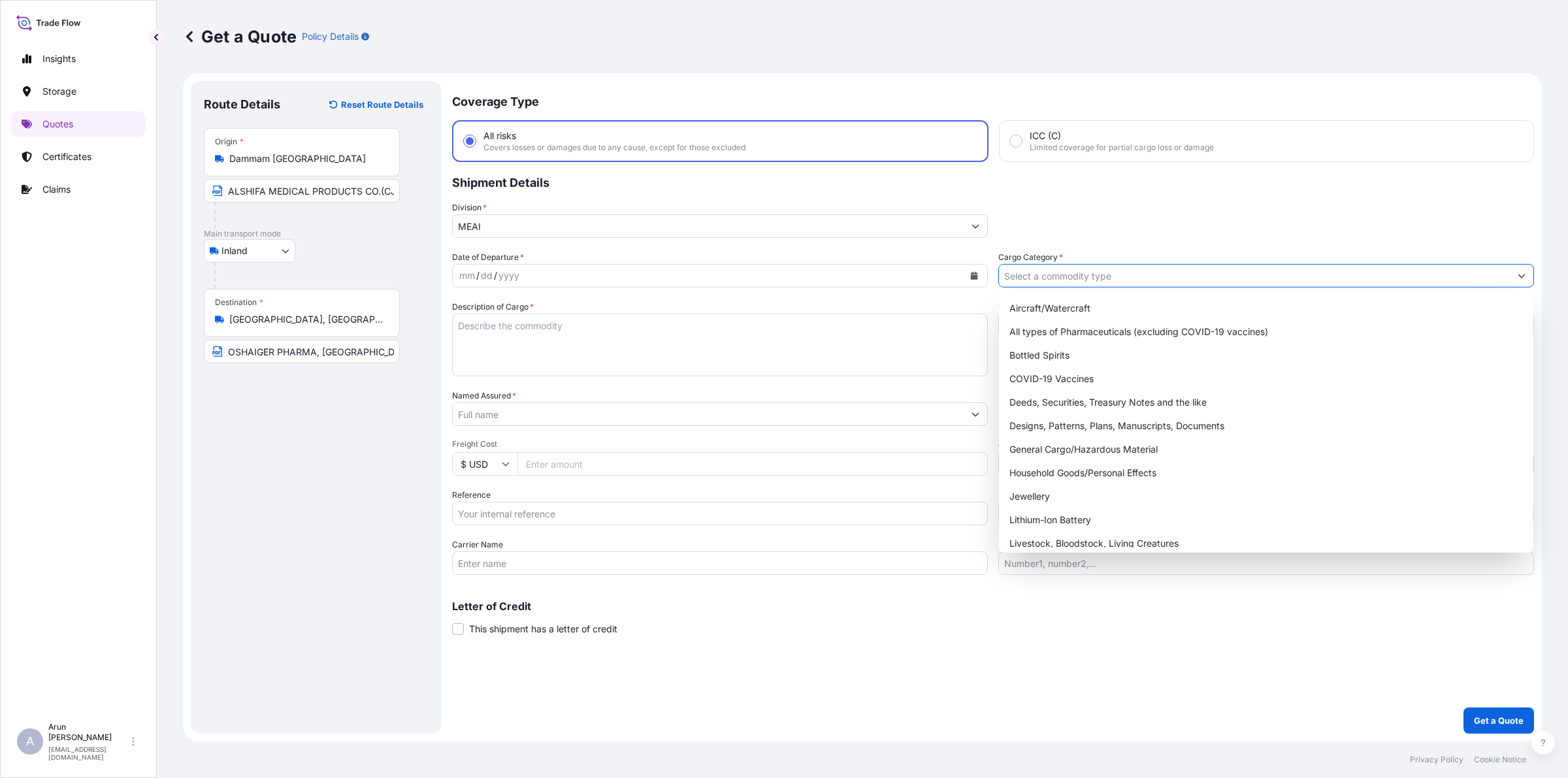
click at [1124, 275] on input "Cargo Category *" at bounding box center [1254, 275] width 511 height 23
click at [1066, 441] on div "General Cargo/Hazardous Material" at bounding box center [1266, 449] width 524 height 23
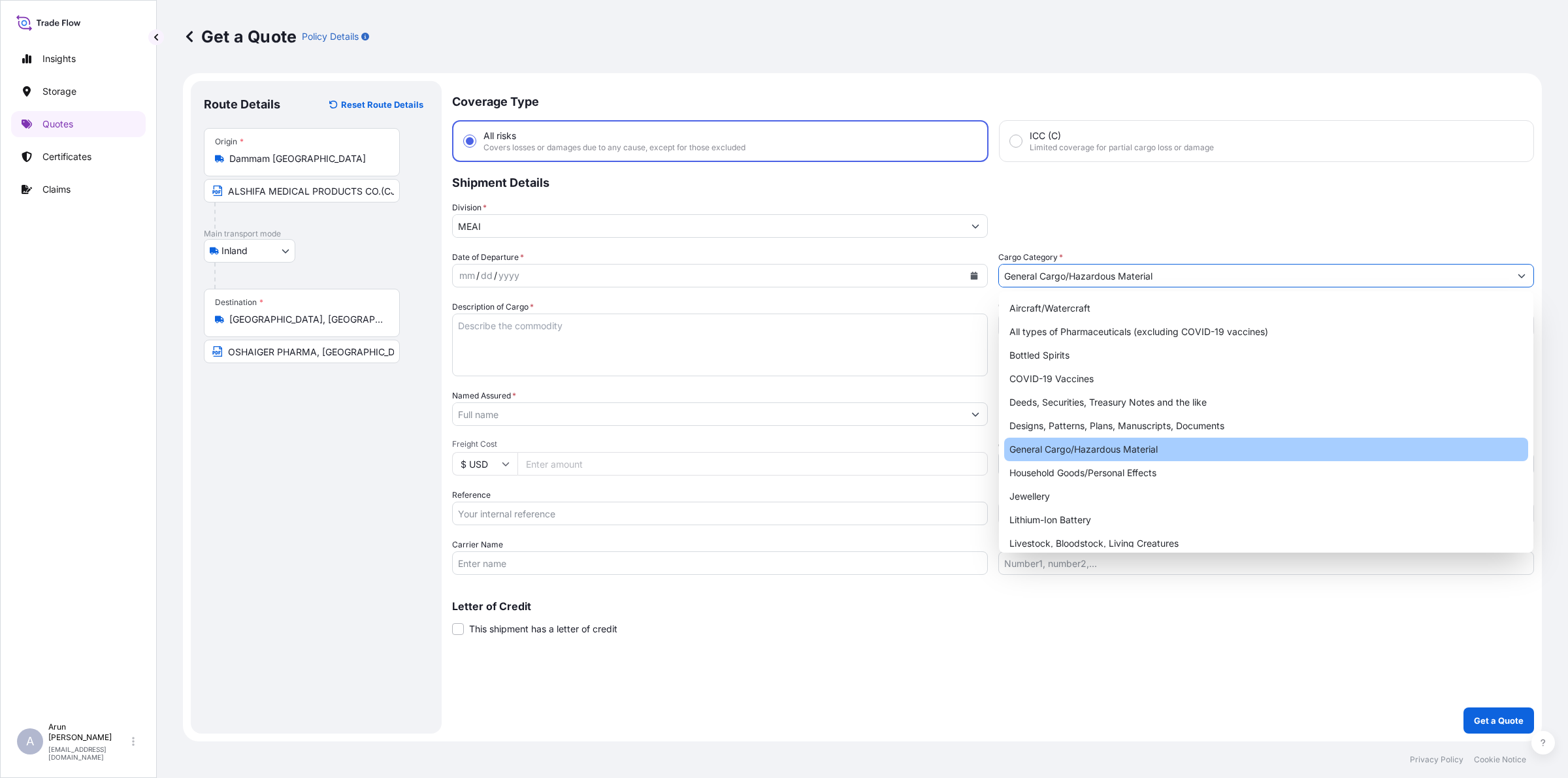
type input "General Cargo/Hazardous Material"
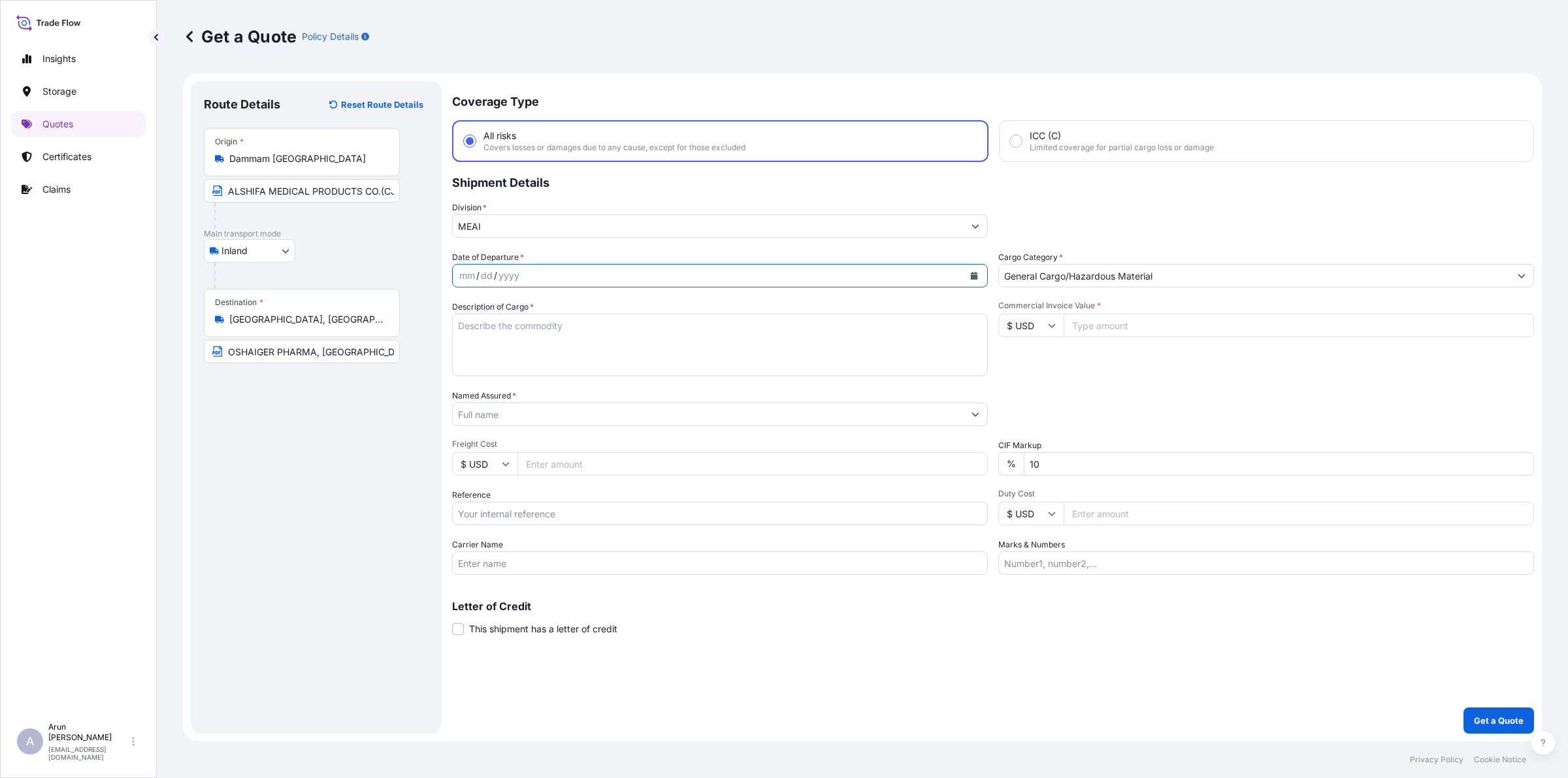
click at [977, 276] on icon "Calendar" at bounding box center [974, 275] width 8 height 8
click at [527, 384] on div "7" at bounding box center [524, 384] width 23 height 23
click at [556, 341] on textarea "Description of Cargo *" at bounding box center [720, 345] width 536 height 63
click at [857, 327] on textarea "HYPODERMIC NEEDLES, [PERSON_NAME] FILL NEEDLES, SPINAL NEEDLE [PERSON_NAME] PEN…" at bounding box center [720, 345] width 536 height 63
click at [586, 343] on textarea "HYPODERMIC NEEDLES, [PERSON_NAME] FILL NEEDLES, SPINAL NEEDLE [PERSON_NAME] PEN…" at bounding box center [720, 345] width 536 height 63
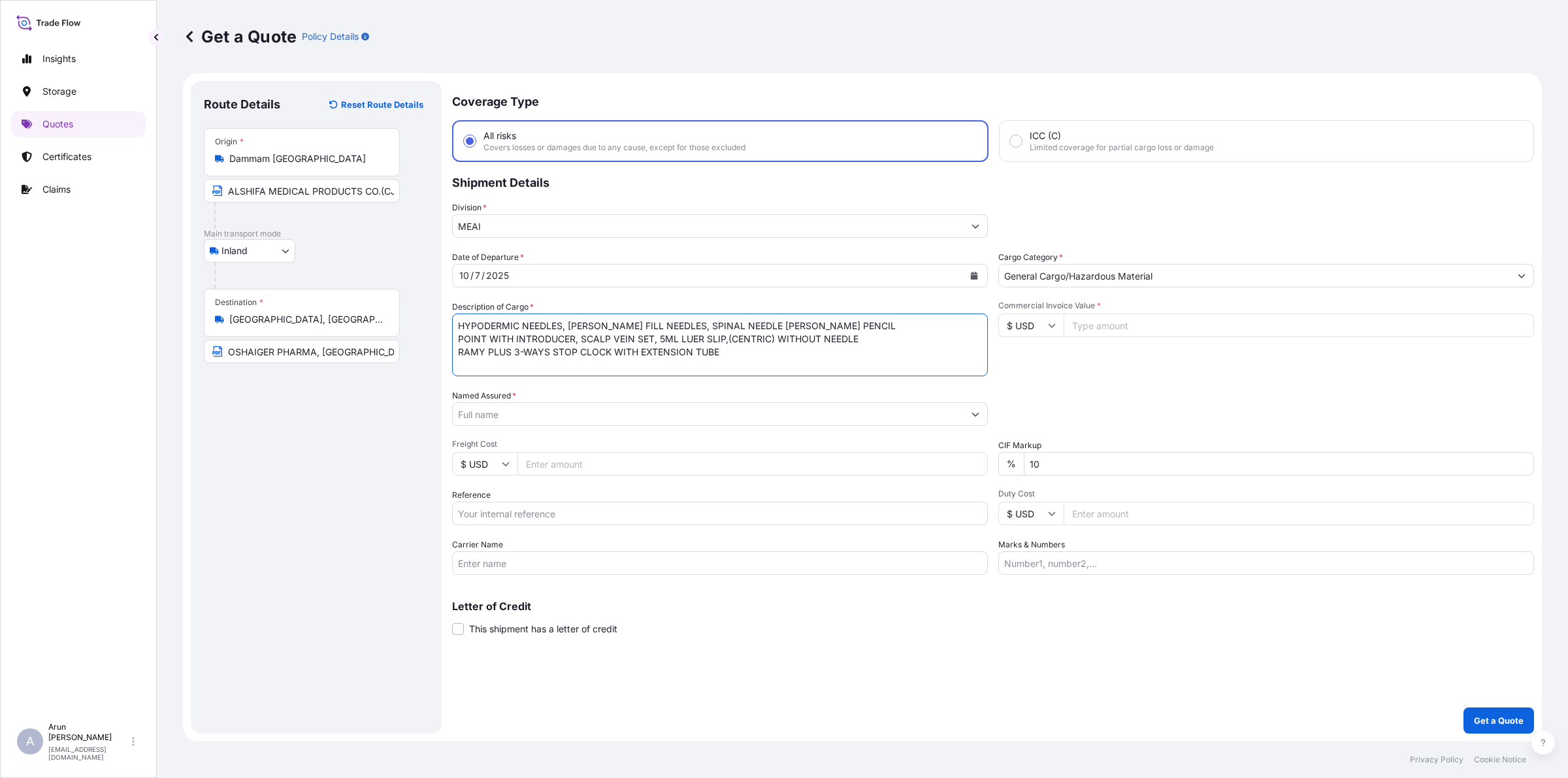
type textarea "HYPODERMIC NEEDLES, [PERSON_NAME] FILL NEEDLES, SPINAL NEEDLE [PERSON_NAME] PEN…"
click at [507, 406] on input "Named Assured *" at bounding box center [709, 414] width 511 height 23
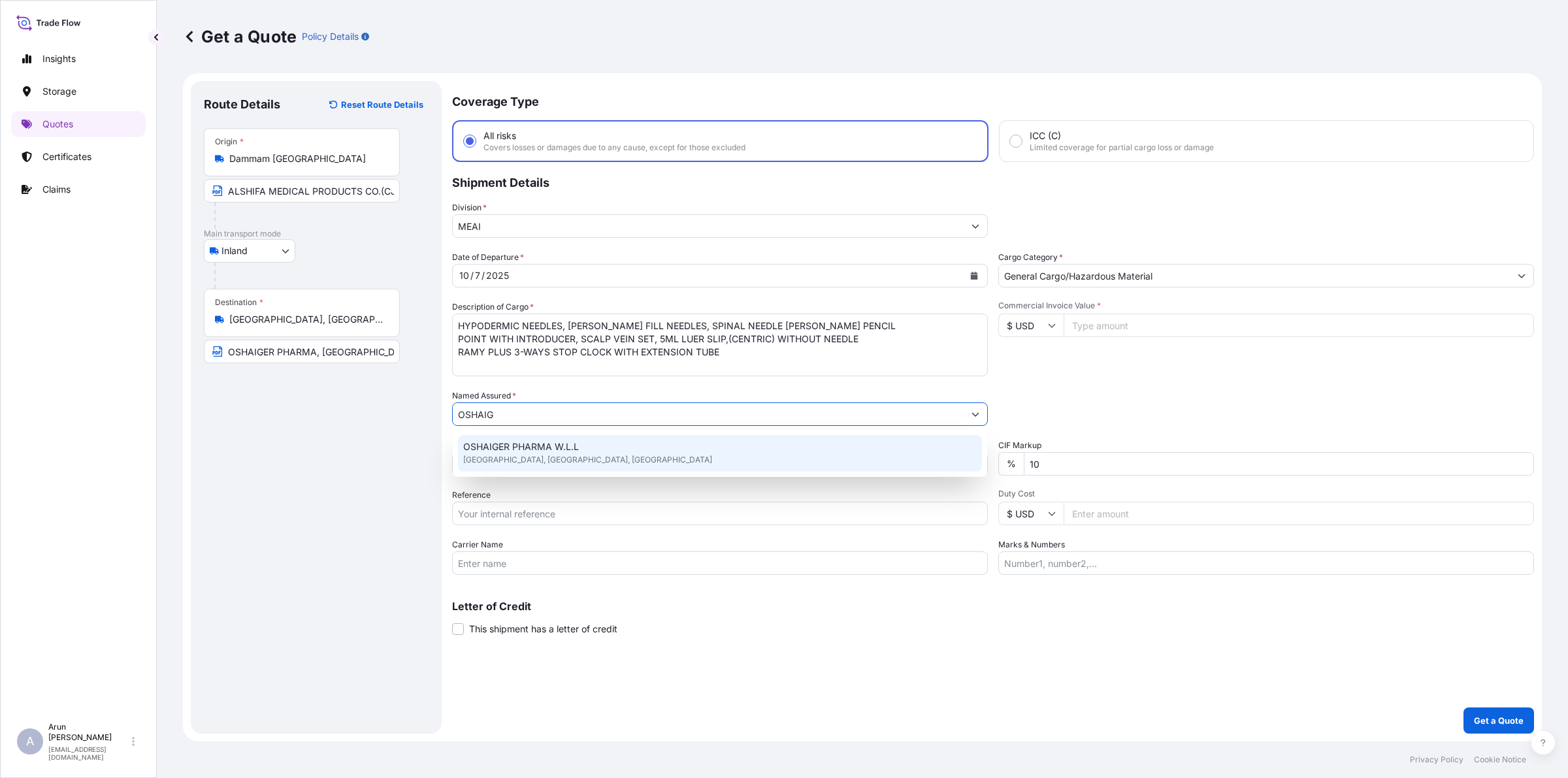
click at [527, 440] on span "OSHAIGER PHARMA W.L.L" at bounding box center [520, 447] width 115 height 13
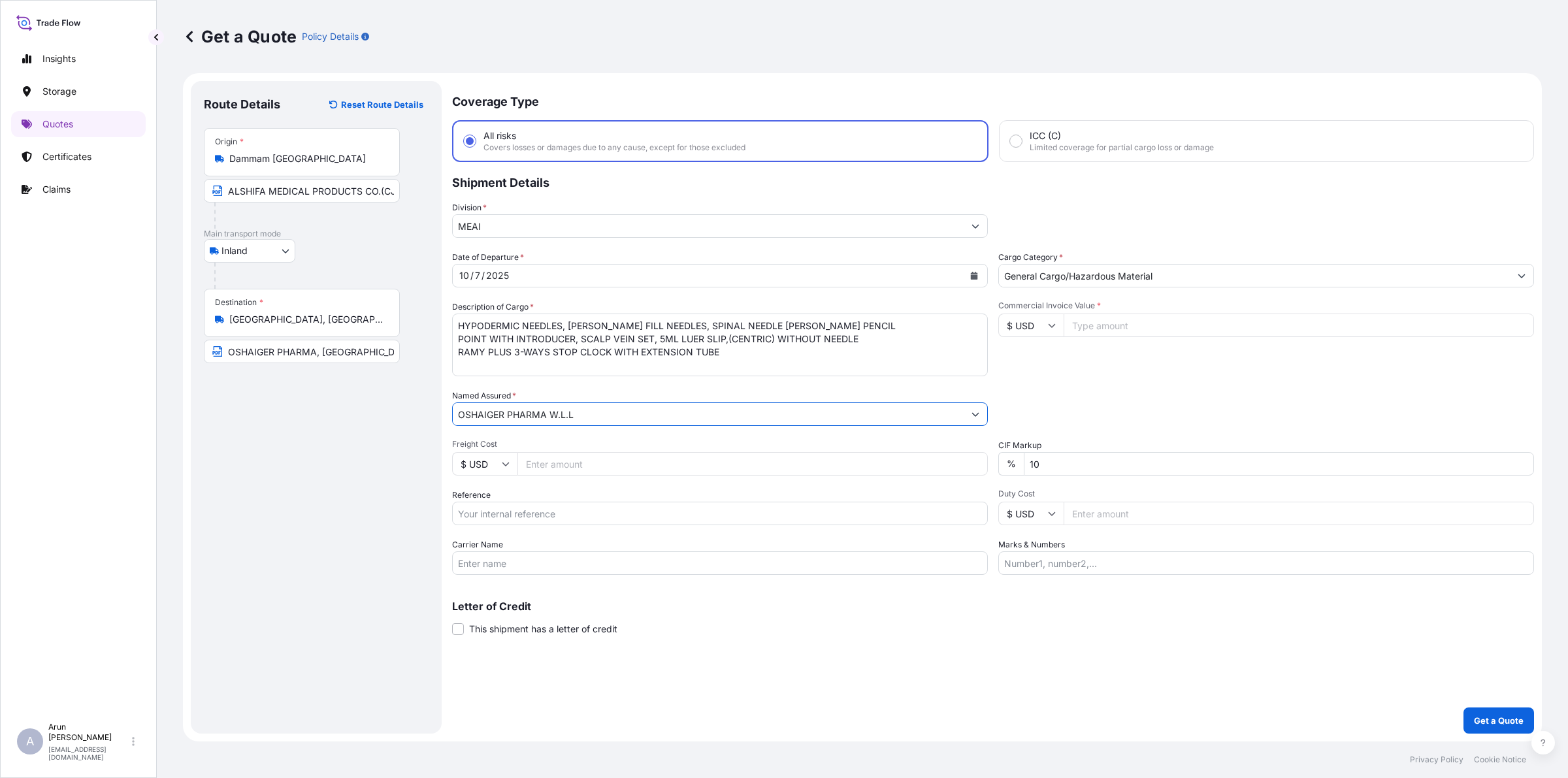
type input "OSHAIGER PHARMA W.L.L"
click at [1105, 322] on input "Commercial Invoice Value *" at bounding box center [1298, 325] width 470 height 23
click at [589, 465] on input "Freight Cost" at bounding box center [752, 464] width 470 height 23
type input "600"
click at [635, 505] on input "Reference" at bounding box center [720, 514] width 536 height 23
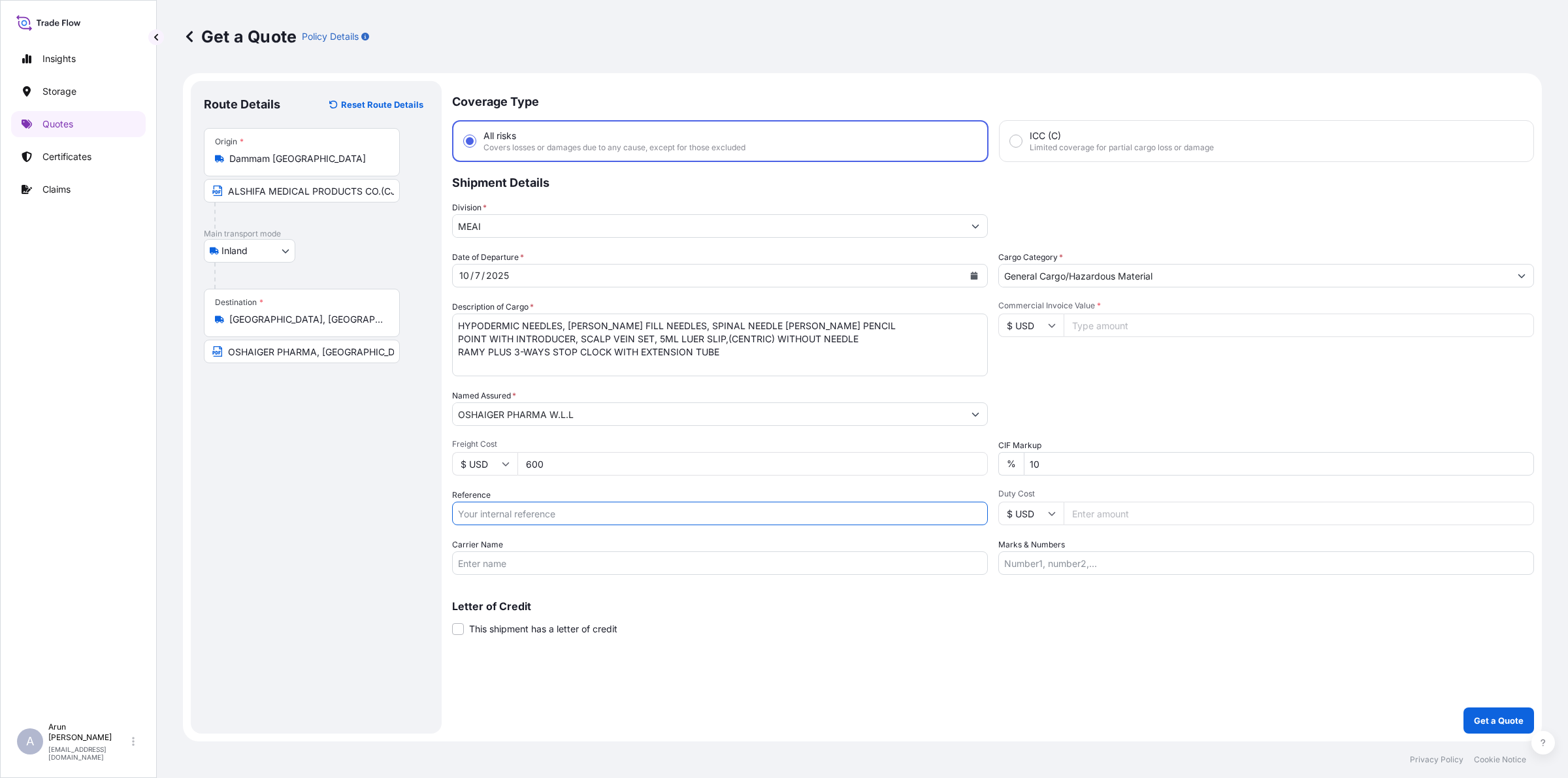
click at [1135, 328] on input "Commercial Invoice Value *" at bounding box center [1298, 325] width 470 height 23
type input "1252.59"
click at [515, 514] on input "Reference" at bounding box center [720, 514] width 536 height 23
type input "INVOICE: 2"
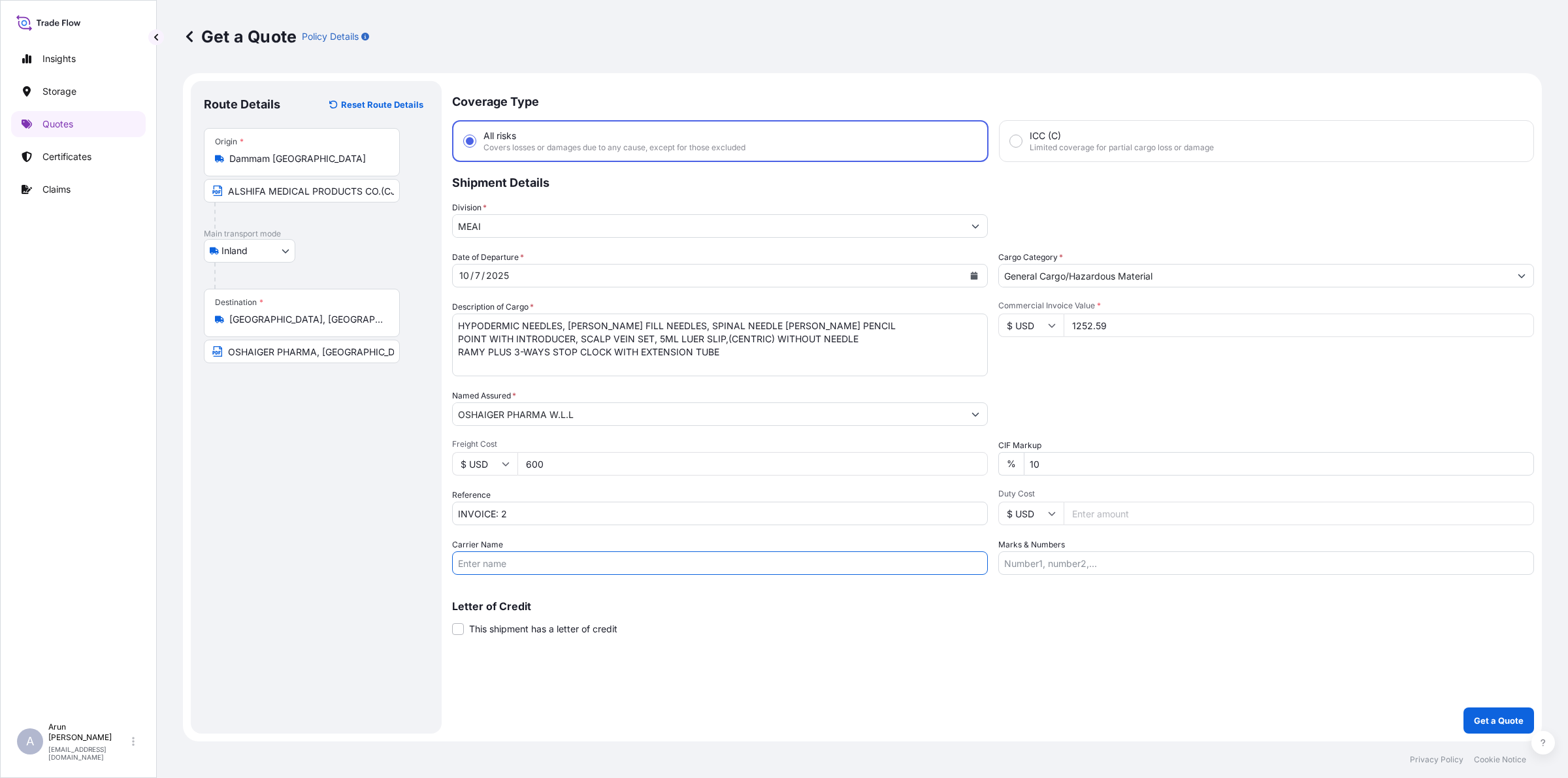
click at [498, 569] on input "Carrier Name" at bounding box center [720, 563] width 536 height 23
type input "BY TRUCK"
drag, startPoint x: 1059, startPoint y: 456, endPoint x: 709, endPoint y: 520, distance: 355.8
click at [709, 520] on div "Date of Departure * [DATE] Cargo Category * General Cargo/Hazardous Material De…" at bounding box center [993, 413] width 1082 height 324
type input "0"
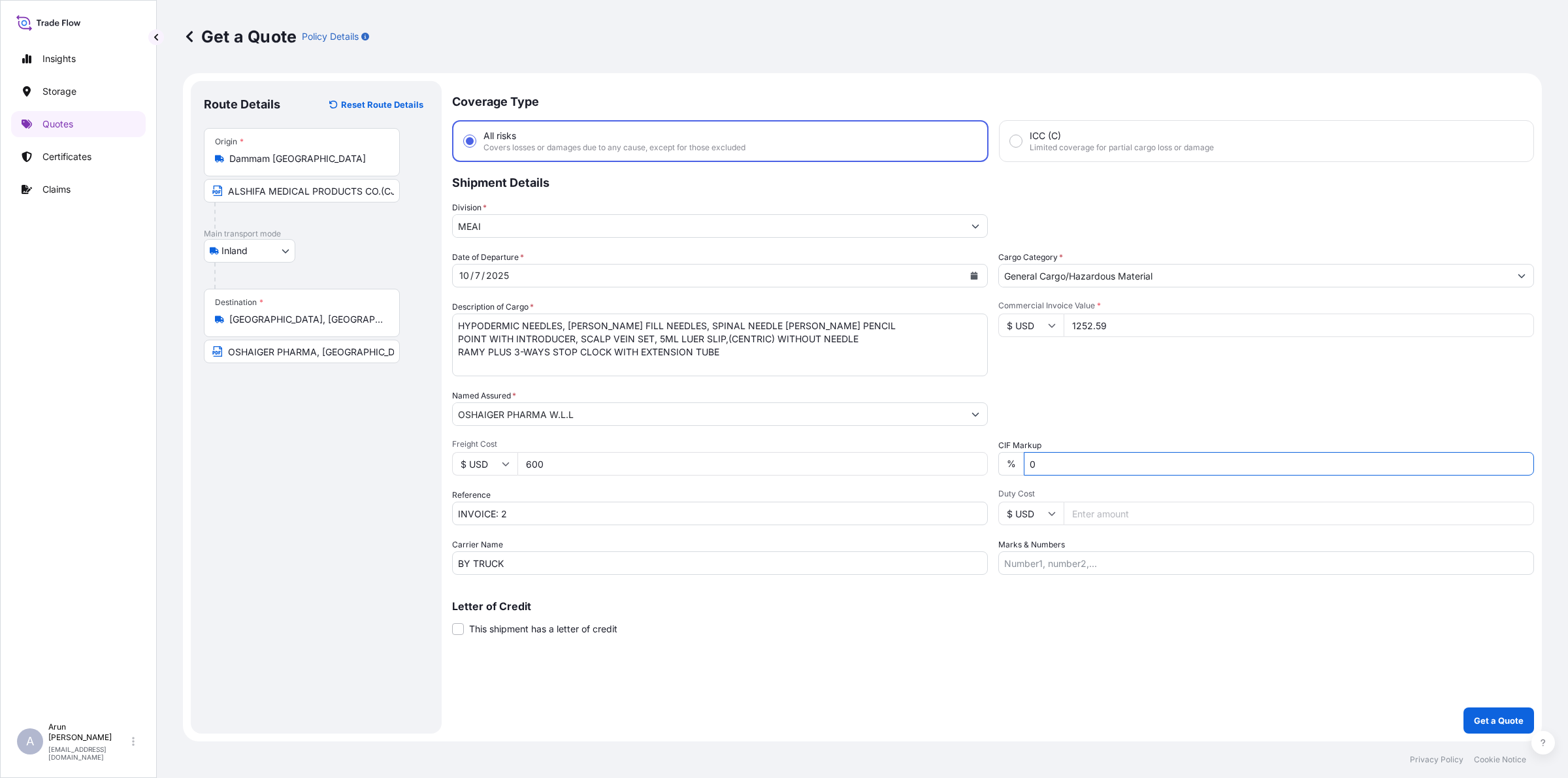
click at [1167, 572] on input "Marks & Numbers" at bounding box center [1266, 563] width 536 height 23
drag, startPoint x: 1063, startPoint y: 566, endPoint x: 1119, endPoint y: 563, distance: 56.1
click at [1115, 573] on div "Coverage Type All risks Covers losses or damages due to any cause, except for t…" at bounding box center [993, 407] width 1082 height 652
click at [1126, 580] on div "Coverage Type All risks Covers losses or damages due to any cause, except for t…" at bounding box center [993, 407] width 1082 height 652
drag, startPoint x: 1108, startPoint y: 564, endPoint x: 1203, endPoint y: 556, distance: 95.3
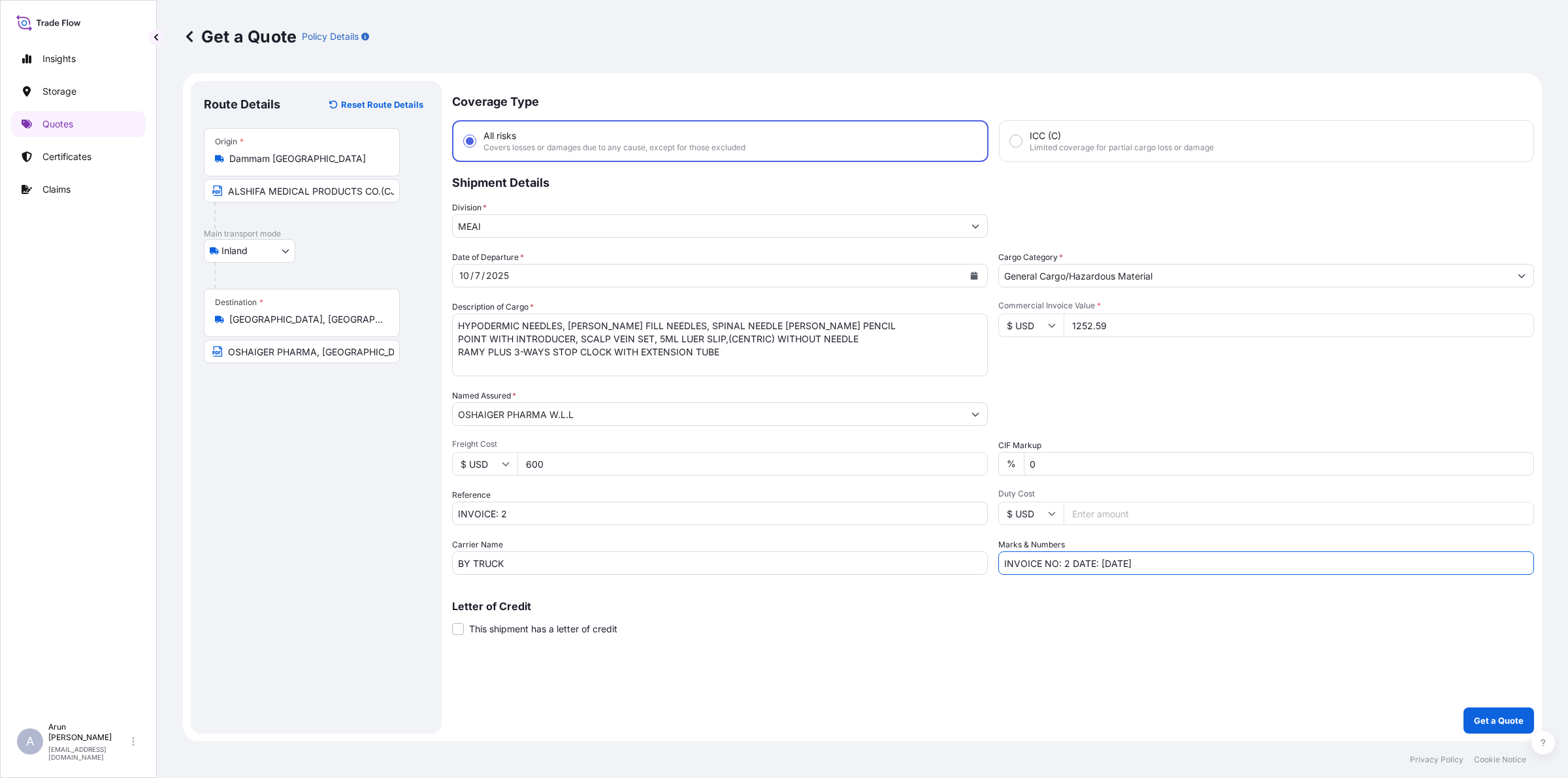
click at [1114, 563] on input "INVOICE NO: 2 DATE: [DATE]" at bounding box center [1266, 563] width 536 height 23
click at [1111, 562] on input "INVOICE NO: 2 DATE: [DATE]" at bounding box center [1266, 563] width 536 height 23
click at [1171, 560] on input "INVOICE NO: 2 DATE: [DATE]" at bounding box center [1266, 563] width 536 height 23
type input "INVOICE NO: 2 DATE: [DATE]"
click at [1499, 756] on p "Cookie Notice" at bounding box center [1499, 759] width 52 height 11
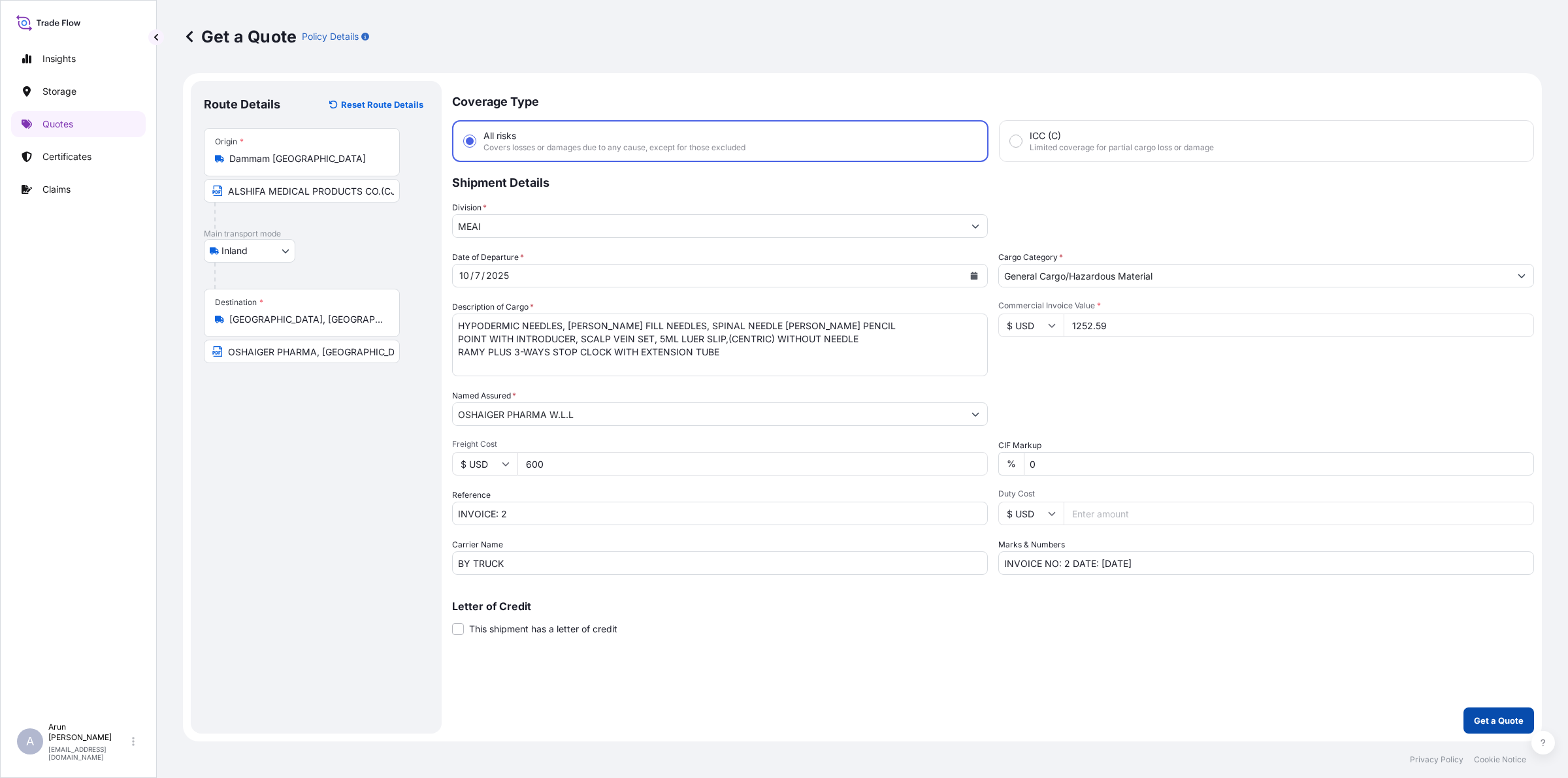
click at [1486, 720] on p "Get a Quote" at bounding box center [1498, 720] width 50 height 13
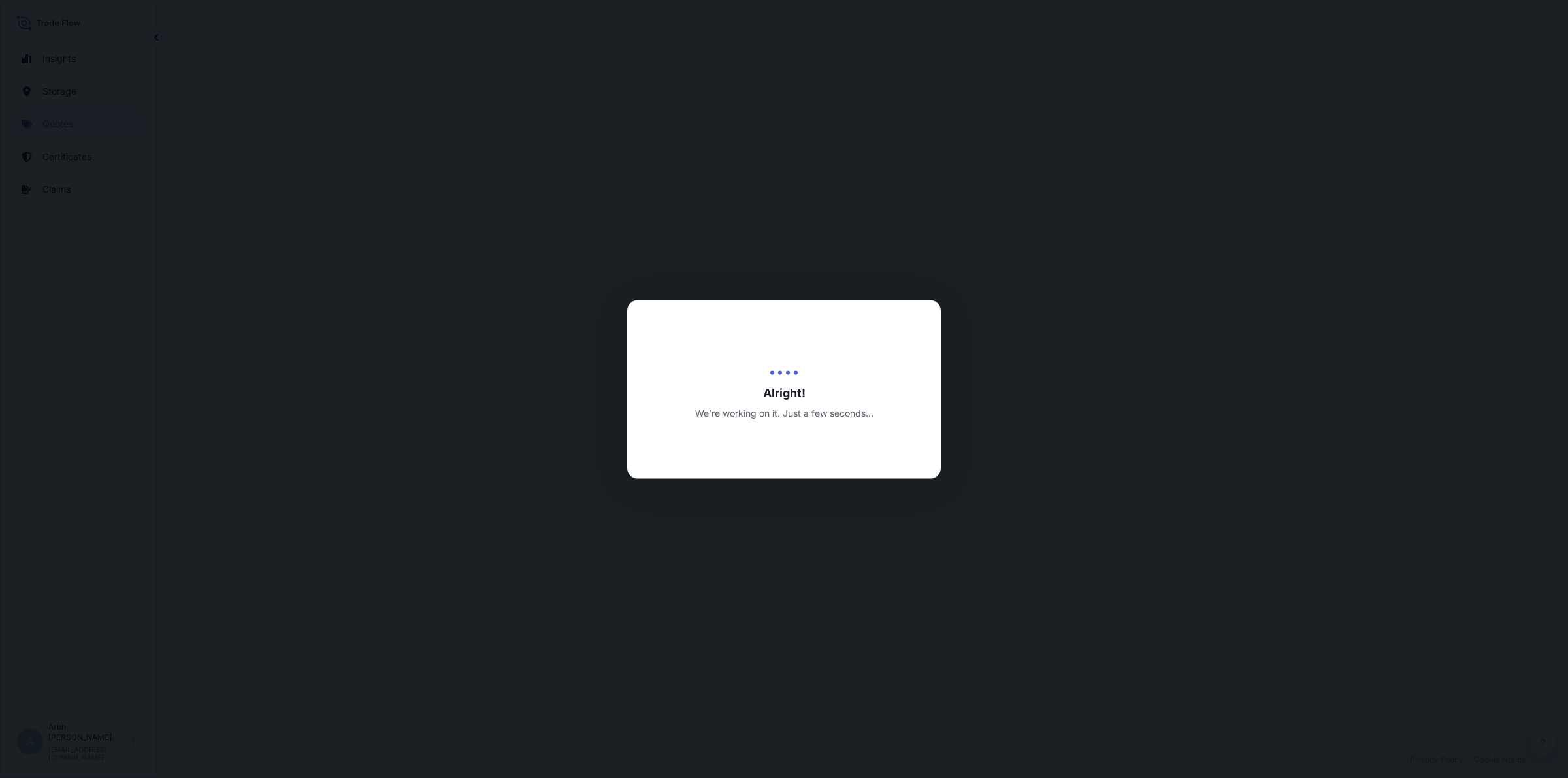
select select "Inland"
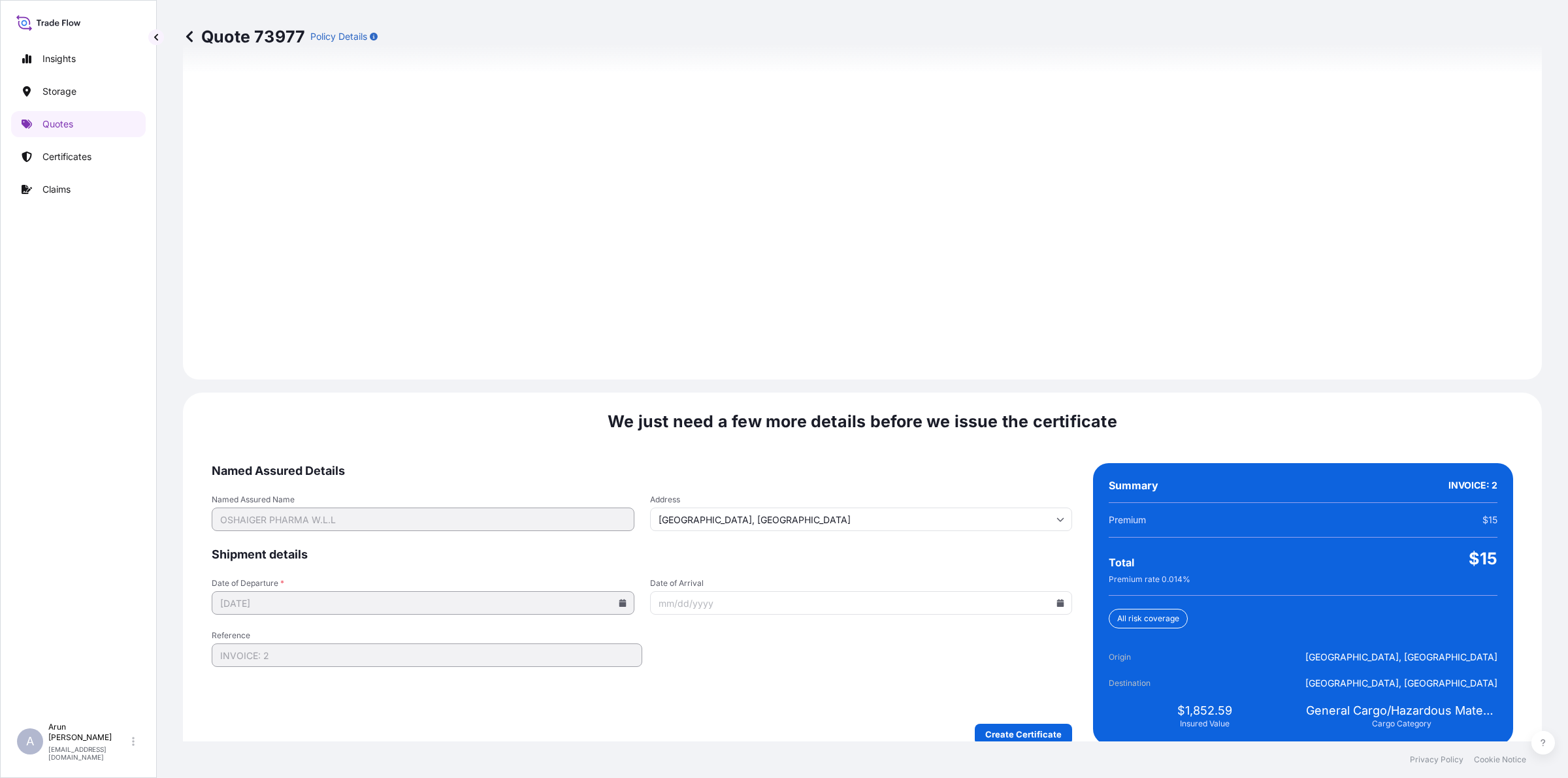
scroll to position [1695, 0]
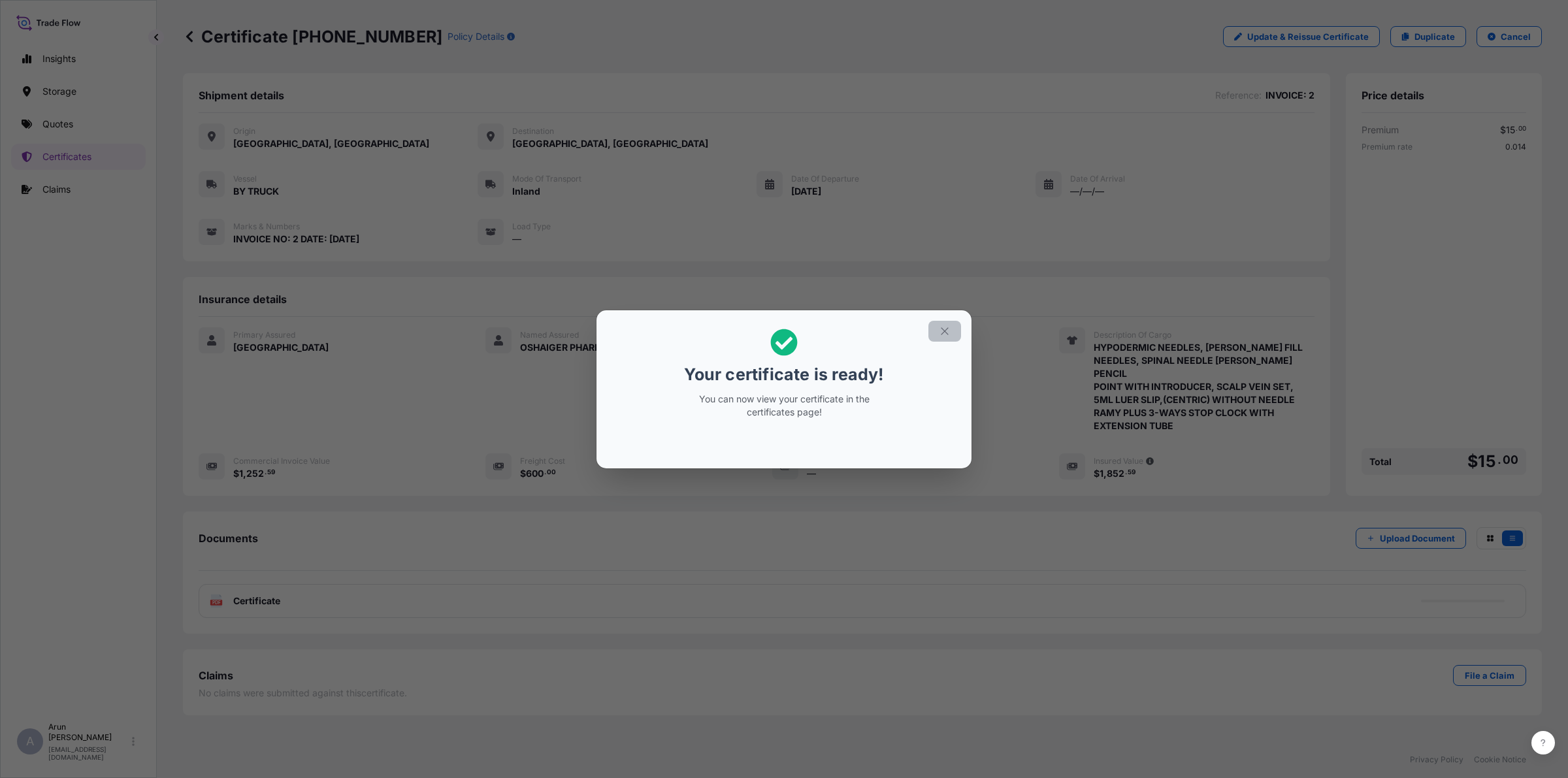
click at [943, 327] on icon "button" at bounding box center [944, 330] width 12 height 12
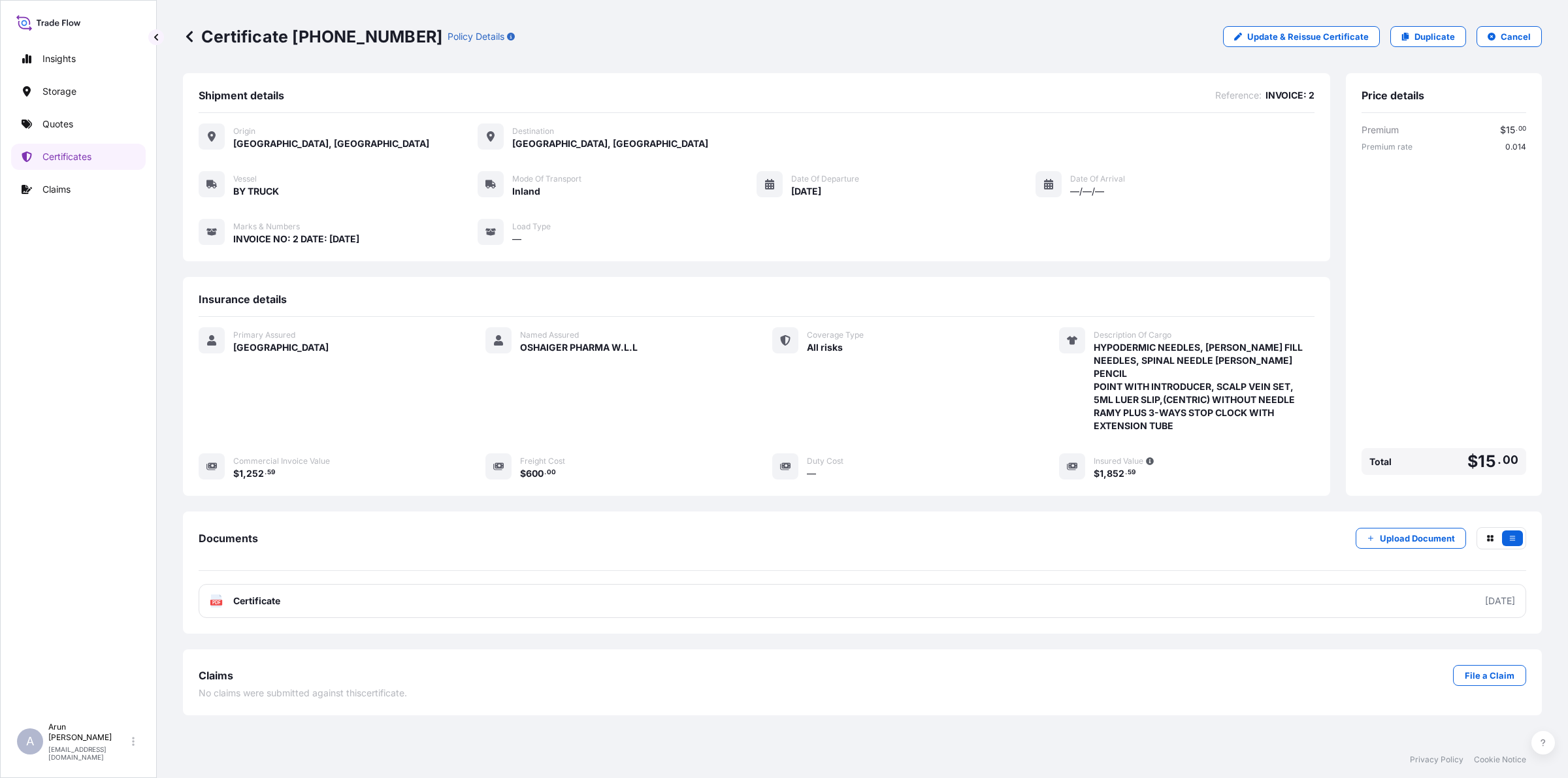
click at [293, 588] on link "PDF Certificate [DATE]" at bounding box center [862, 601] width 1328 height 34
click at [69, 106] on div "Insights Storage Quotes Certificates Claims" at bounding box center [78, 374] width 135 height 682
click at [61, 116] on link "Quotes" at bounding box center [78, 123] width 135 height 26
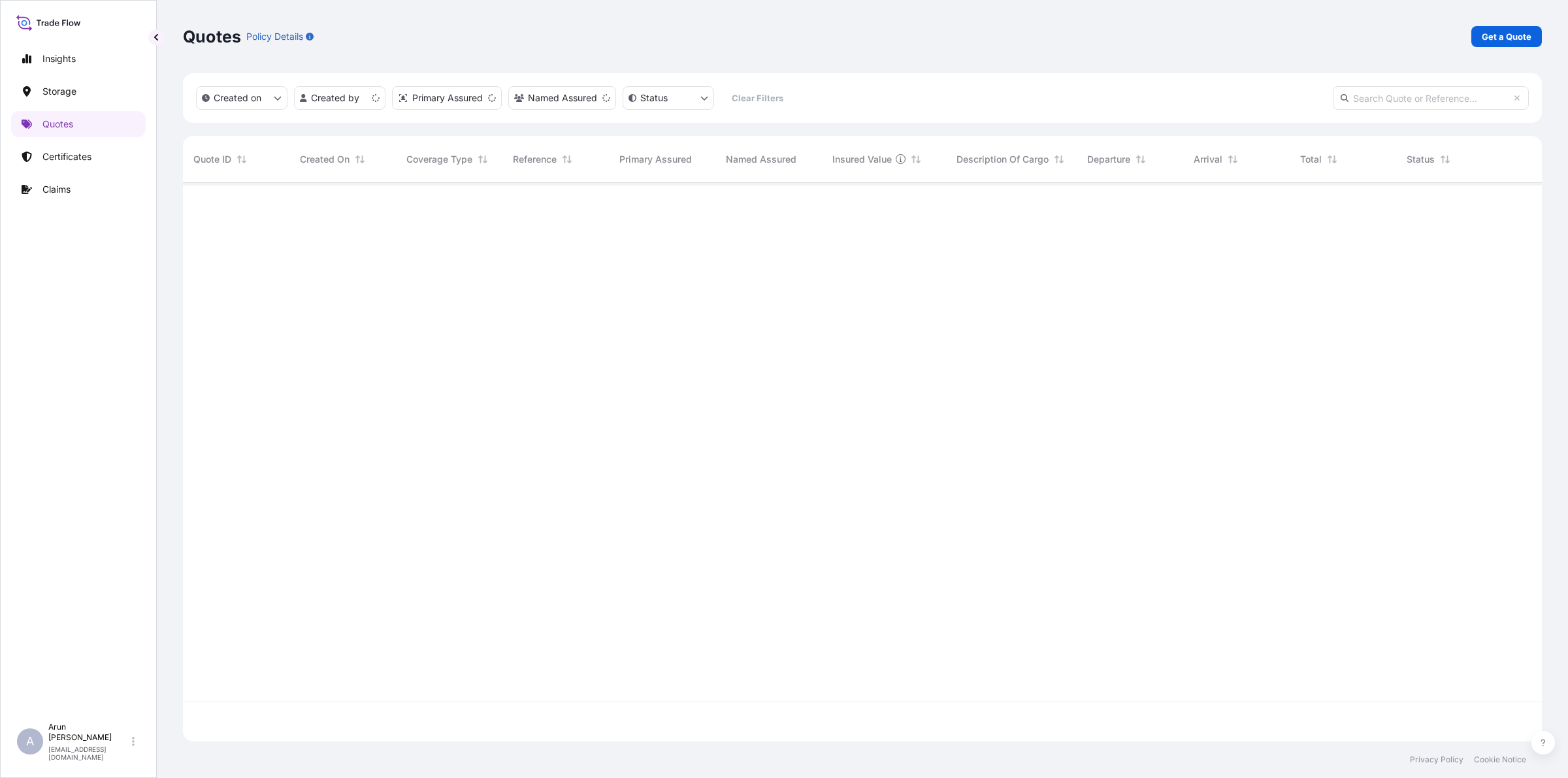
scroll to position [553, 1346]
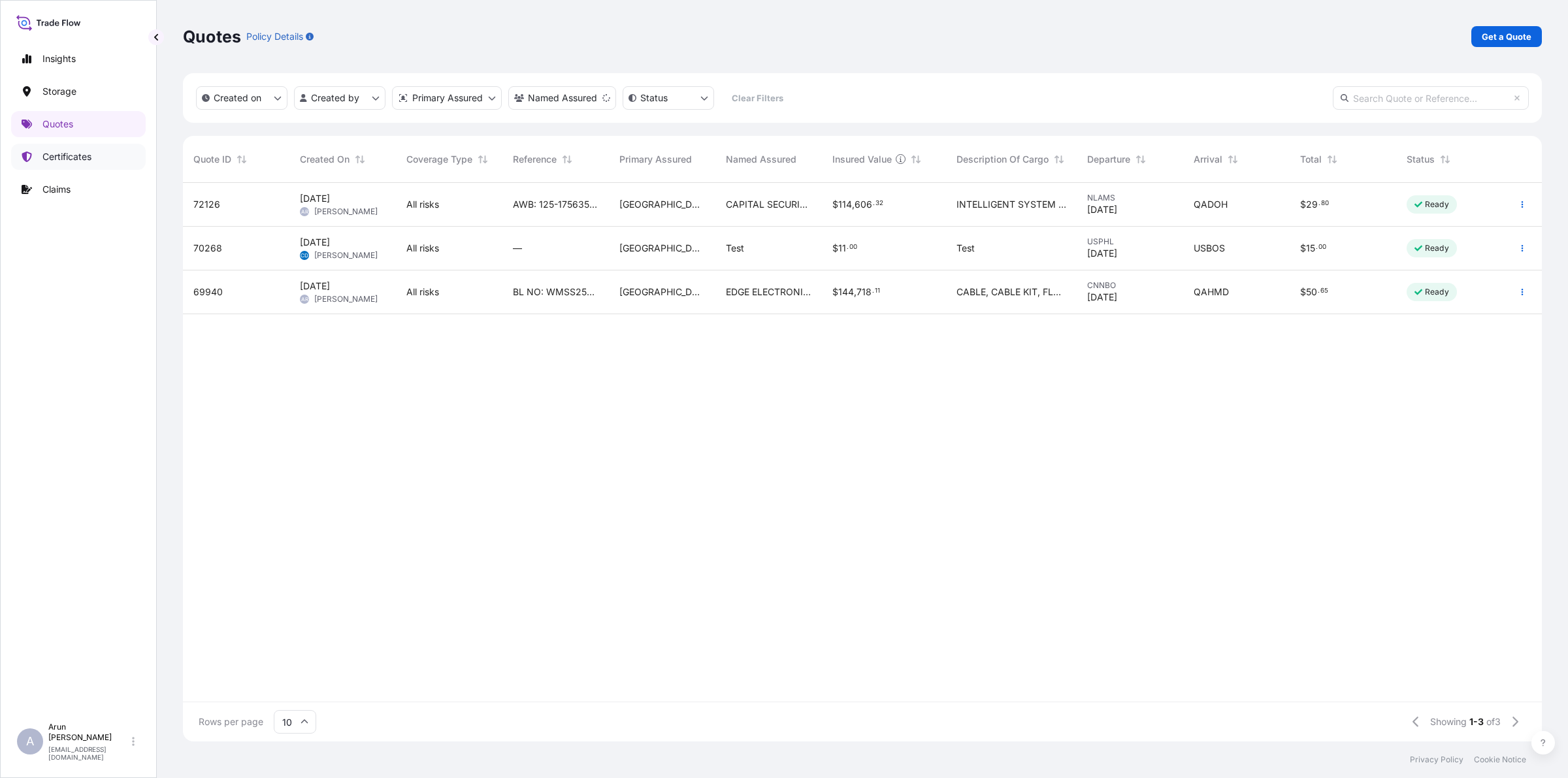
click at [80, 155] on p "Certificates" at bounding box center [67, 156] width 49 height 13
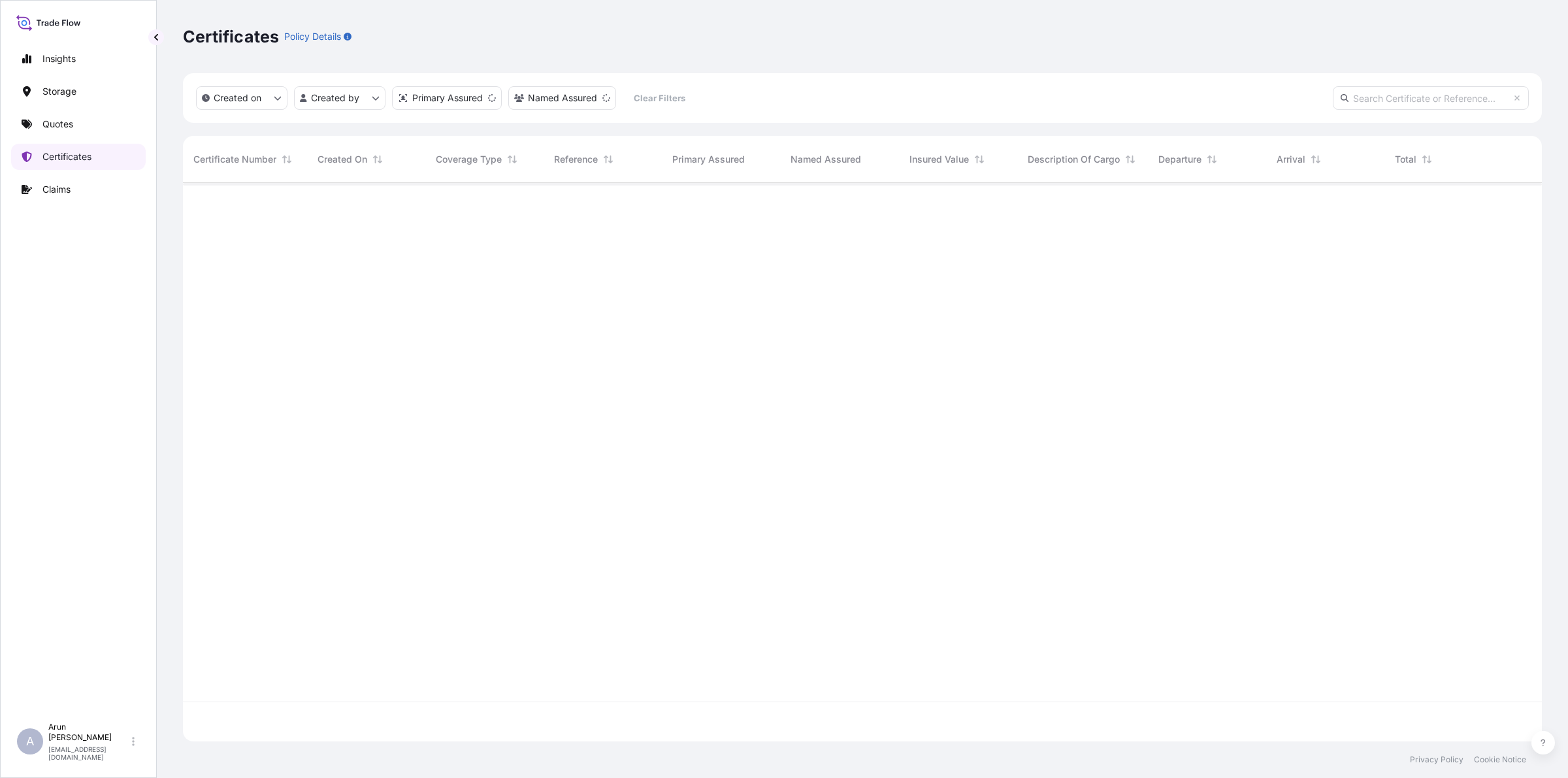
scroll to position [553, 1346]
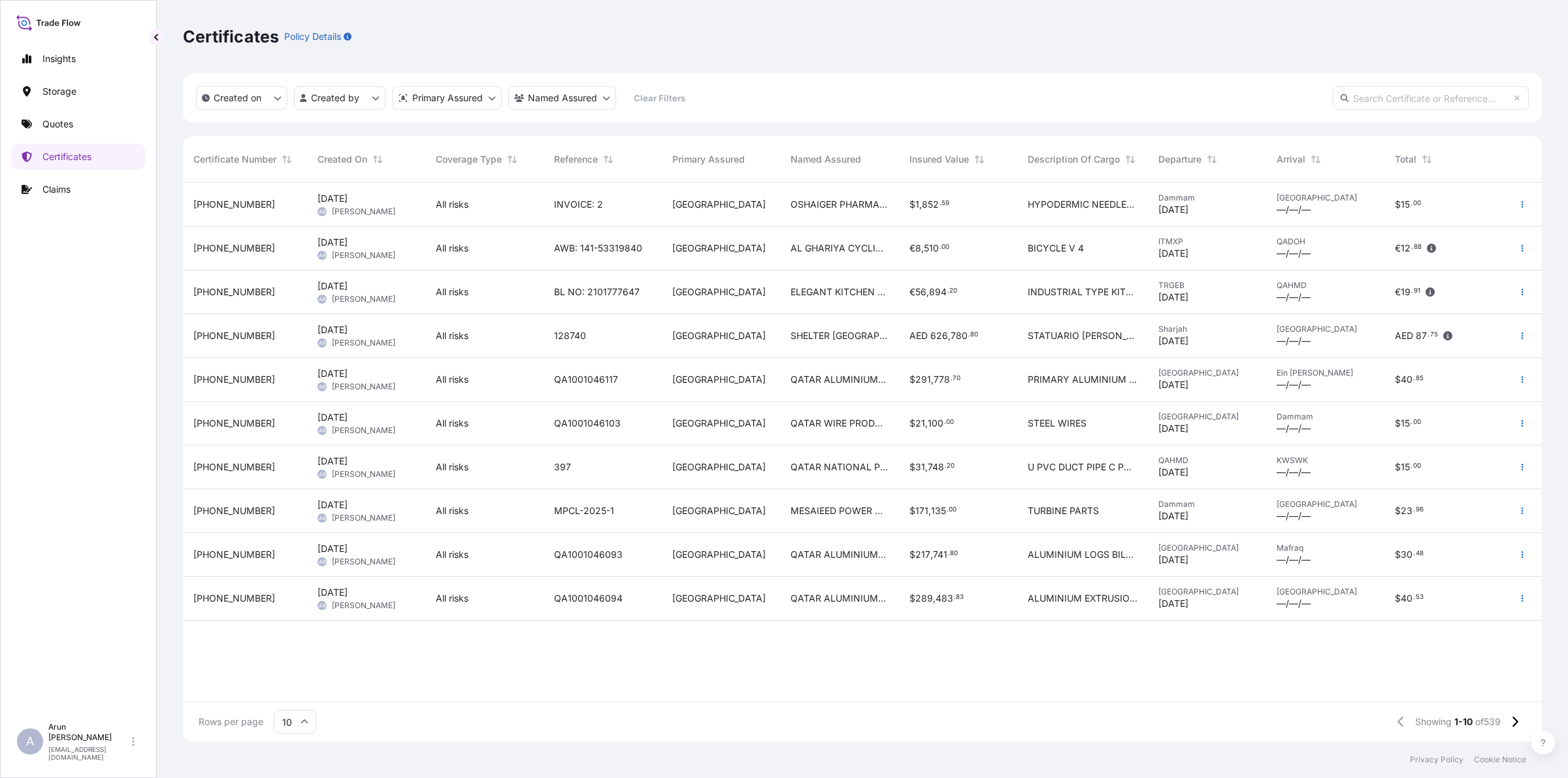
click at [1068, 560] on span "ALUMINIUM LOGS BILLETS" at bounding box center [1082, 554] width 110 height 13
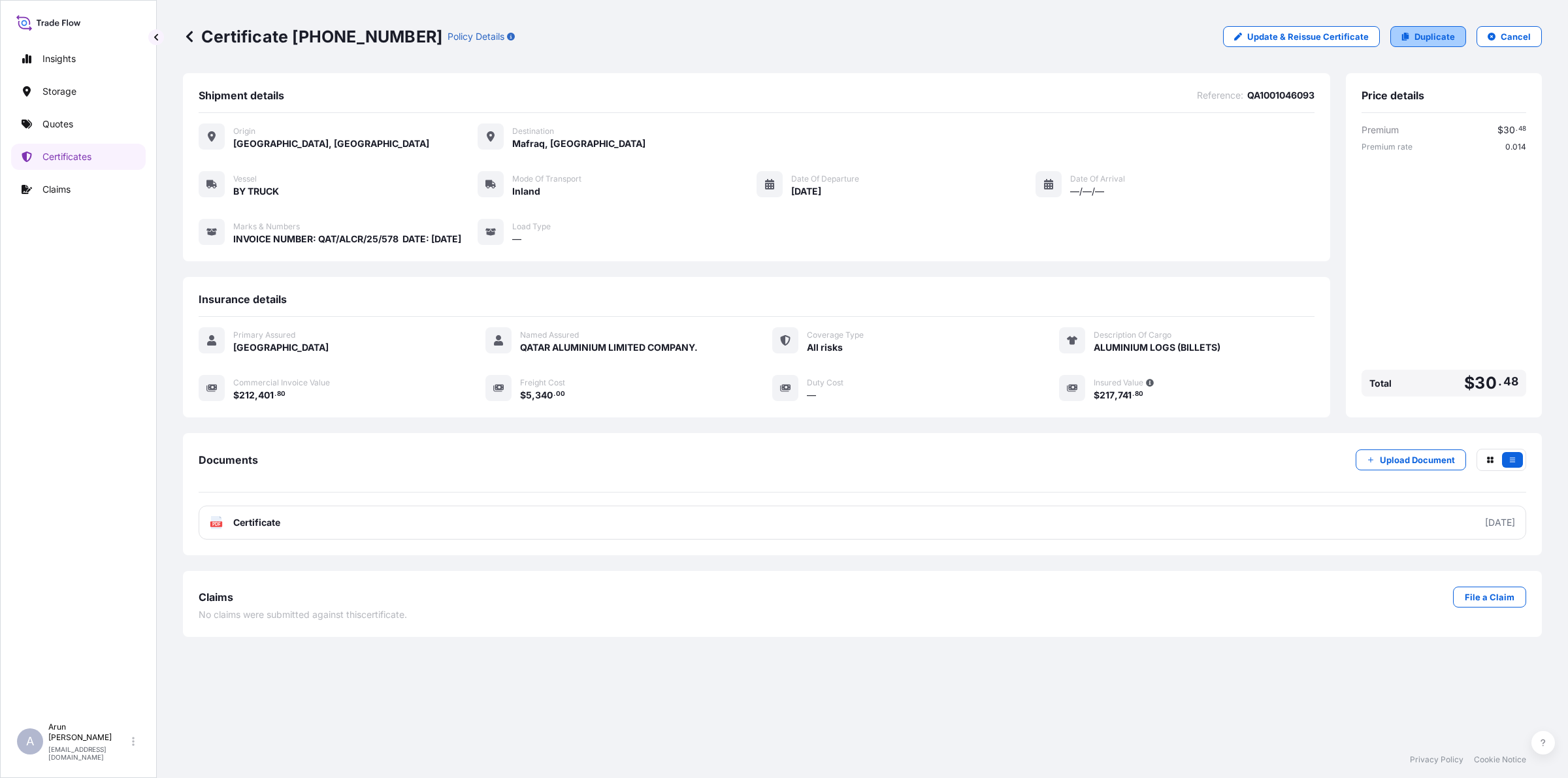
click at [1404, 41] on link "Duplicate" at bounding box center [1428, 36] width 76 height 21
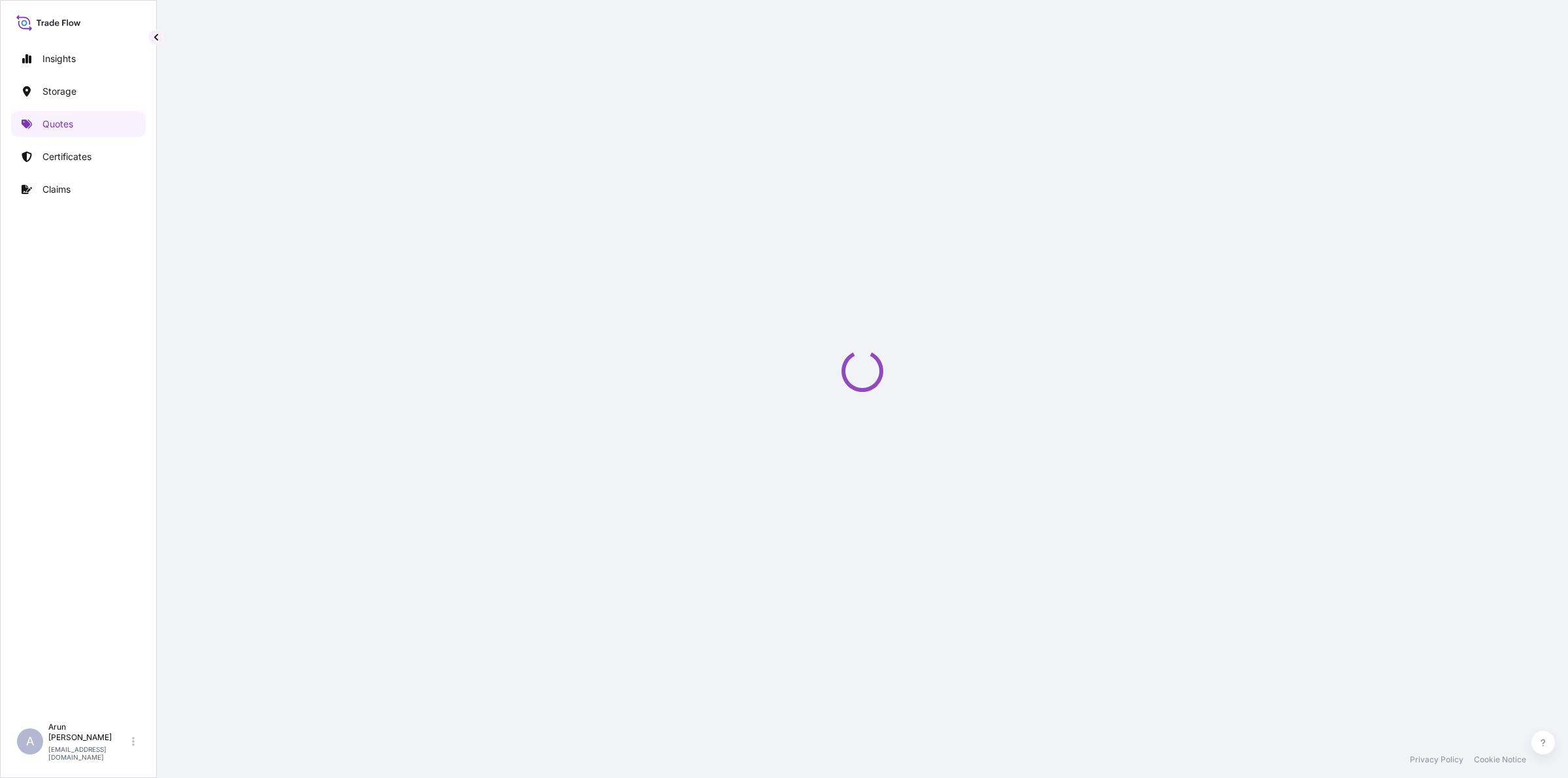
select select "Inland"
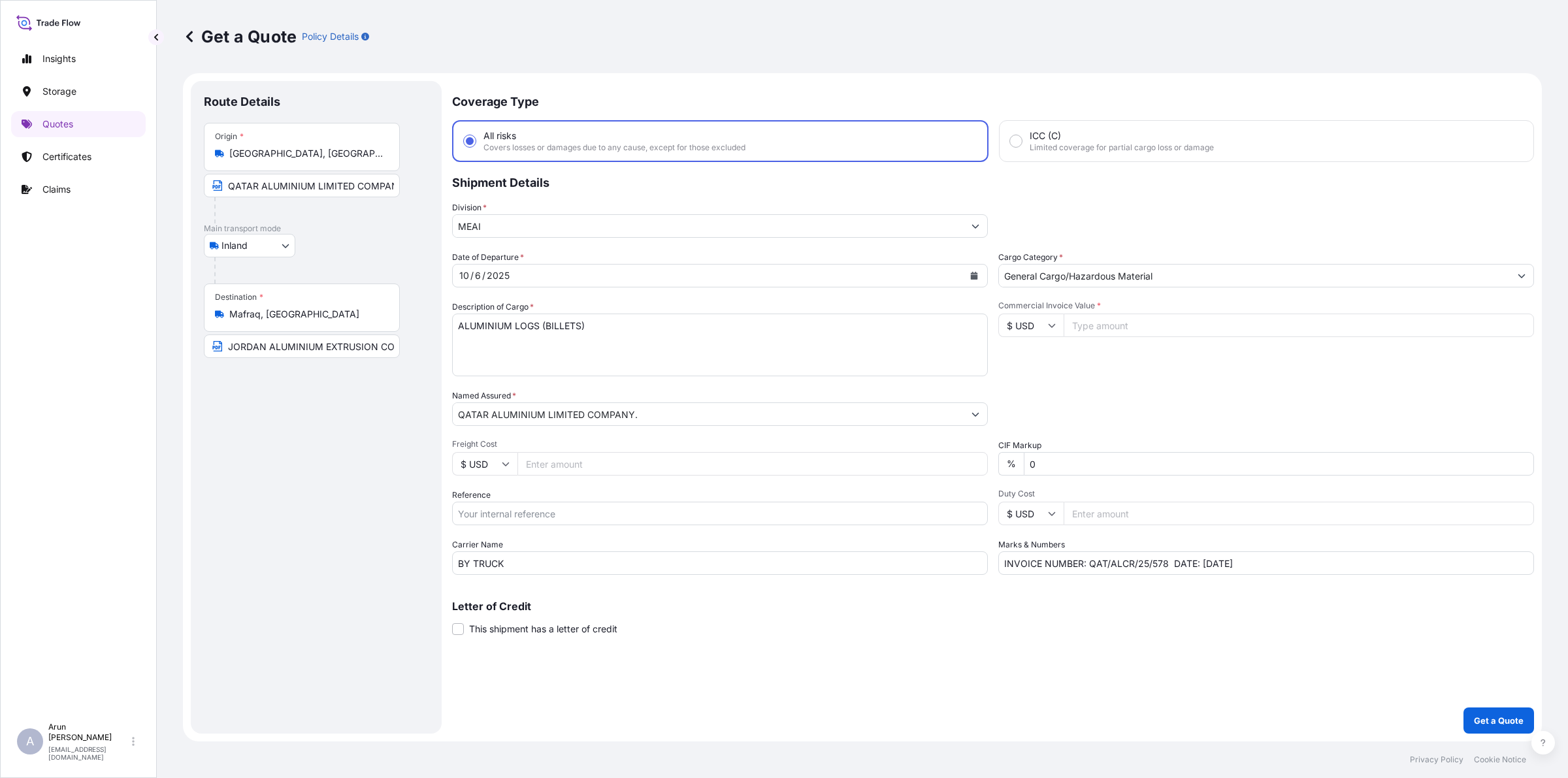
click at [971, 278] on icon "Calendar" at bounding box center [974, 275] width 7 height 8
click at [549, 382] on div "8" at bounding box center [549, 384] width 23 height 23
click at [347, 189] on input "QATAR ALUMINIUM LIMITED COMPANY., [GEOGRAPHIC_DATA], [GEOGRAPHIC_DATA]" at bounding box center [301, 185] width 196 height 23
click at [356, 347] on input "JORDAN ALUMINIUM EXTRUSION CO L.L.C, [PERSON_NAME], [GEOGRAPHIC_DATA]" at bounding box center [301, 346] width 196 height 23
click at [580, 465] on input "Freight Cost" at bounding box center [752, 464] width 470 height 23
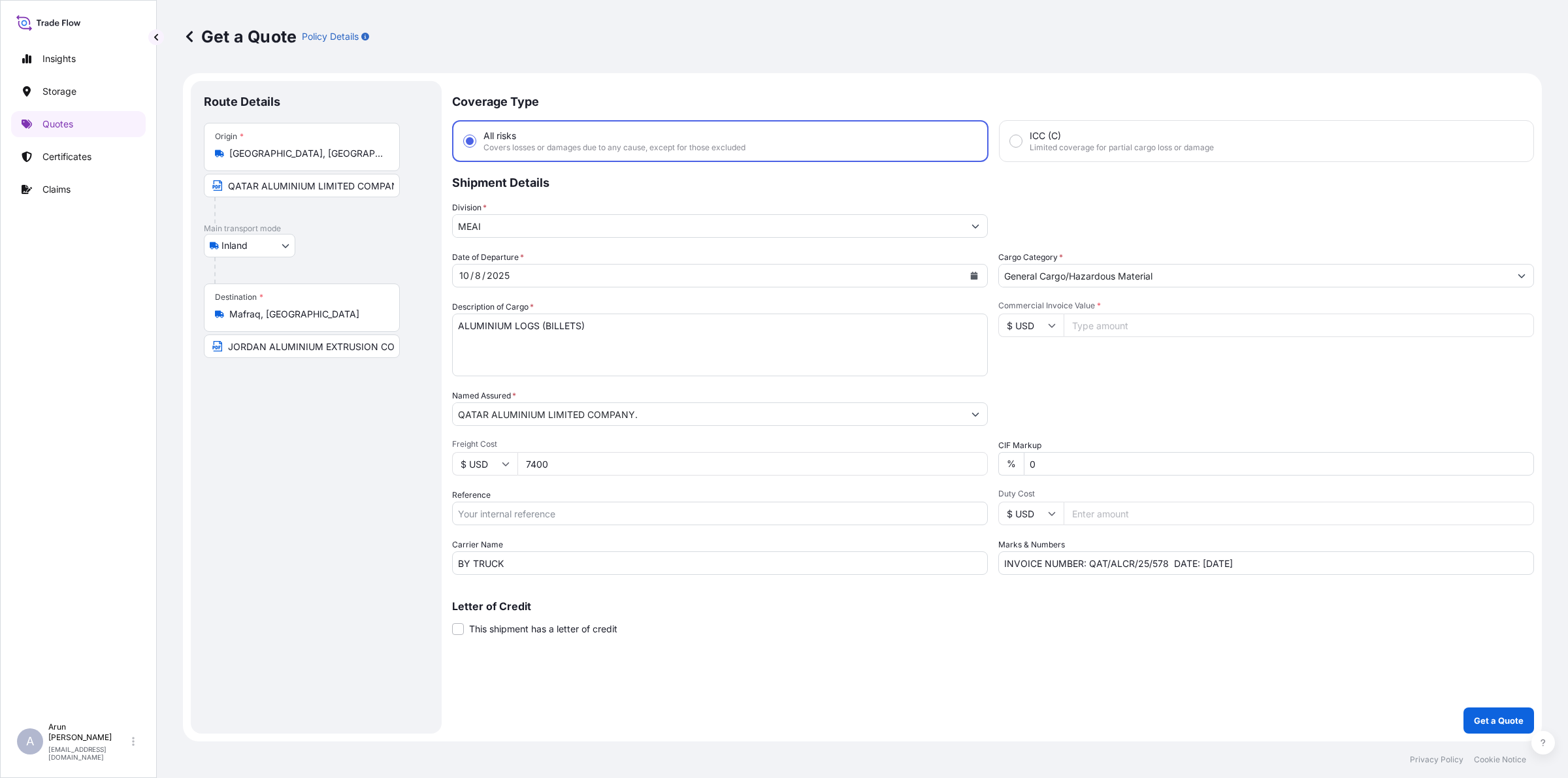
type input "7400"
click at [530, 514] on input "Reference" at bounding box center [720, 514] width 536 height 23
type input "QA1001046140"
click at [1102, 327] on input "Commercial Invoice Value *" at bounding box center [1298, 325] width 470 height 23
type input "217325.16"
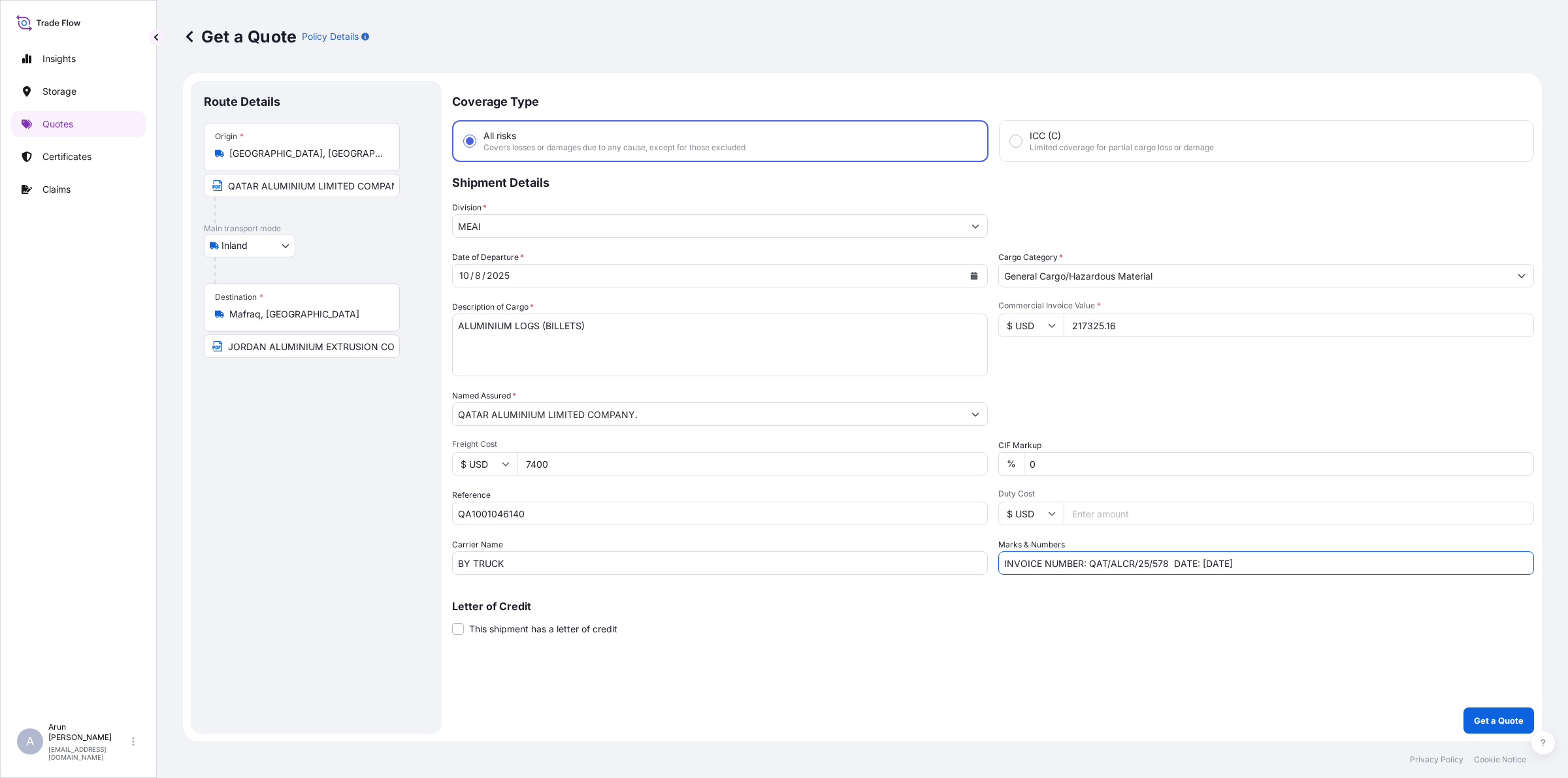
drag, startPoint x: 1158, startPoint y: 560, endPoint x: 1171, endPoint y: 564, distance: 13.6
click at [1171, 564] on input "INVOICE NUMBER: QAT/ALCR/25/578 DATE: [DATE]" at bounding box center [1266, 563] width 536 height 23
click at [1200, 556] on input "INVOICE NUMBER: QAT/ALCR/25/590DATE: [DATE]" at bounding box center [1266, 563] width 536 height 23
click at [1292, 569] on input "INVOICE NUMBER: QAT/ALCR/25/590DATE: [DATE]" at bounding box center [1266, 563] width 536 height 23
type input "INVOICE NUMBER: QAT/ALCR/25/590DATE: [DATE]"
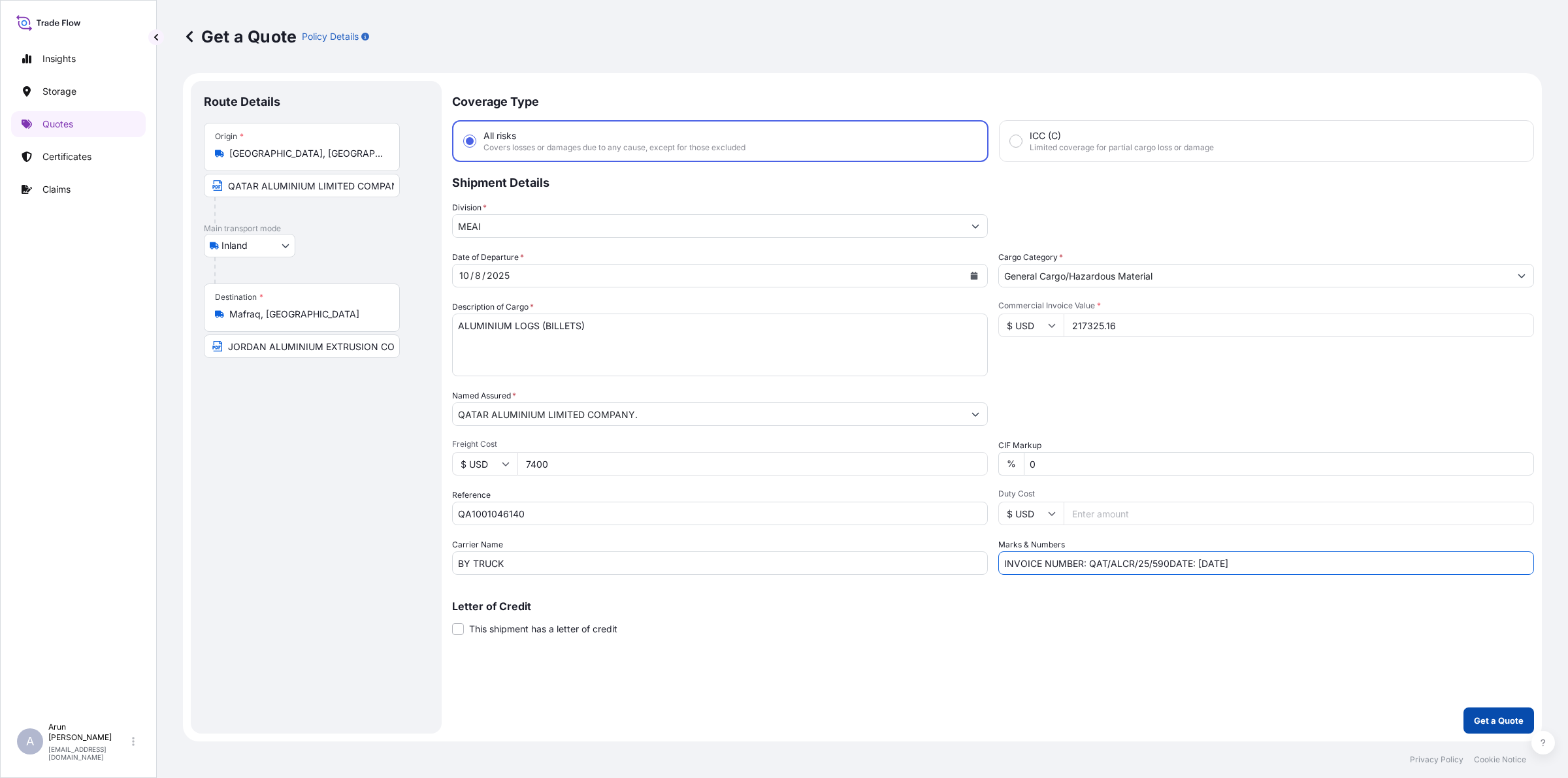
click at [1481, 723] on p "Get a Quote" at bounding box center [1498, 720] width 50 height 13
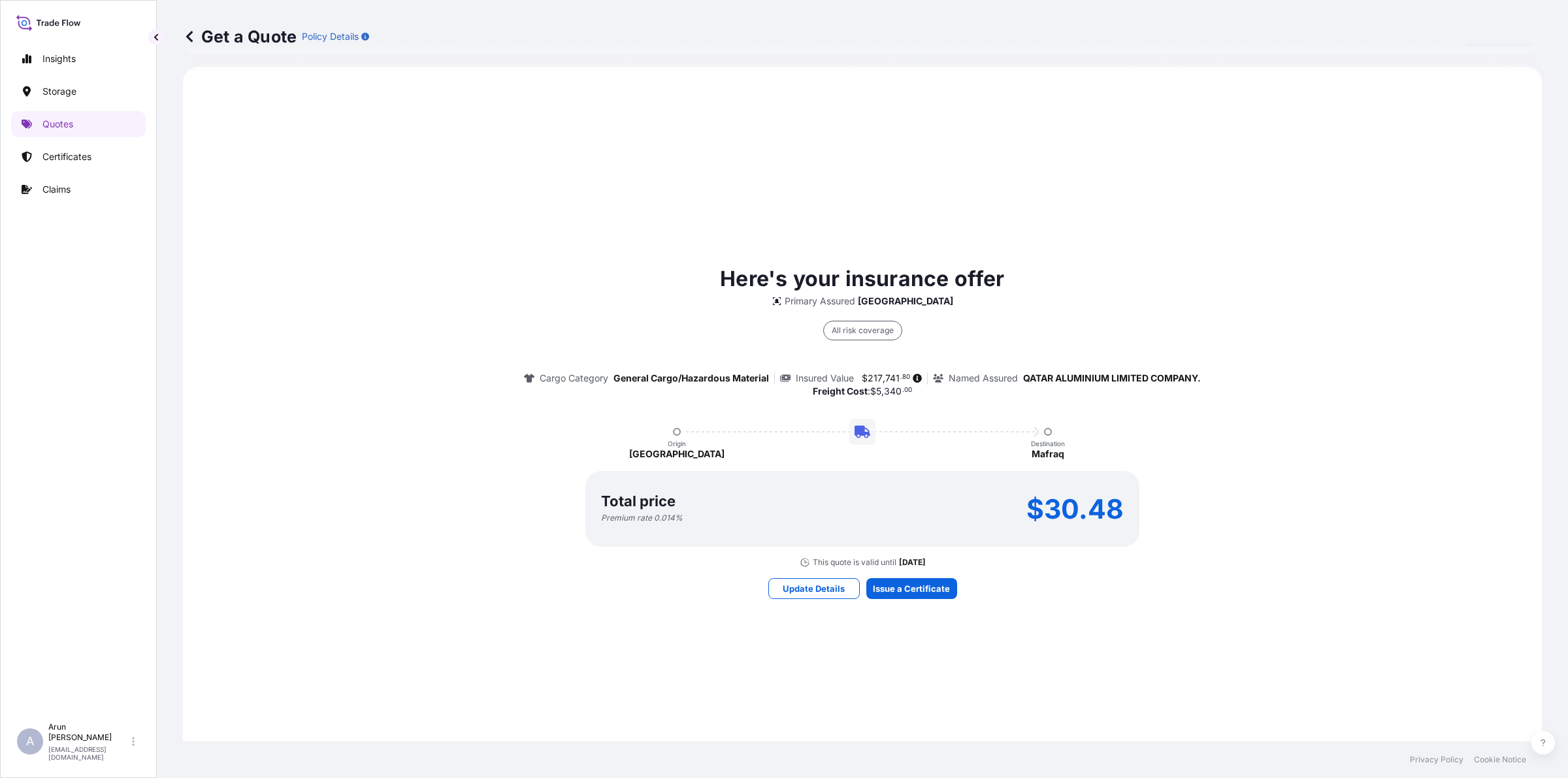
scroll to position [762, 0]
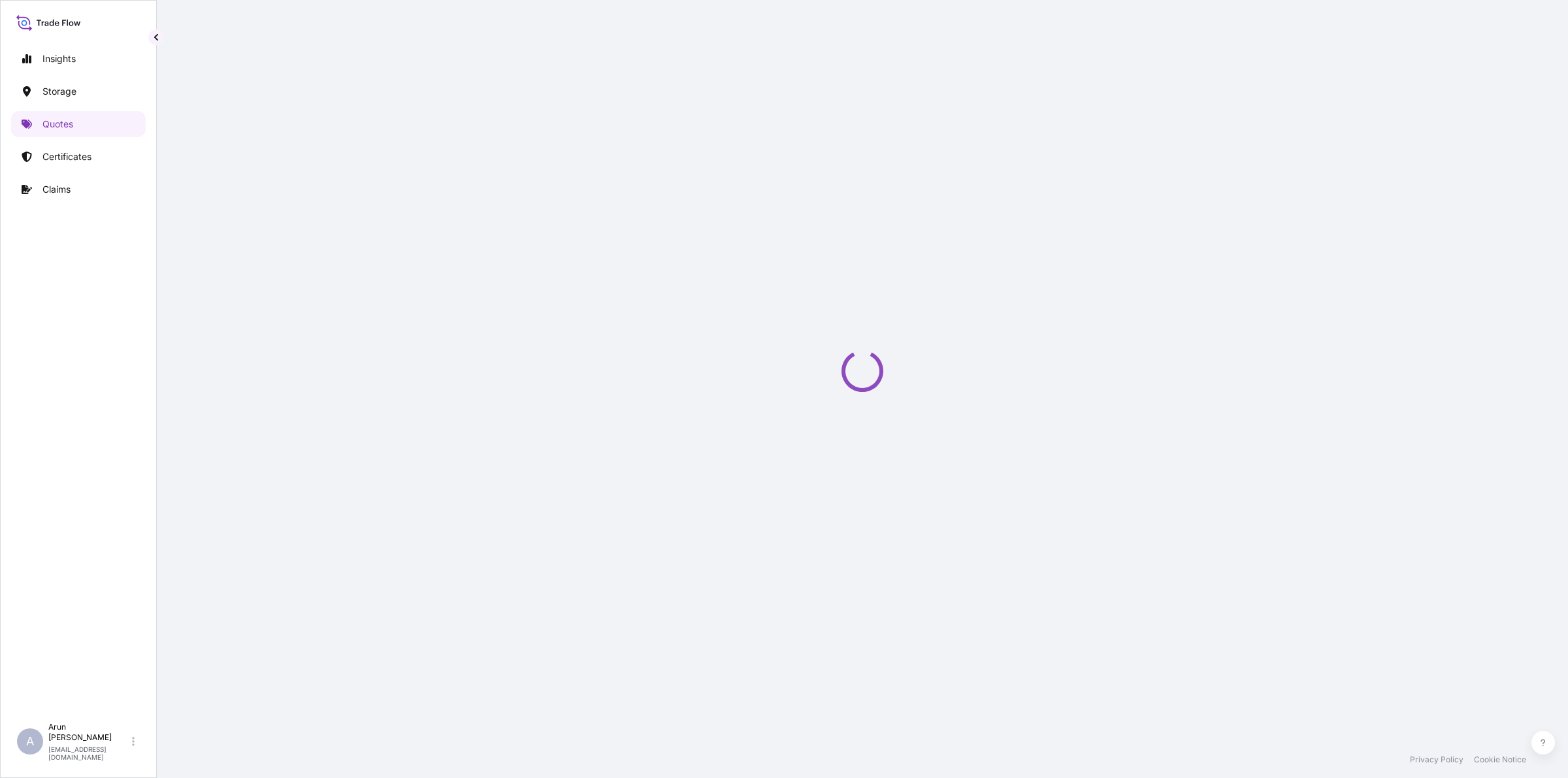
click at [915, 584] on div "Loading" at bounding box center [862, 371] width 1359 height 741
select select "Inland"
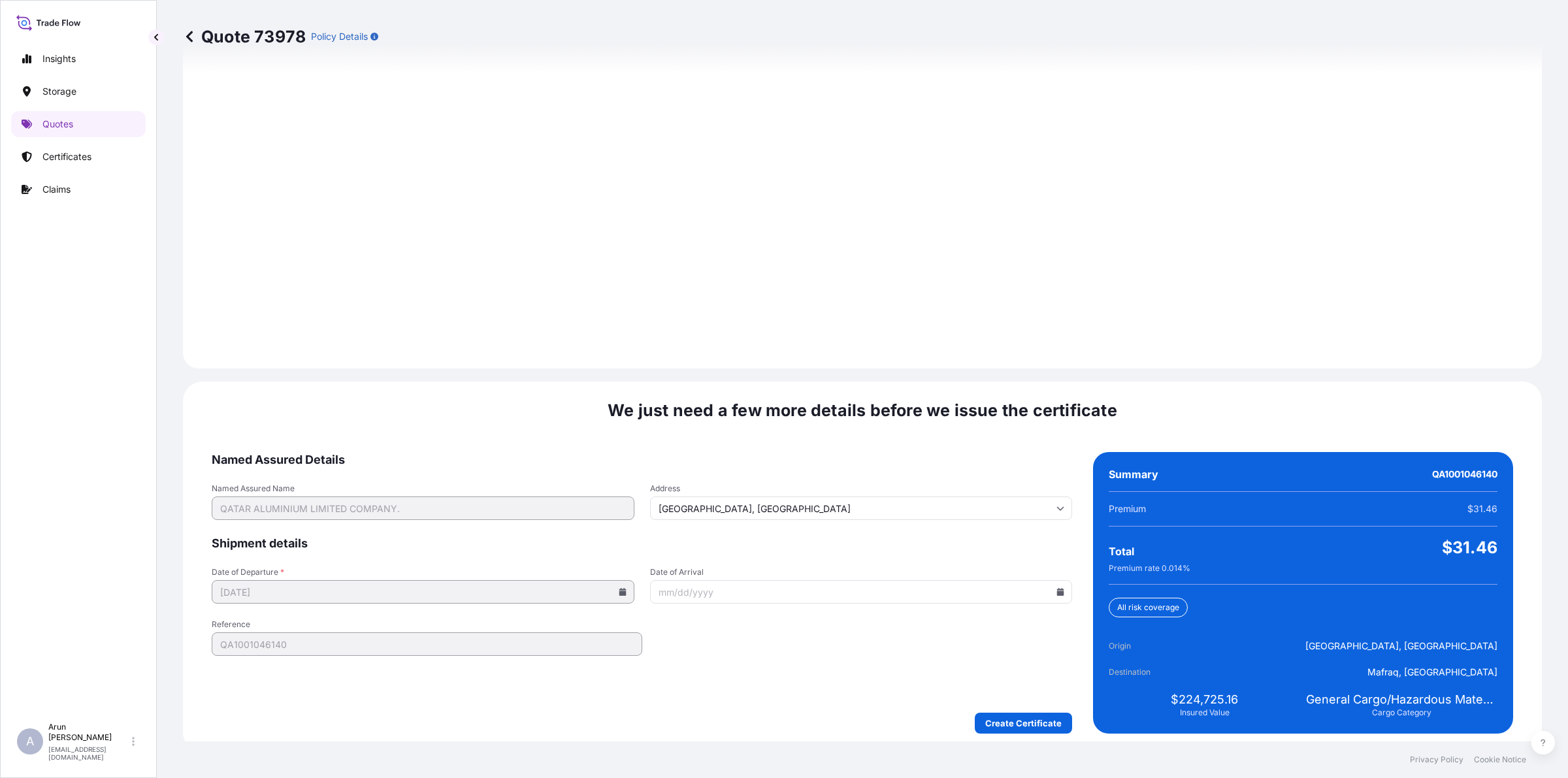
scroll to position [1695, 0]
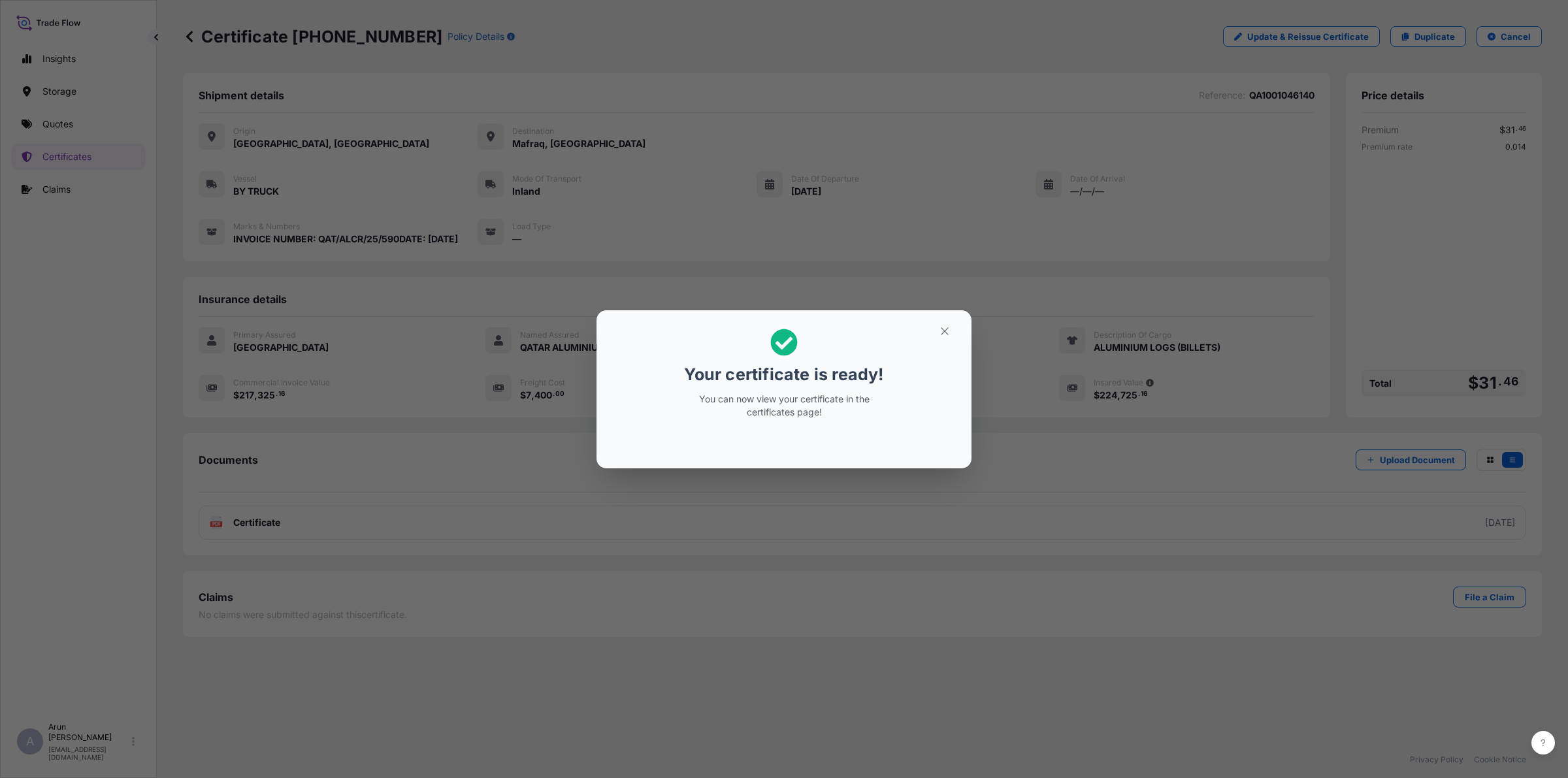
click at [958, 324] on button "button" at bounding box center [944, 330] width 33 height 21
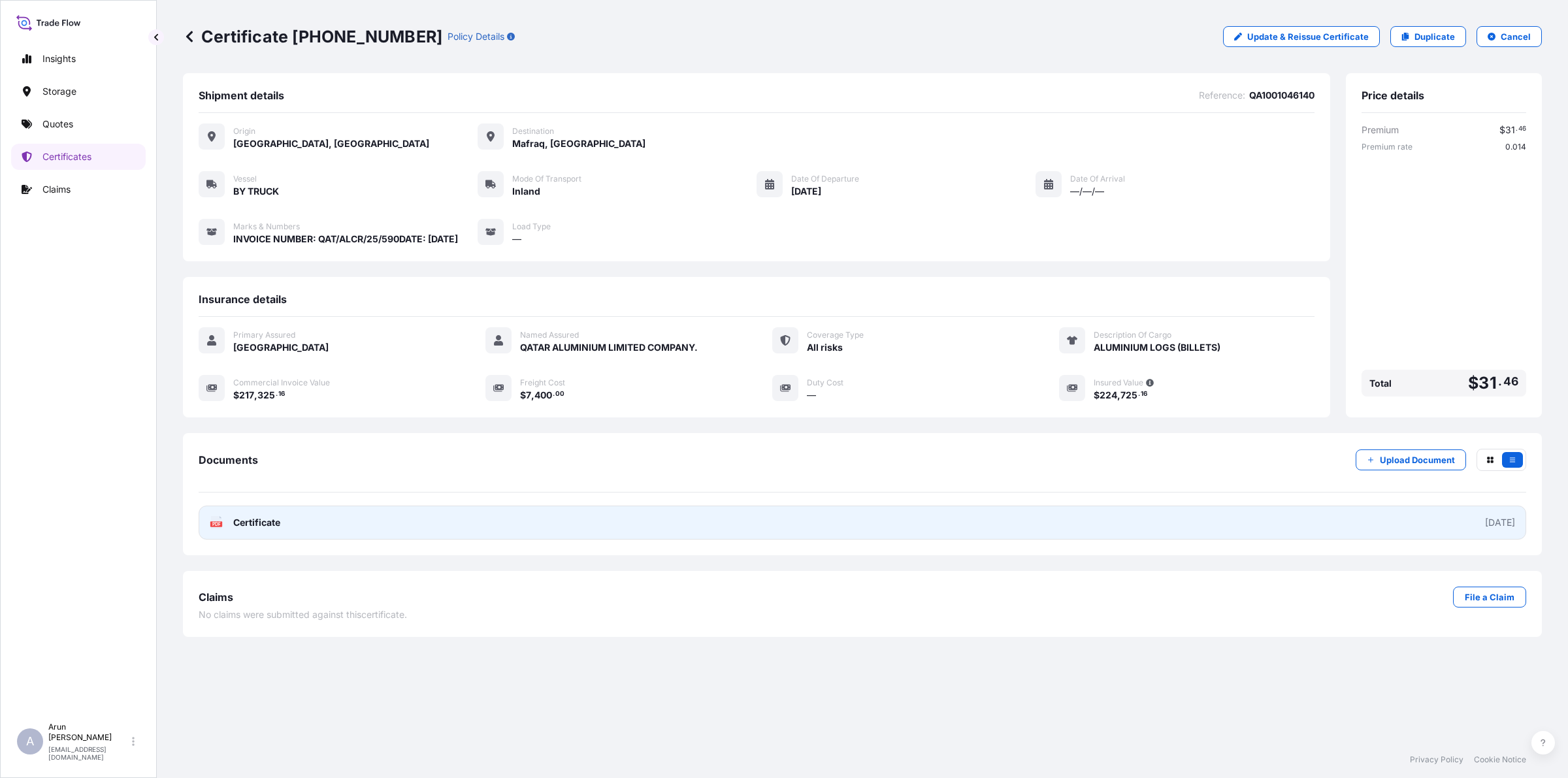
click at [318, 526] on link "PDF Certificate [DATE]" at bounding box center [862, 523] width 1328 height 34
